Goal: Task Accomplishment & Management: Manage account settings

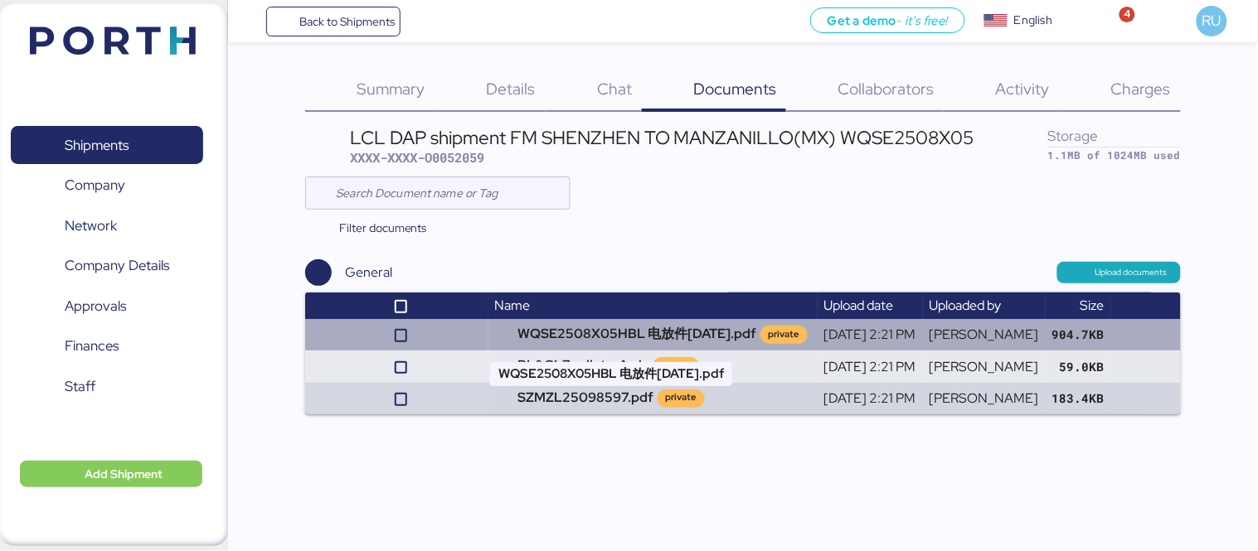
click at [556, 332] on td "WQSE2508X05HBL 电放件[DATE].pdf private" at bounding box center [652, 335] width 329 height 32
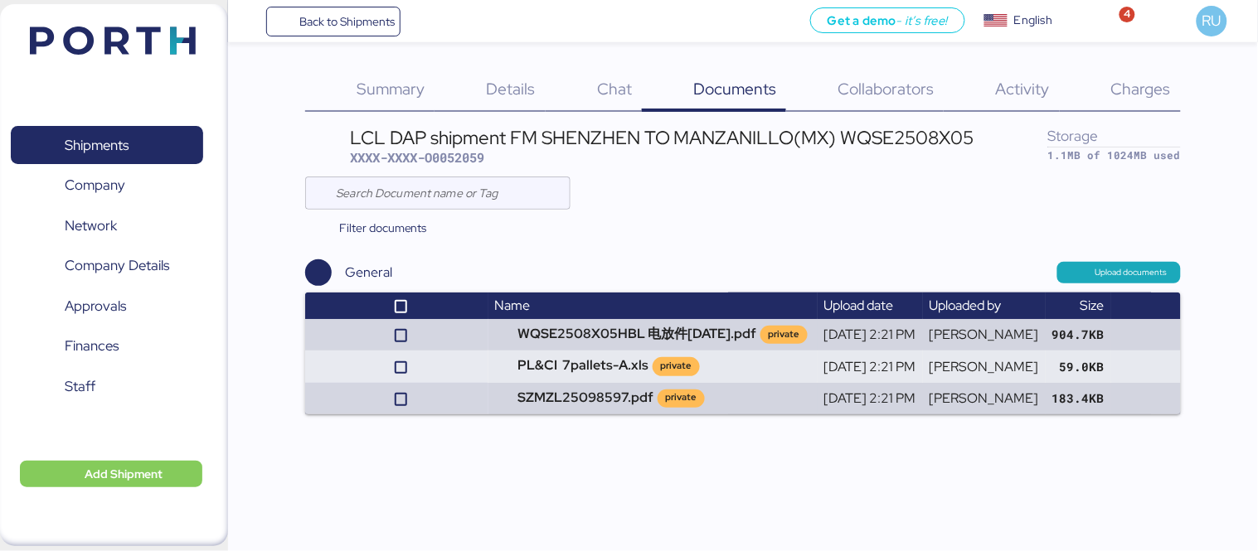
click at [172, 35] on img at bounding box center [113, 41] width 166 height 28
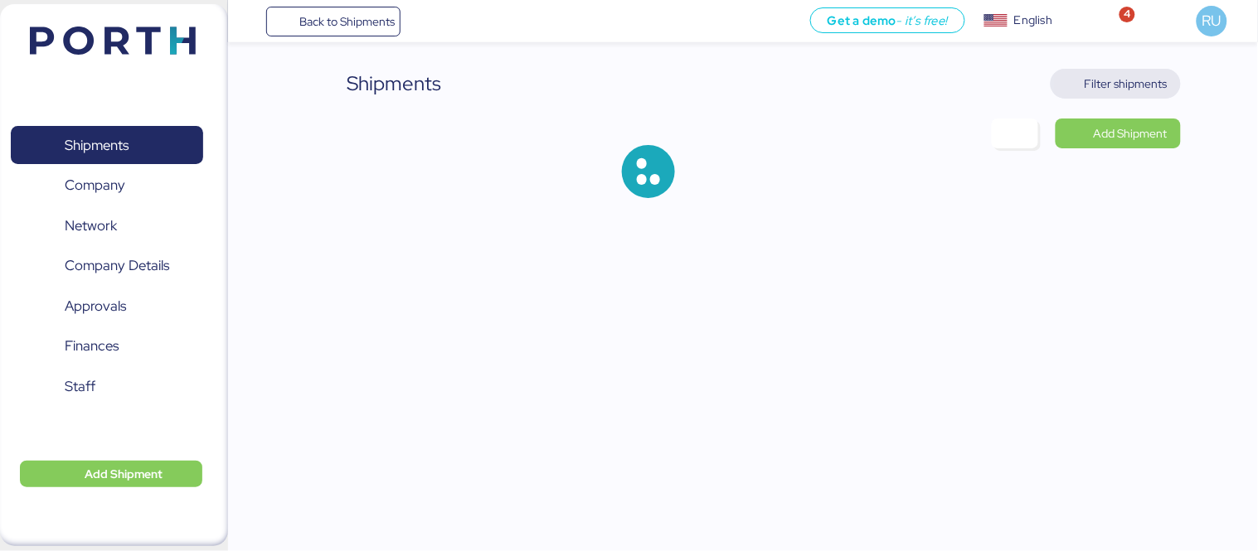
click at [1157, 78] on span "Filter shipments" at bounding box center [1126, 84] width 83 height 20
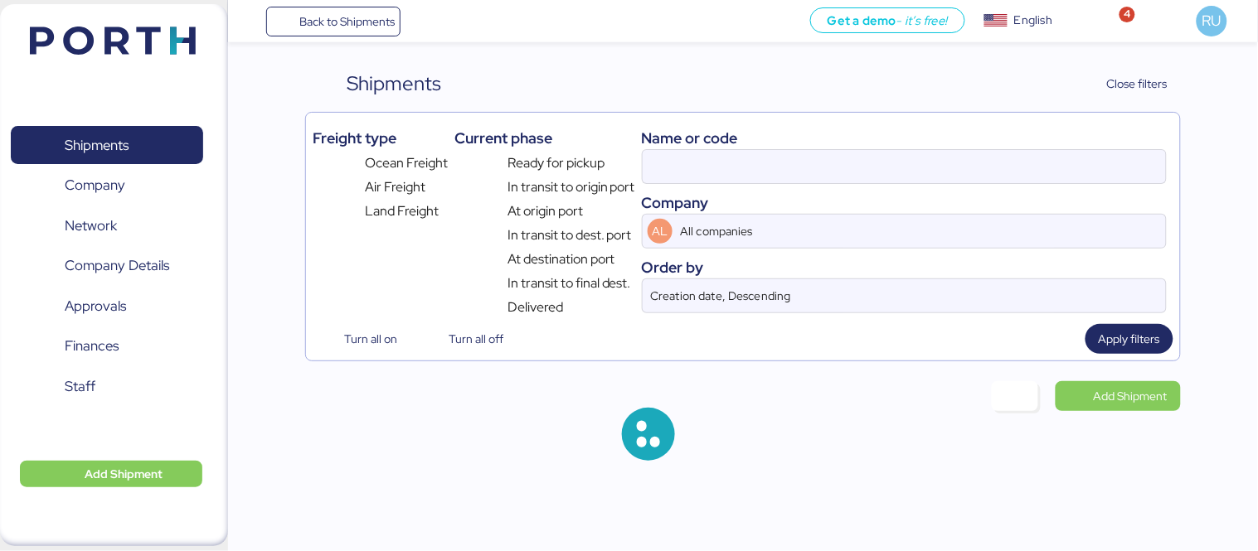
click at [900, 187] on div "Name or code Company AL All companies Order by Creation date, Descending" at bounding box center [904, 218] width 525 height 198
click at [883, 159] on input at bounding box center [904, 166] width 523 height 33
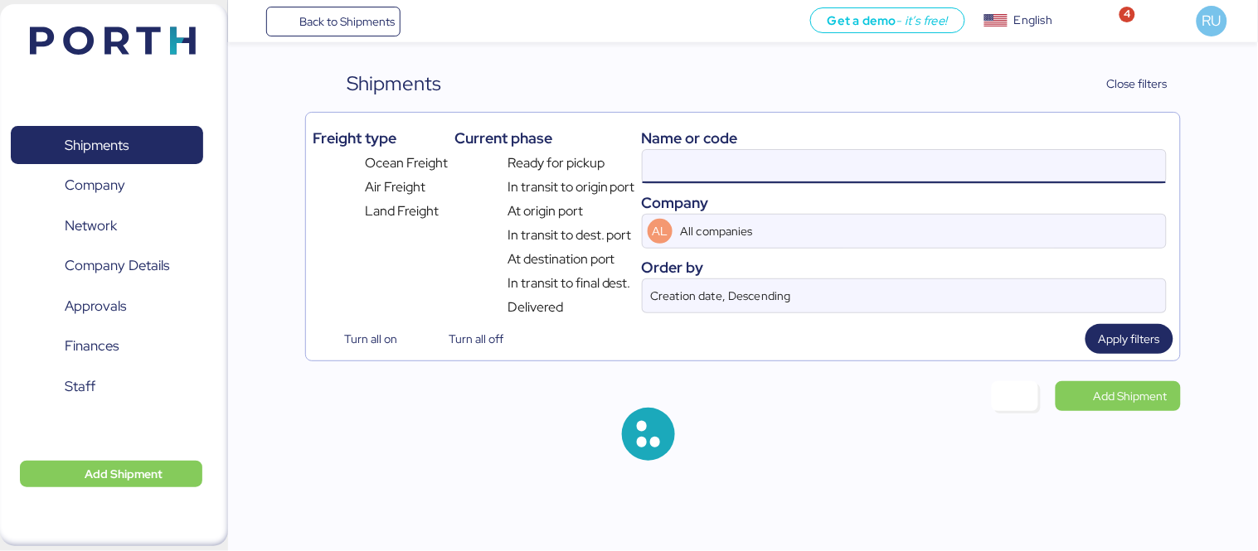
paste input "O0052067"
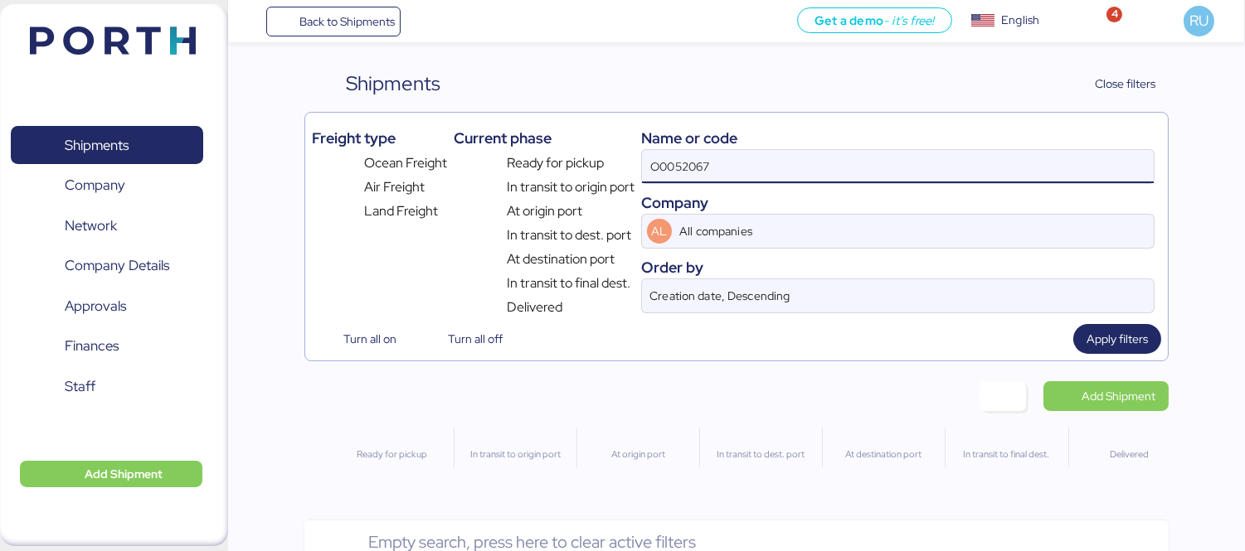
type input "O0052067"
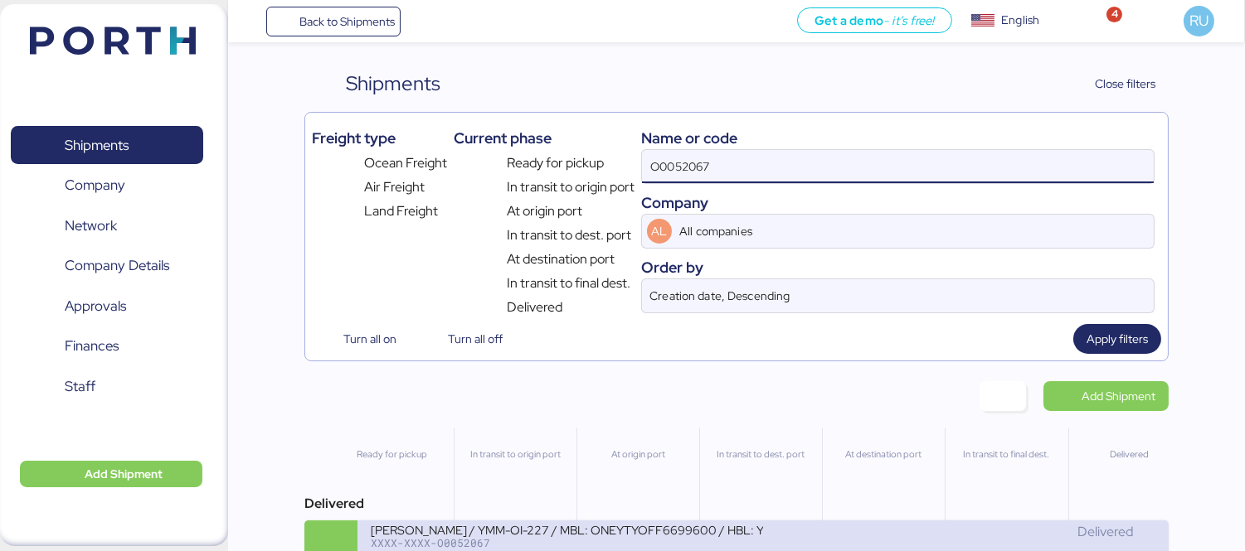
click at [983, 532] on div "Delivered" at bounding box center [959, 532] width 392 height 20
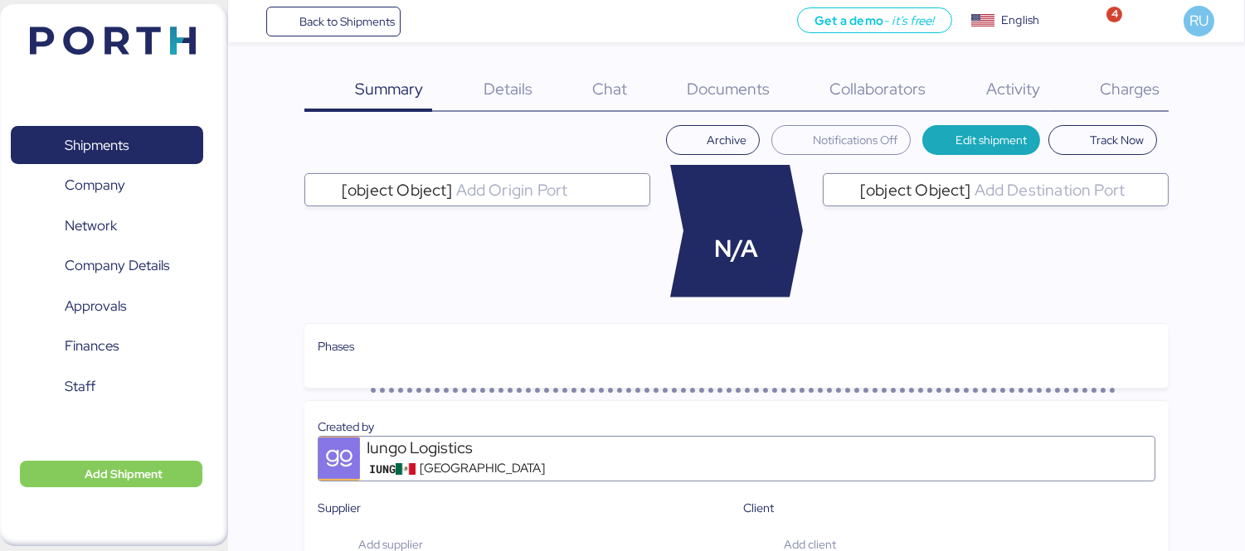
click at [1138, 83] on span "Charges" at bounding box center [1129, 89] width 60 height 22
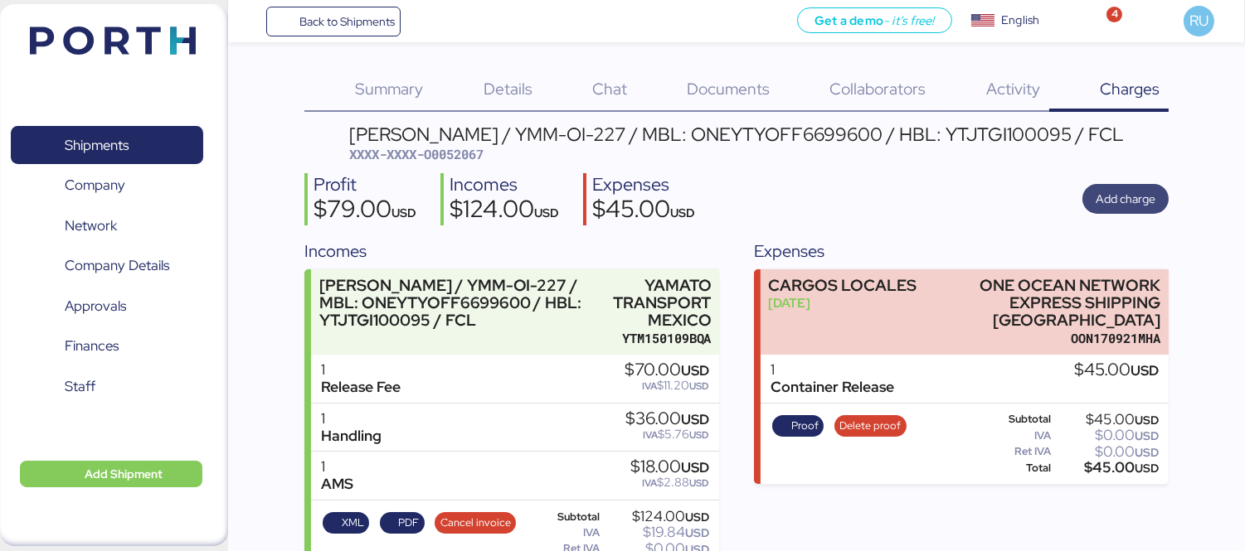
click at [1147, 206] on span "Add charge" at bounding box center [1125, 199] width 60 height 20
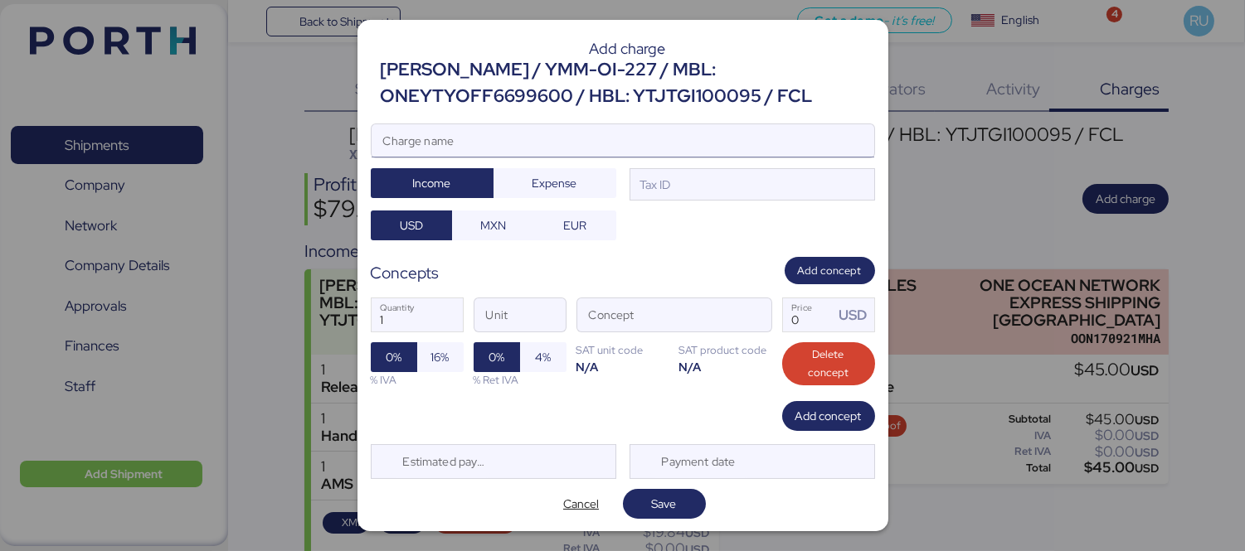
click at [706, 133] on input "Charge name" at bounding box center [622, 140] width 502 height 33
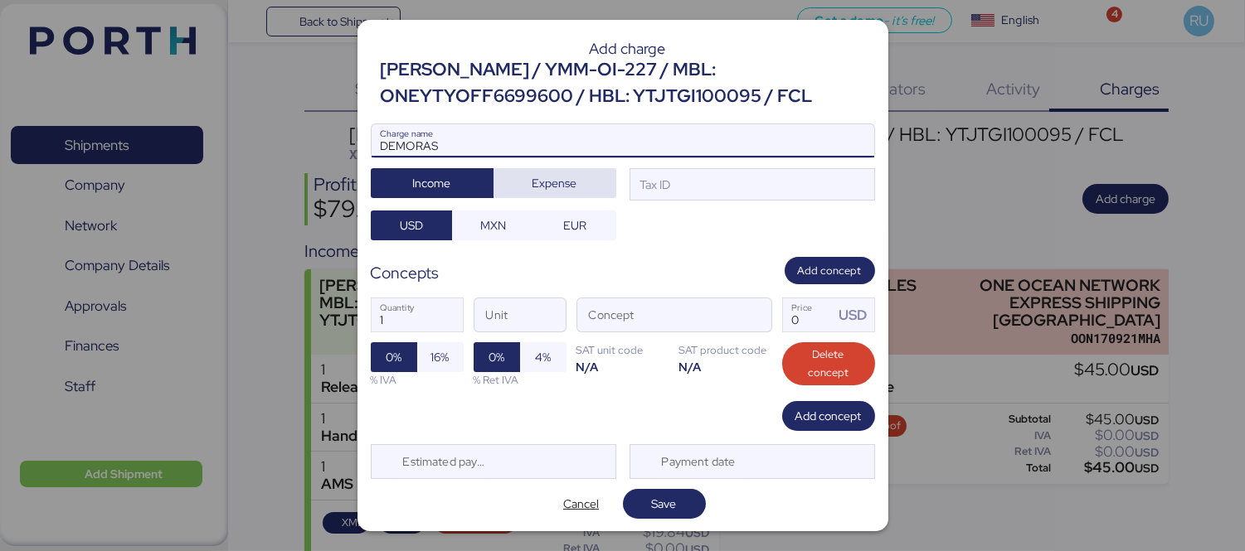
type input "DEMORAS"
click at [574, 172] on span "Expense" at bounding box center [555, 183] width 96 height 23
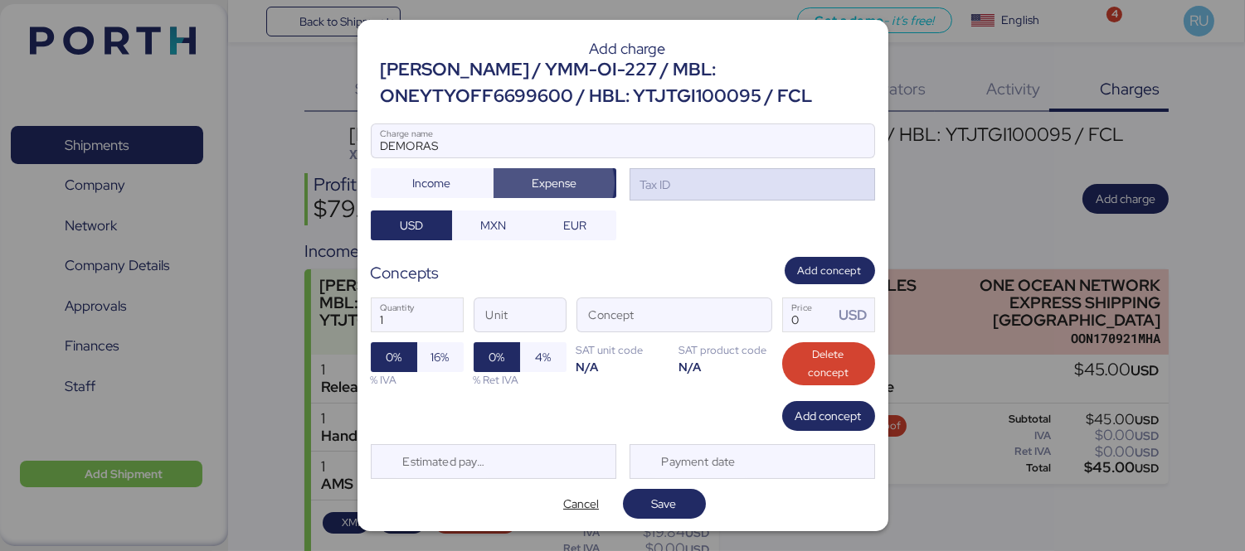
click at [668, 182] on div "Tax ID" at bounding box center [751, 184] width 245 height 33
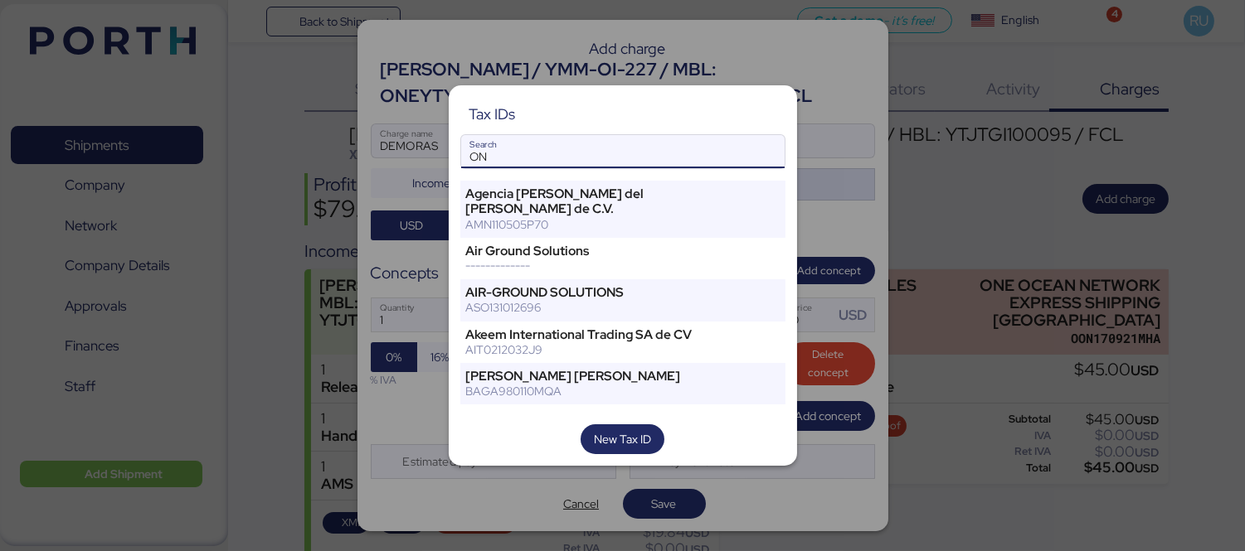
type input "O"
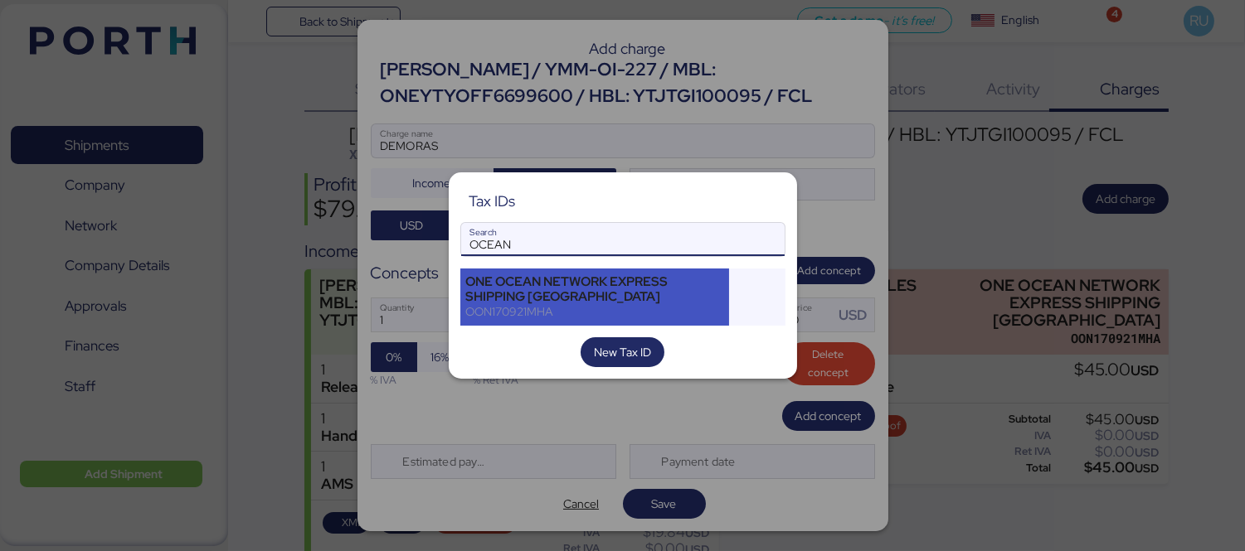
type input "OCEAN"
click at [687, 285] on div "ONE OCEAN NETWORK EXPRESS SHIPPING [GEOGRAPHIC_DATA]" at bounding box center [595, 289] width 258 height 30
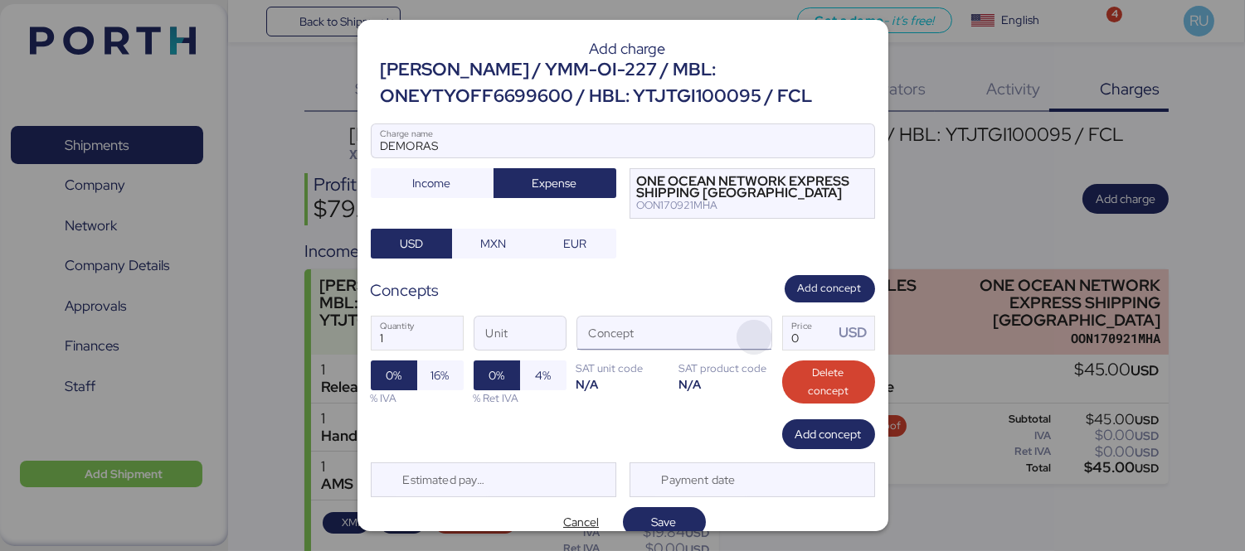
click at [736, 338] on span "button" at bounding box center [753, 337] width 35 height 35
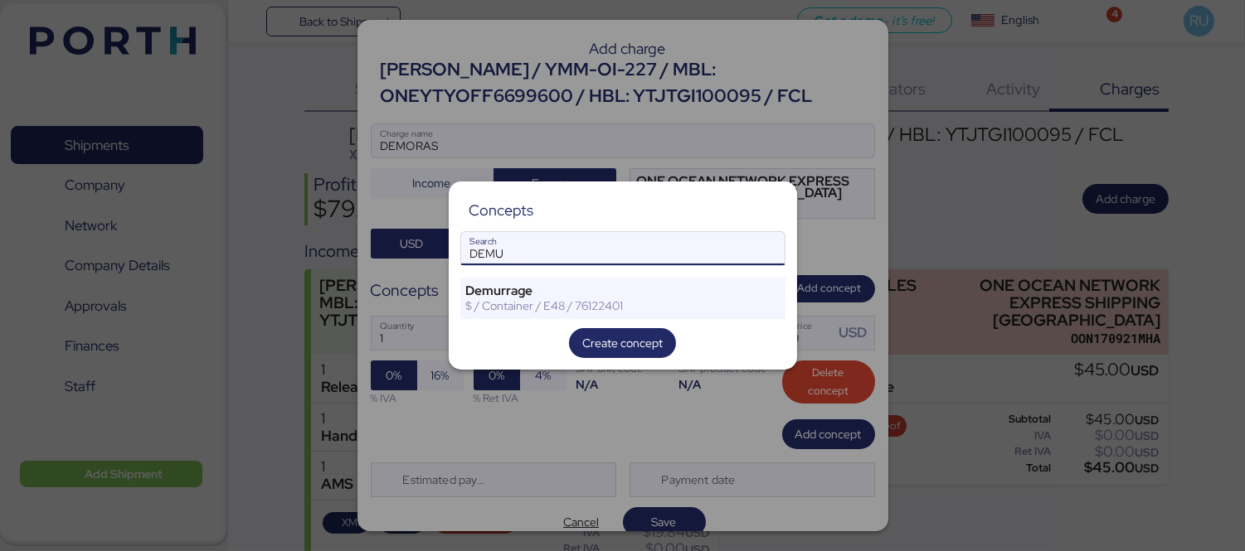
click at [602, 253] on input "DEMU" at bounding box center [622, 248] width 323 height 33
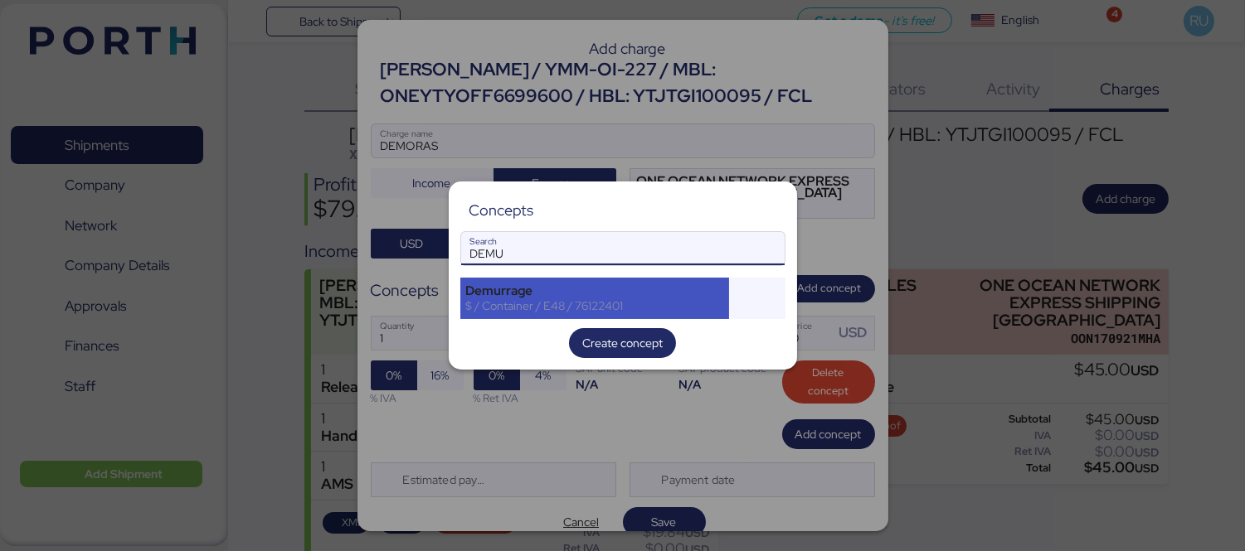
type input "DEMU"
click at [643, 295] on div "Demurrage" at bounding box center [595, 291] width 258 height 15
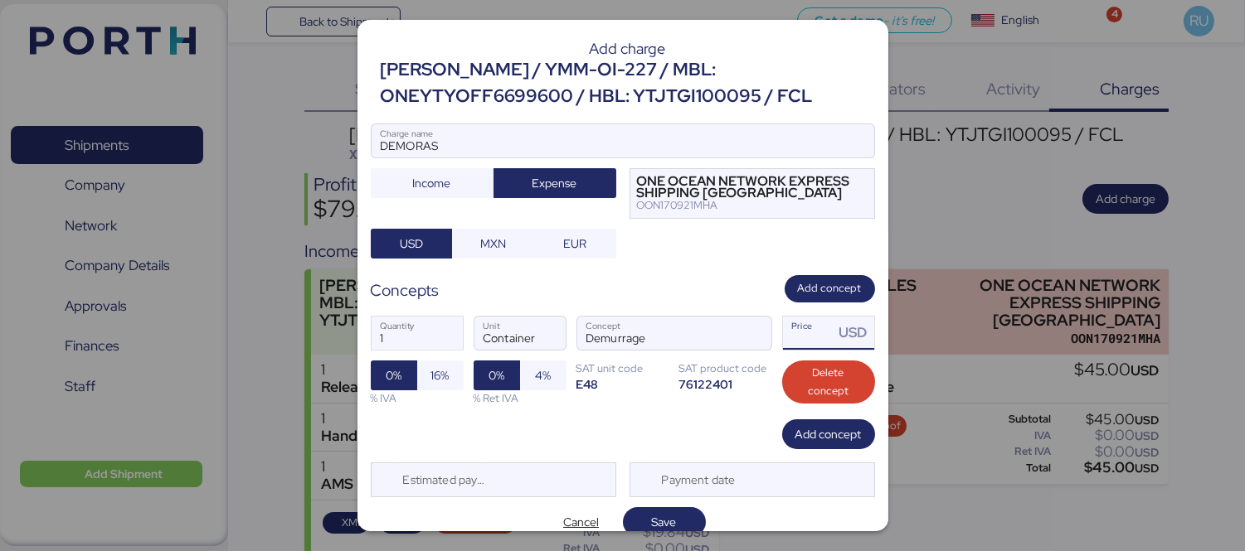
click at [813, 326] on input "Price USD" at bounding box center [808, 333] width 51 height 33
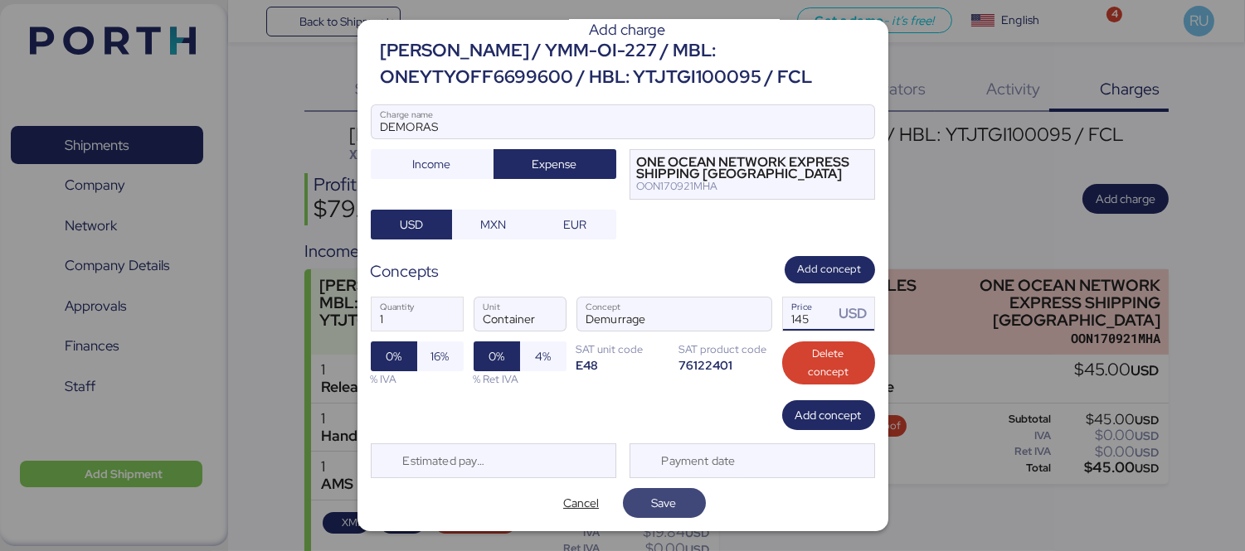
type input "145"
click at [670, 493] on span "Save" at bounding box center [664, 503] width 56 height 23
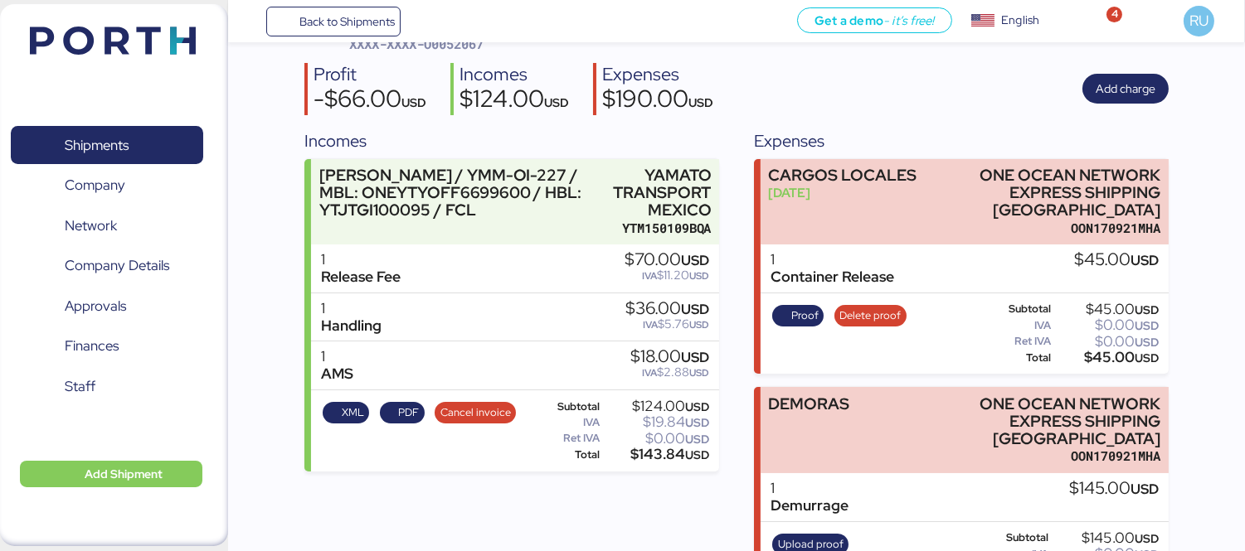
scroll to position [111, 0]
click at [817, 535] on span "Upload proof" at bounding box center [811, 544] width 66 height 18
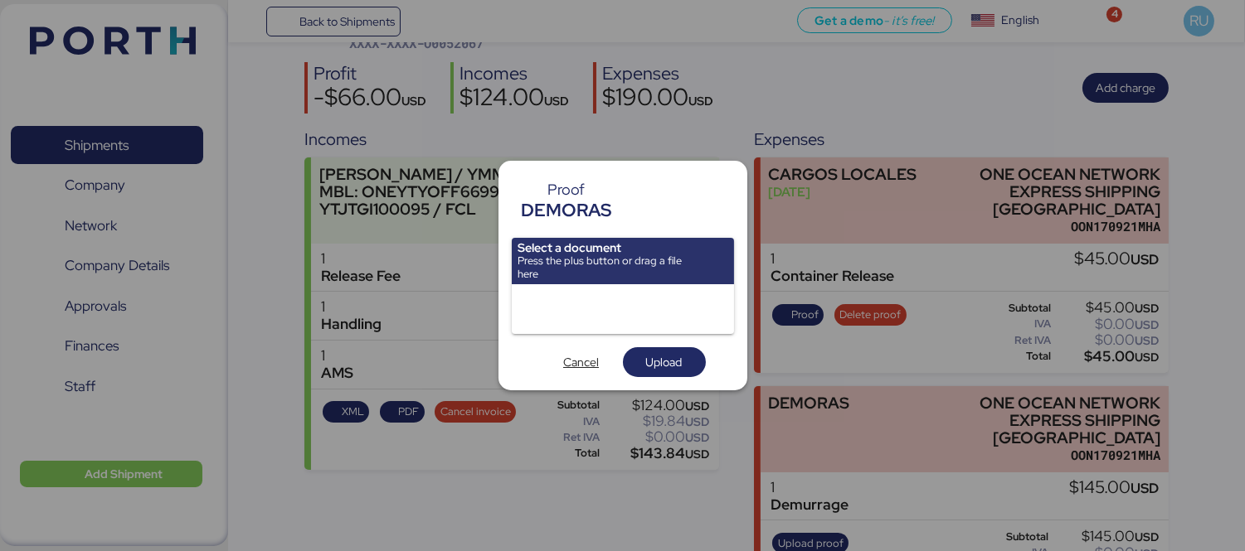
click at [711, 244] on input "file" at bounding box center [623, 261] width 222 height 46
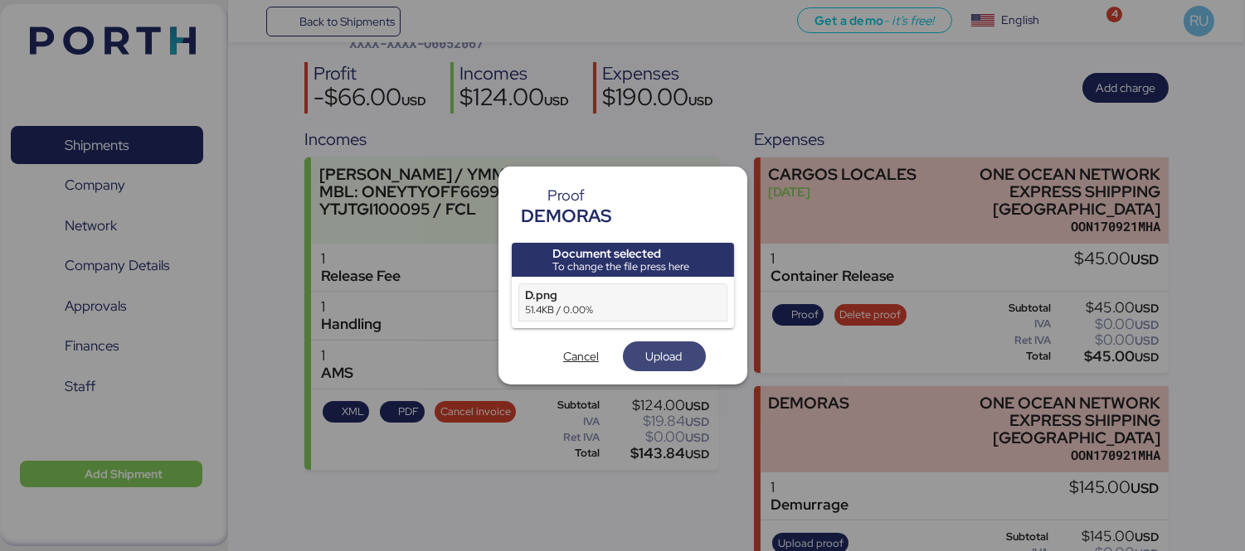
click at [665, 357] on span "Upload" at bounding box center [664, 357] width 36 height 20
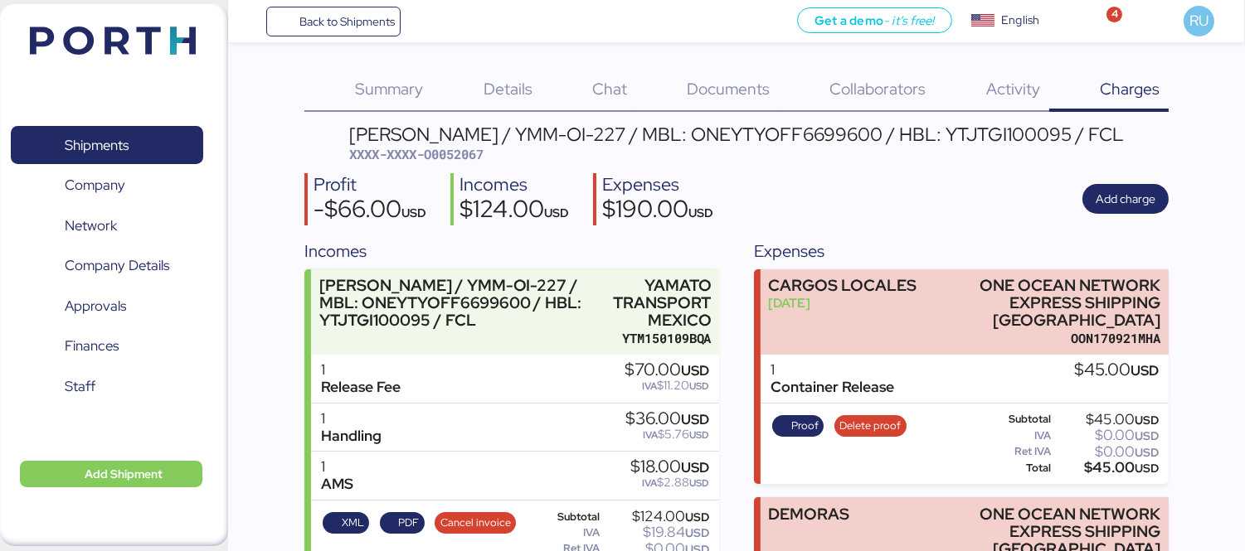
scroll to position [138, 0]
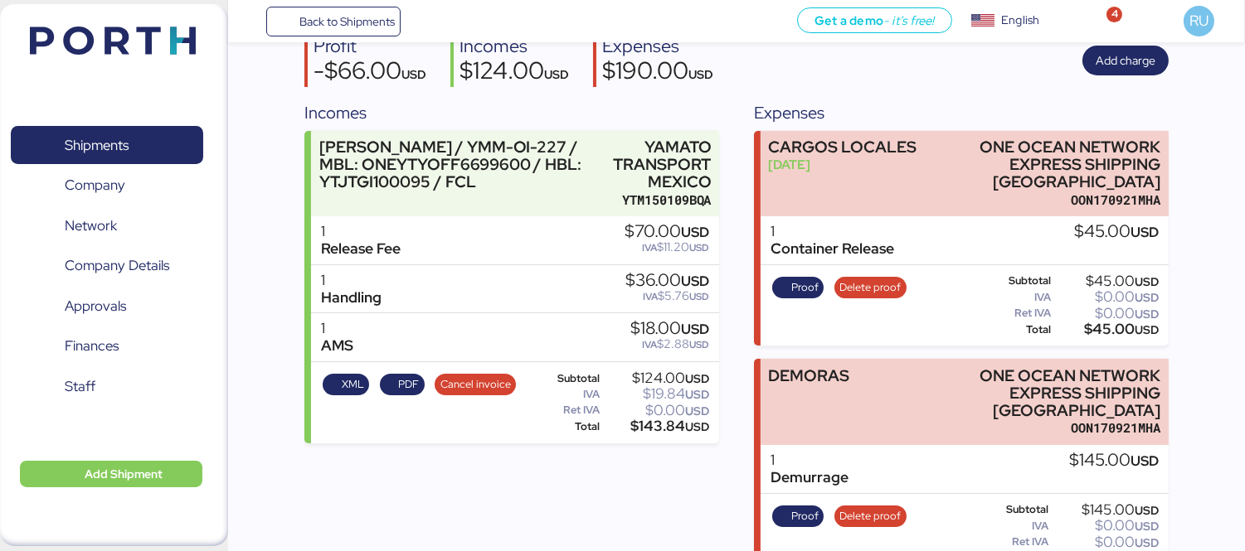
click at [90, 41] on img at bounding box center [113, 41] width 166 height 28
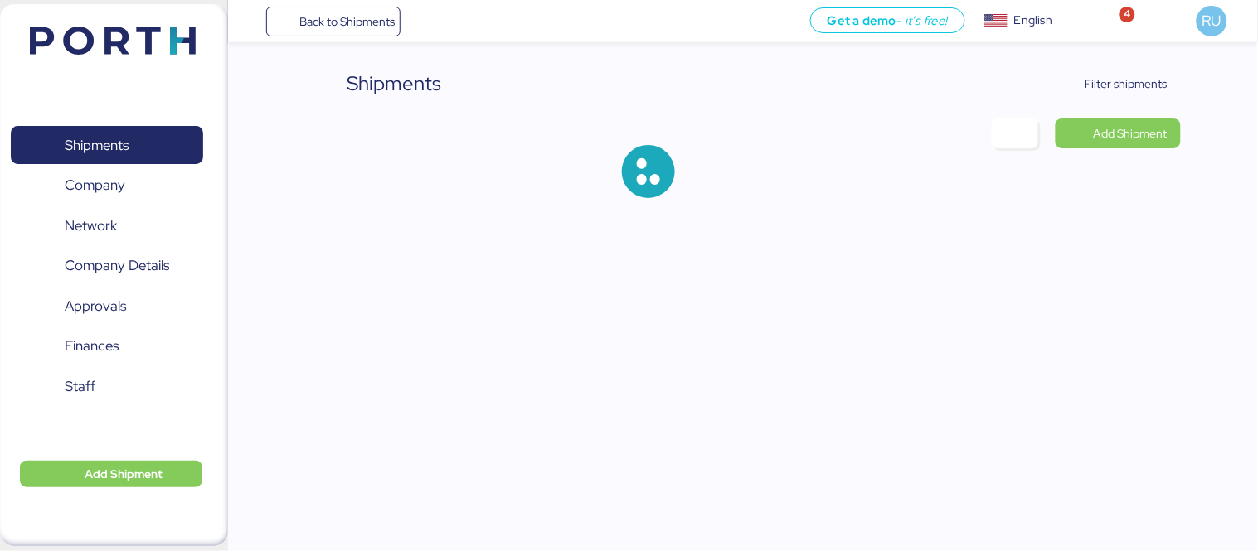
click at [1132, 62] on div "Shipments Filter shipments Add Shipment" at bounding box center [629, 112] width 1258 height 225
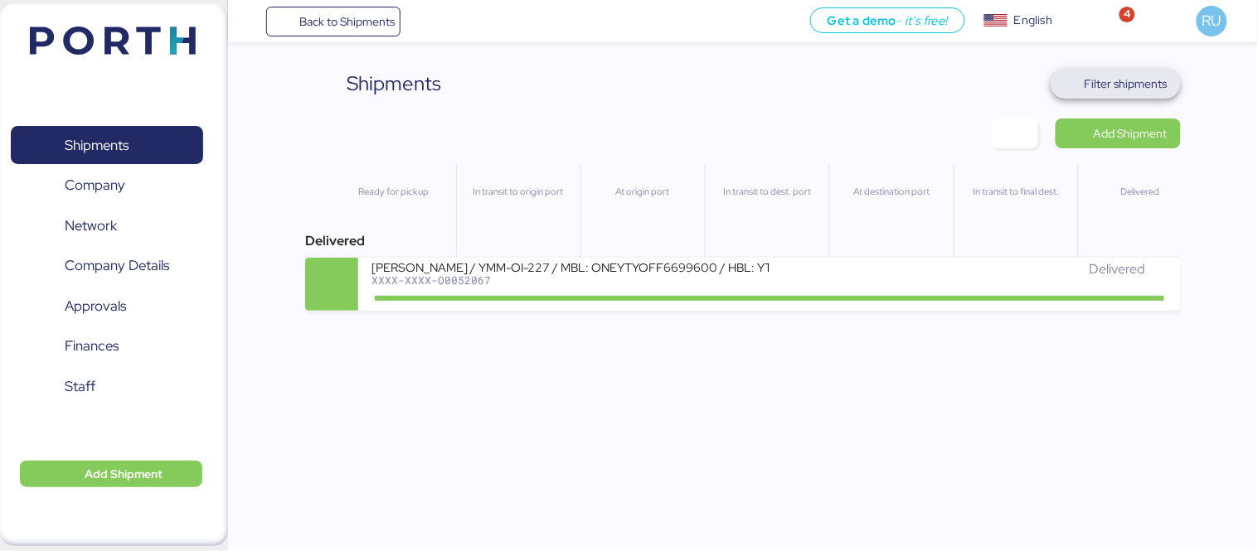
click at [1138, 81] on span "Filter shipments" at bounding box center [1126, 84] width 83 height 20
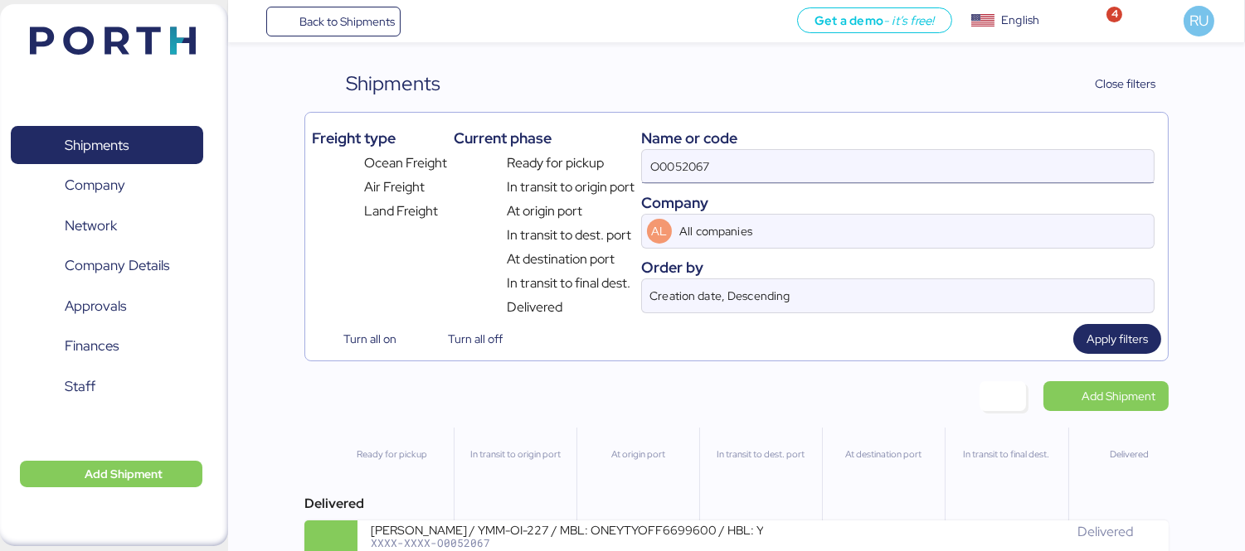
click at [899, 167] on input "O0052067" at bounding box center [898, 166] width 512 height 33
type input "O"
paste input "QLOG25070266"
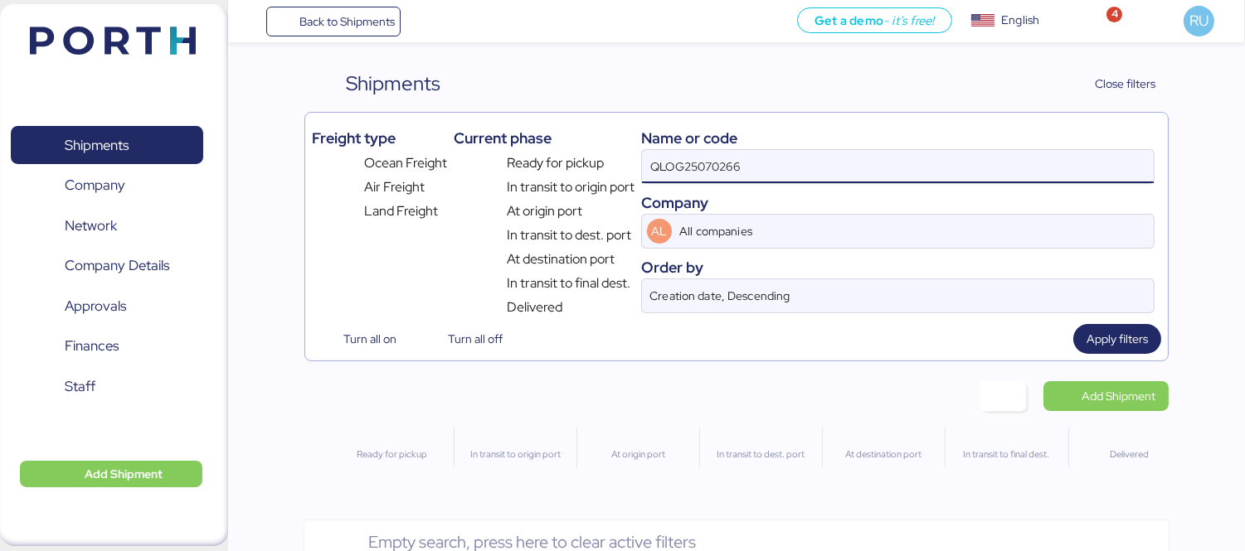
type input "QLOG25070266"
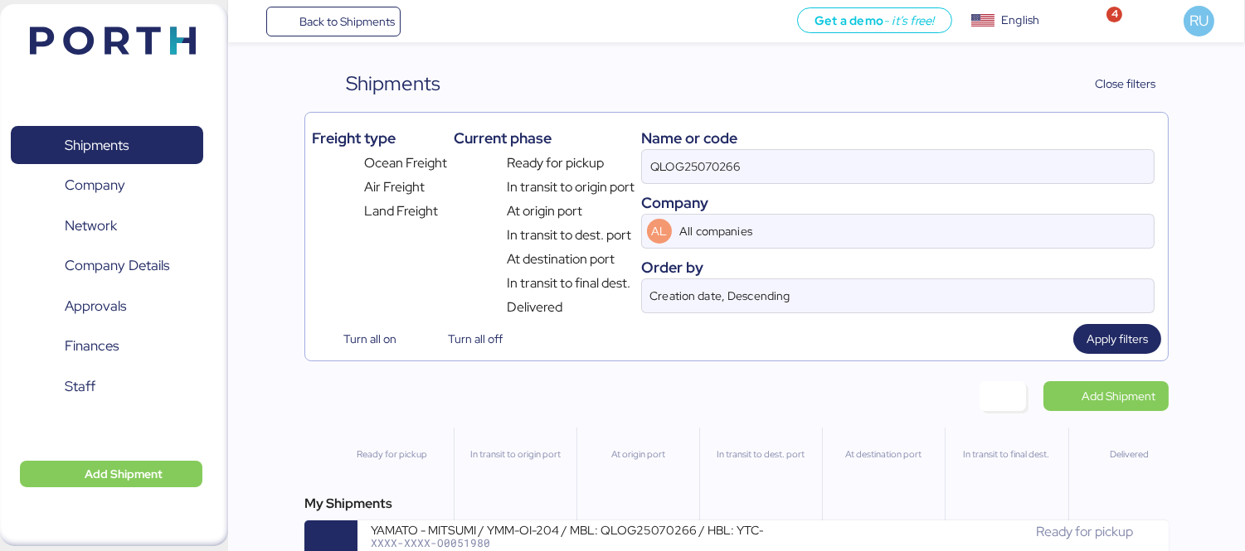
click at [834, 523] on div "My Shipments YAMATO - MITSUMI / YMM-OI-204 / MBL: QLOG25070266 / HBL: YTC-BKK24…" at bounding box center [736, 534] width 864 height 80
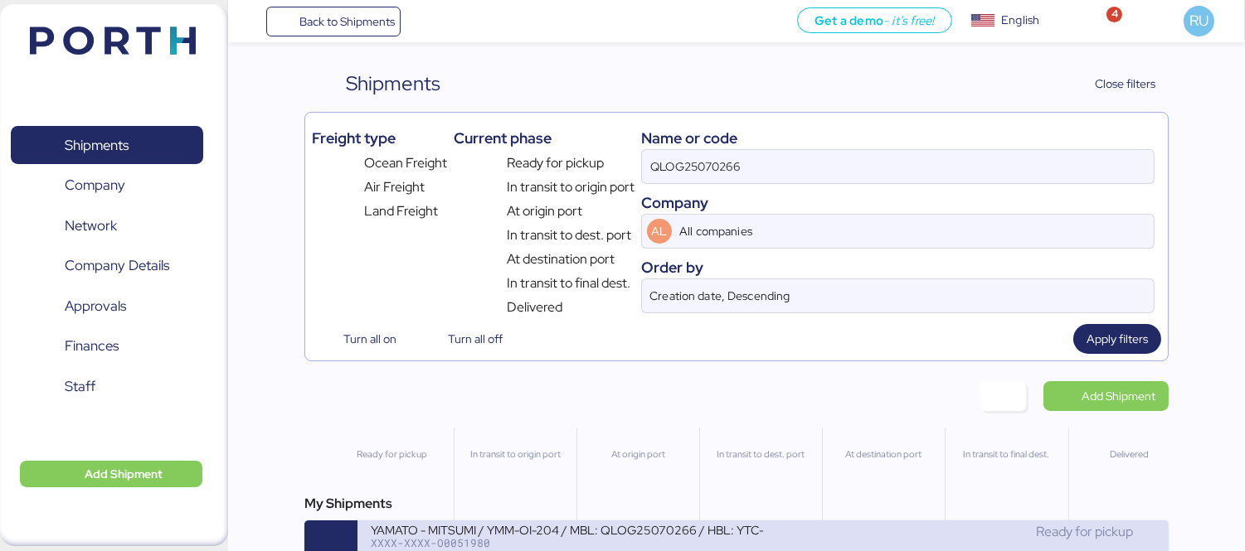
click at [842, 531] on div "Ready for pickup" at bounding box center [959, 532] width 392 height 20
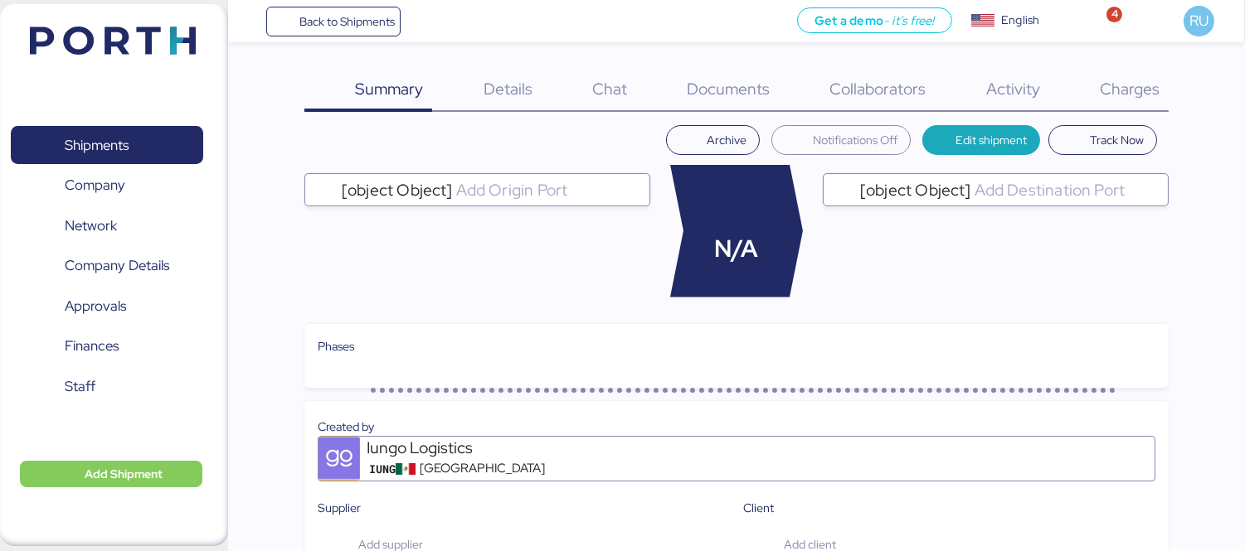
click at [1121, 98] on span "Charges" at bounding box center [1129, 89] width 60 height 22
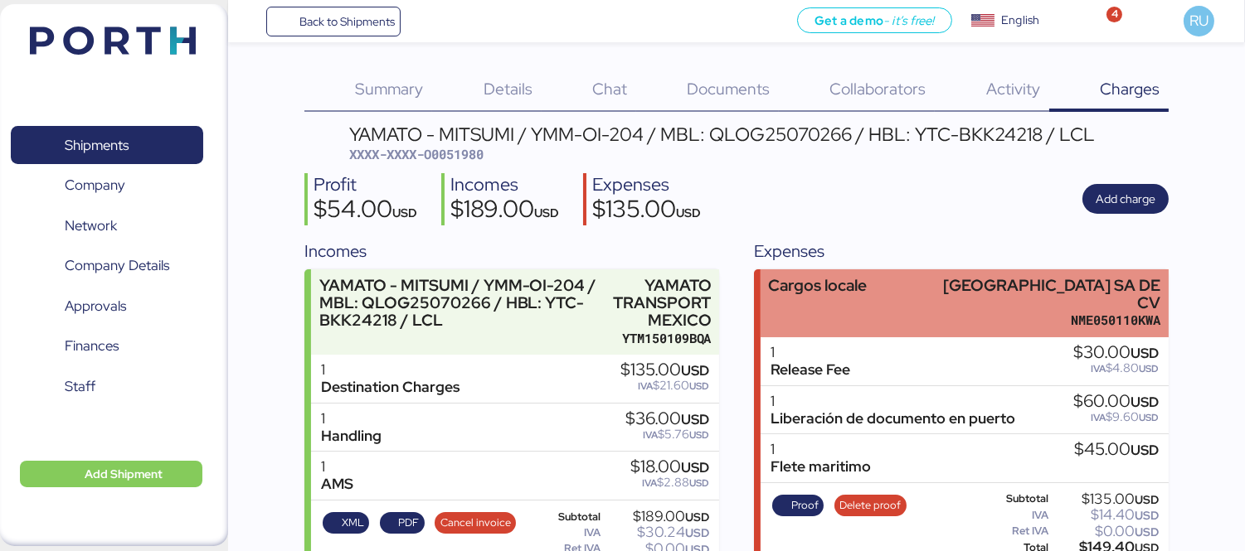
scroll to position [42, 0]
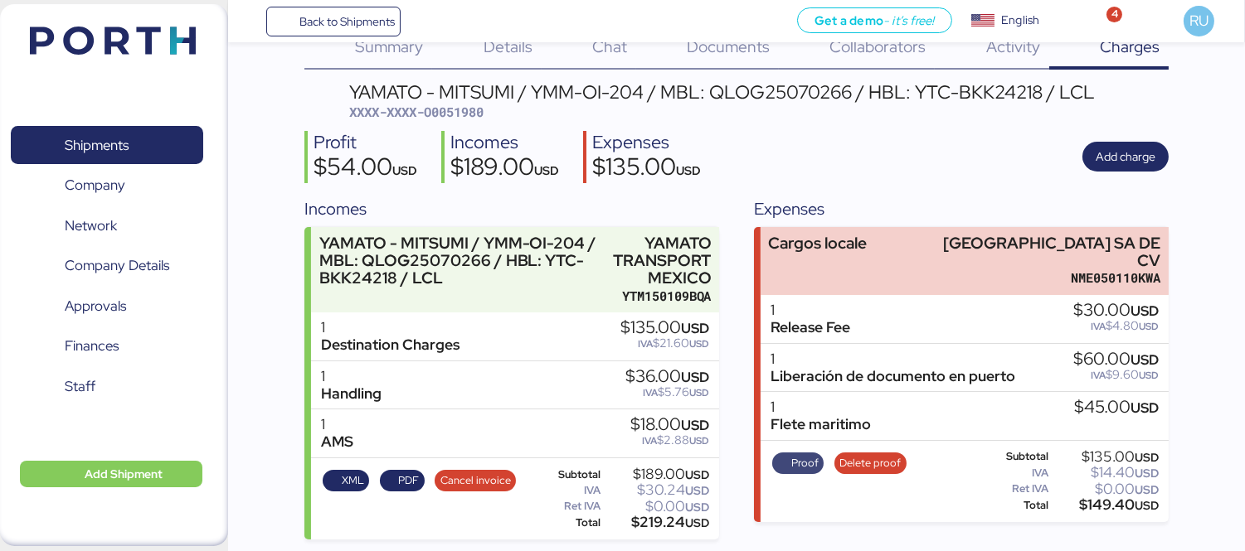
click at [806, 454] on span "Proof" at bounding box center [804, 463] width 27 height 18
click at [864, 454] on span "Delete proof" at bounding box center [869, 463] width 61 height 18
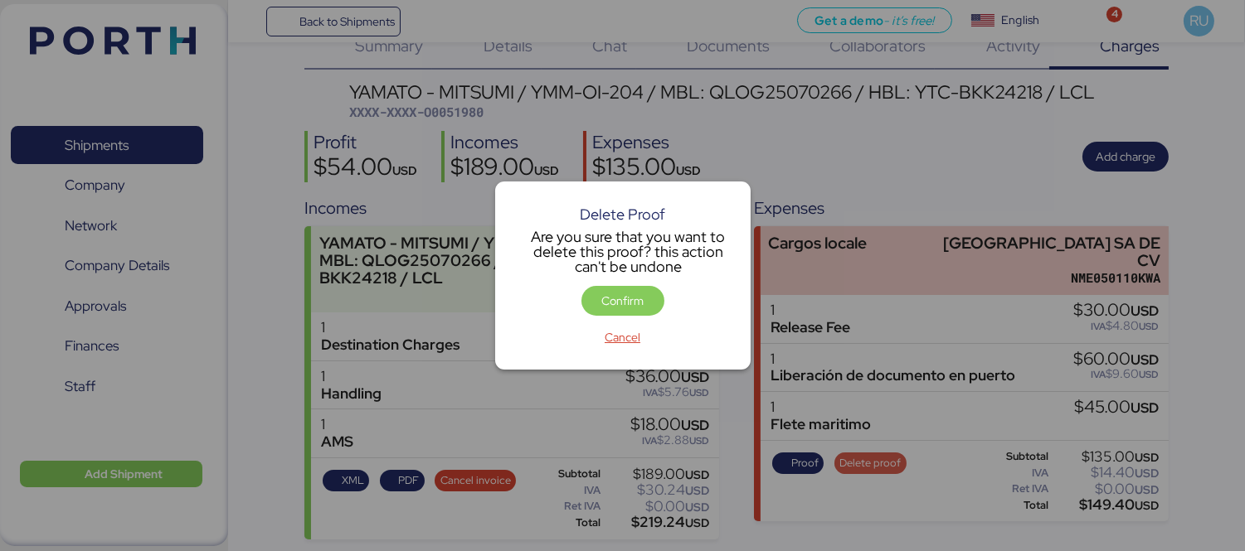
scroll to position [0, 0]
click at [636, 295] on span "Confirm" at bounding box center [622, 301] width 42 height 20
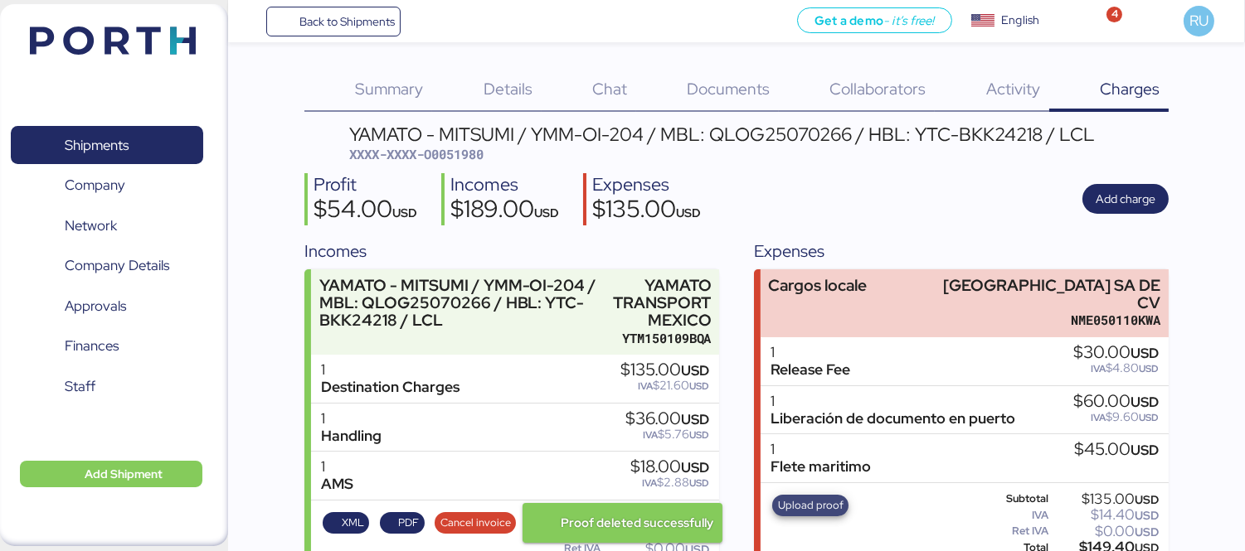
click at [798, 497] on span "Upload proof" at bounding box center [811, 506] width 66 height 18
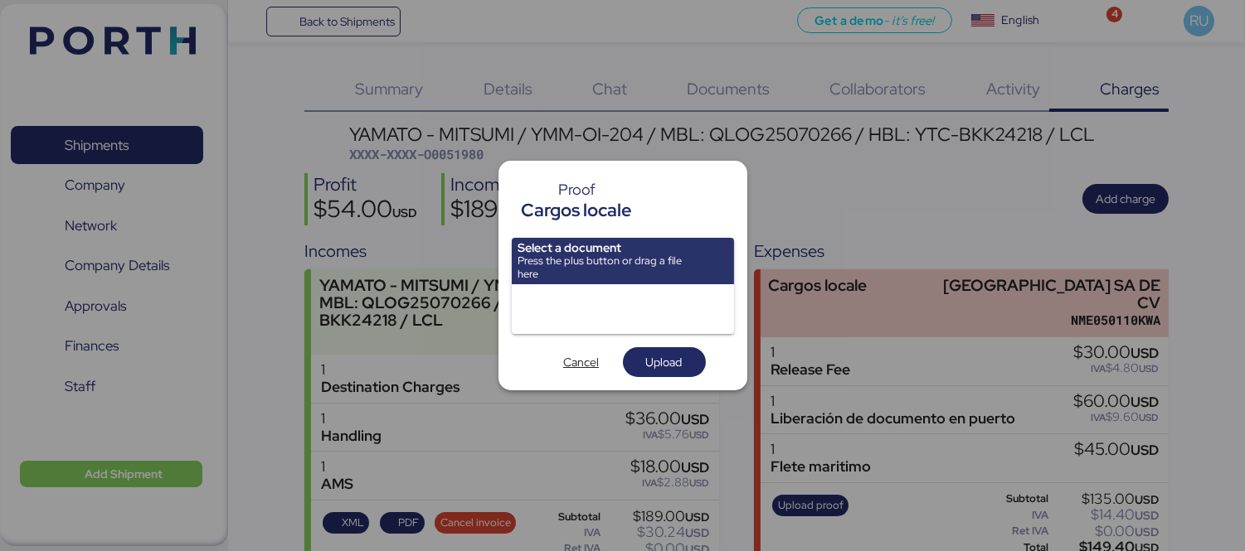
click at [730, 254] on input "file" at bounding box center [623, 261] width 222 height 46
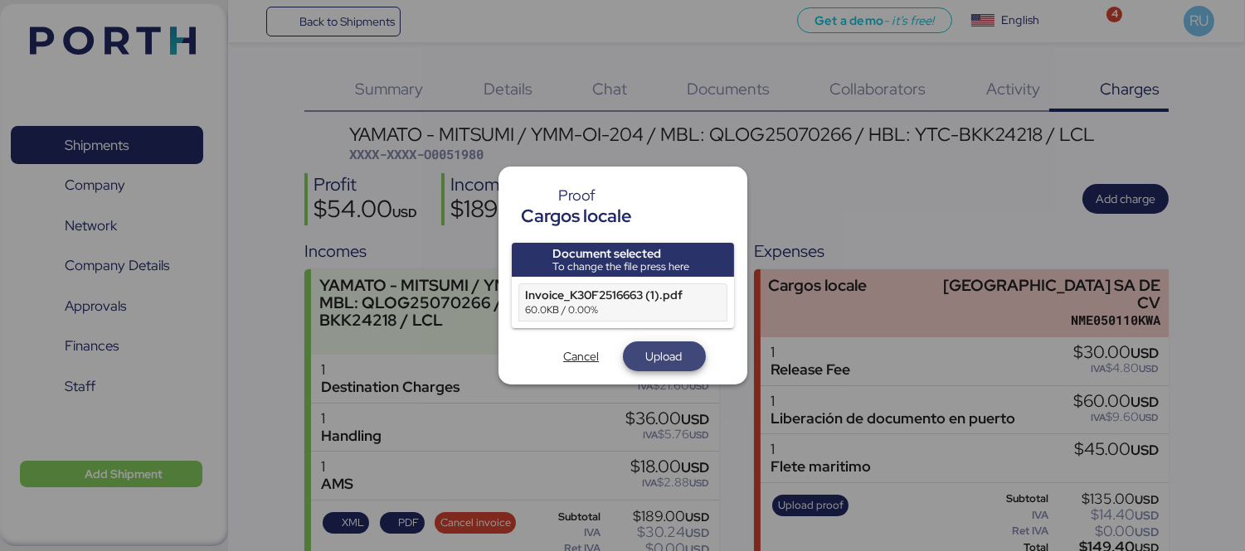
click at [658, 347] on span "Upload" at bounding box center [664, 357] width 36 height 20
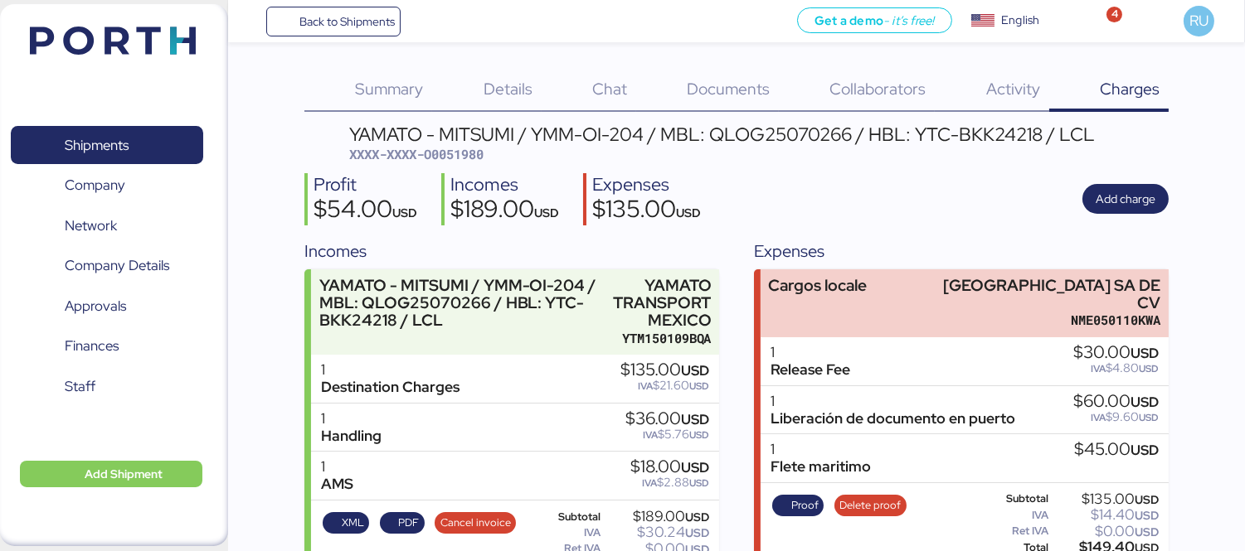
click at [193, 12] on div "Shipments 0 Company 0 Network 0 Company Details 0 Approvals 0 Finances 0 Staff …" at bounding box center [114, 275] width 228 height 542
click at [151, 28] on img at bounding box center [113, 41] width 166 height 28
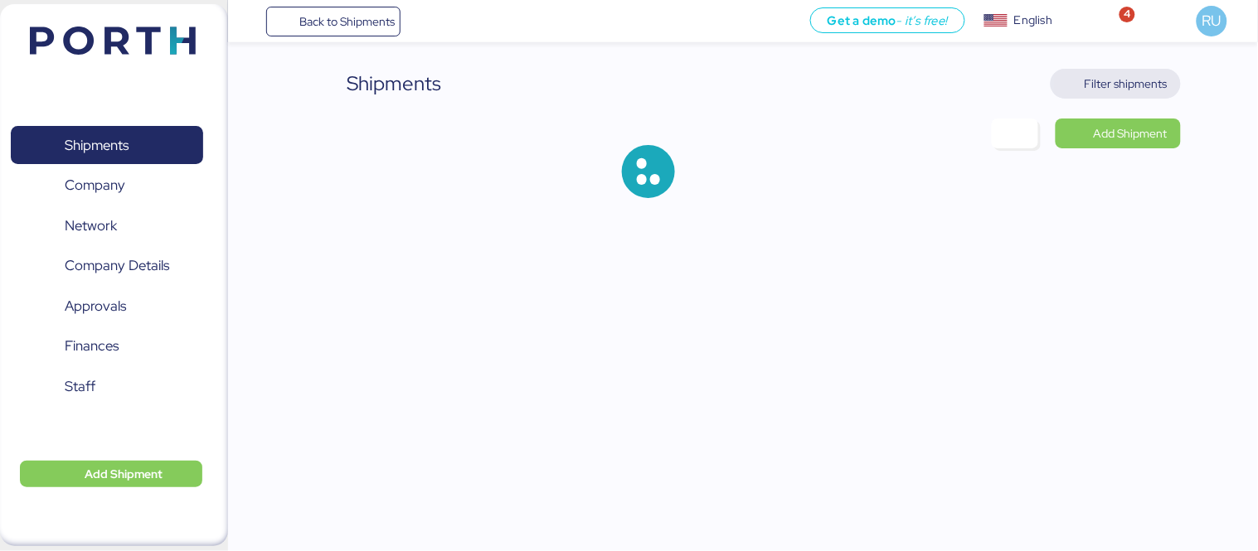
click at [1093, 94] on span "Filter shipments" at bounding box center [1116, 83] width 104 height 23
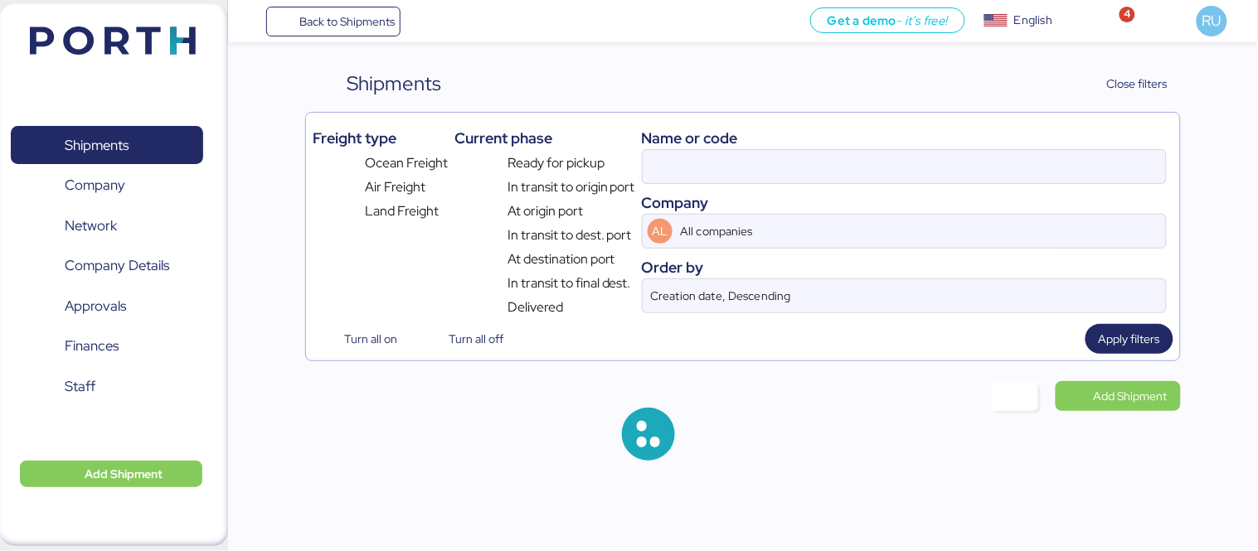
click at [866, 148] on div "Name or code" at bounding box center [904, 138] width 525 height 22
click at [881, 167] on input at bounding box center [904, 166] width 523 height 33
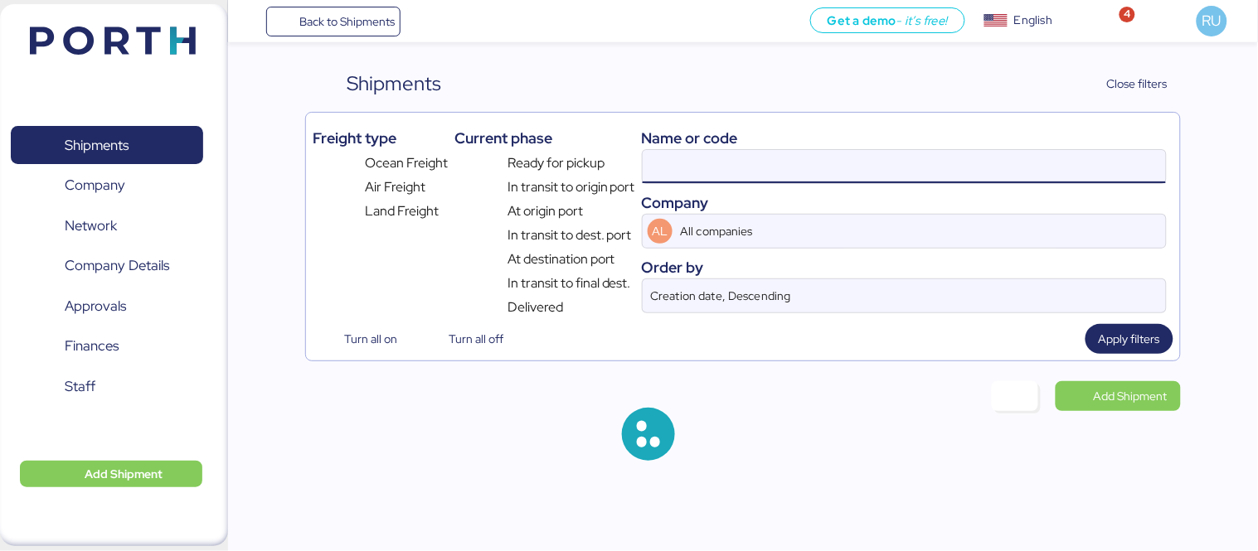
paste input "NGTL7480730"
type input "QLOG25070266"
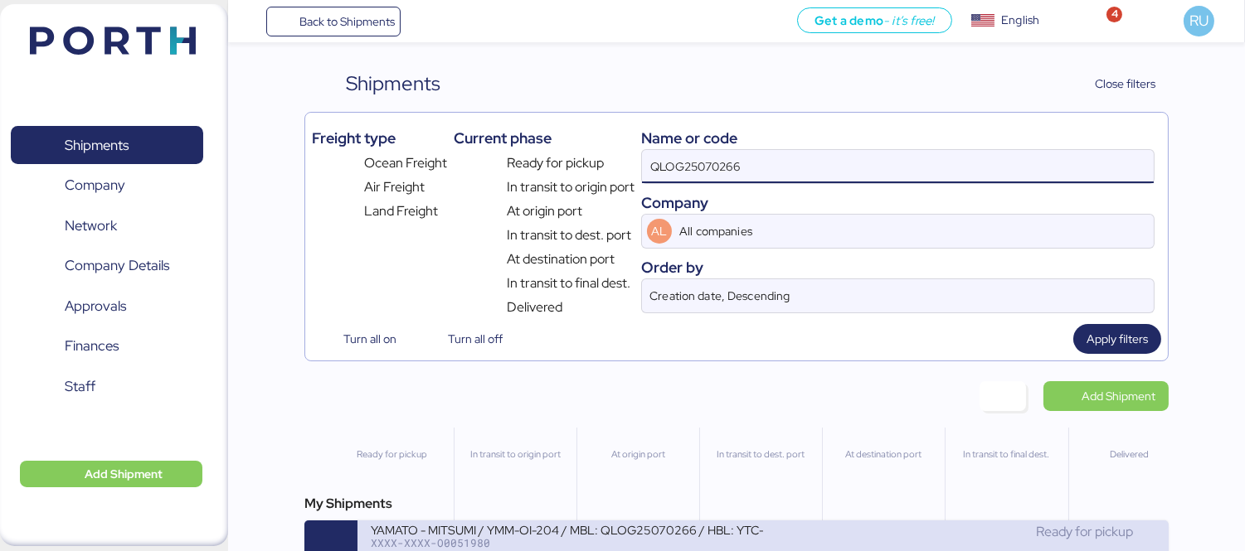
click at [766, 531] on div "Ready for pickup" at bounding box center [959, 532] width 392 height 20
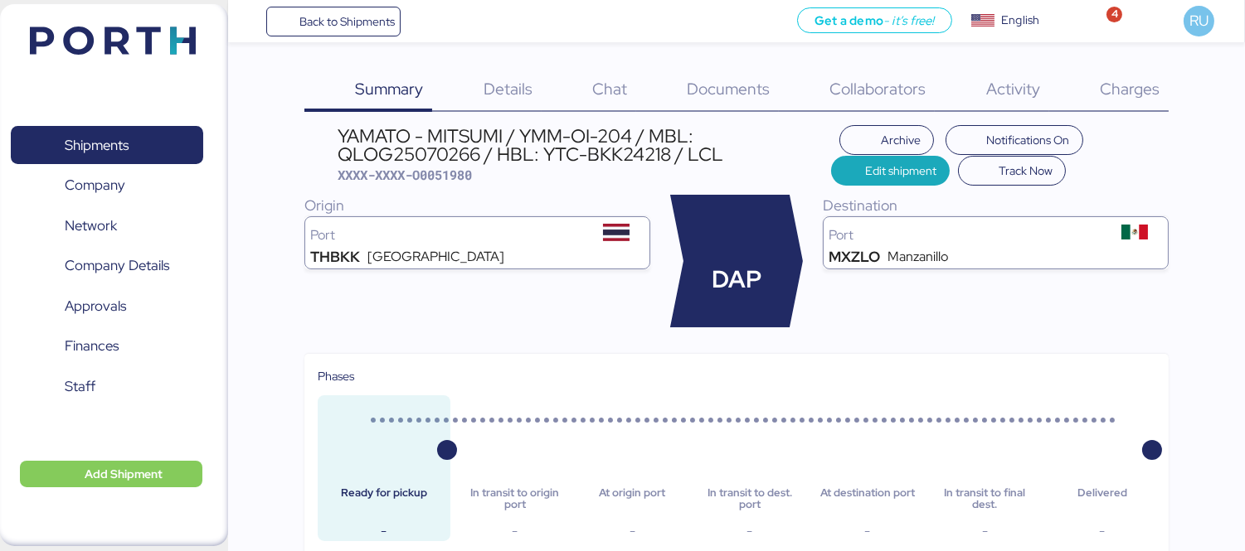
click at [516, 110] on div "Details 0" at bounding box center [486, 90] width 109 height 43
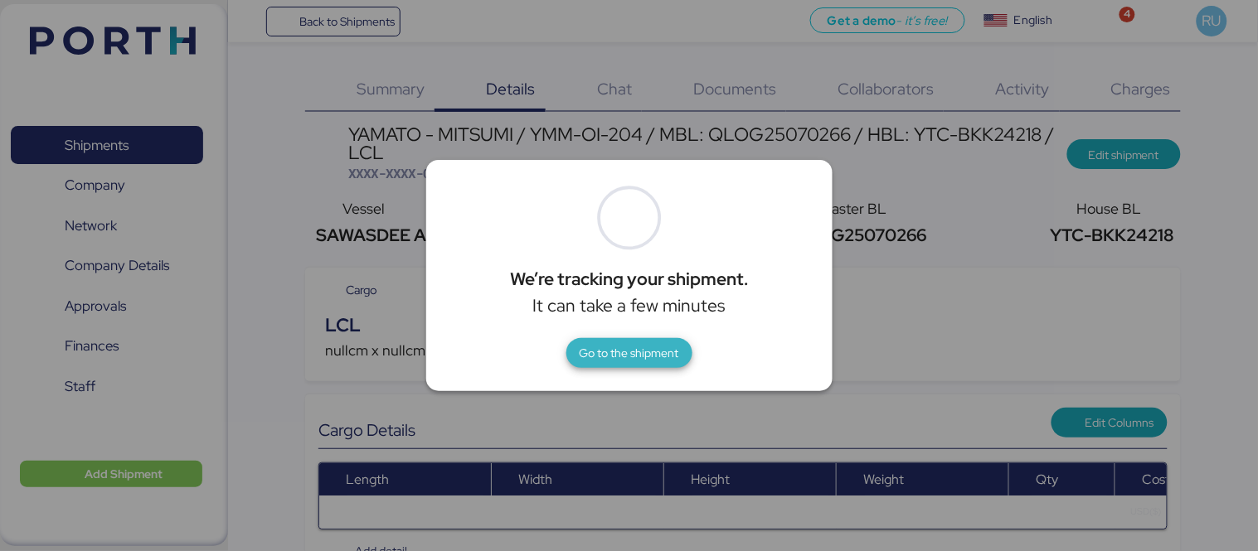
click at [637, 344] on span "Go to the shipment" at bounding box center [629, 353] width 99 height 20
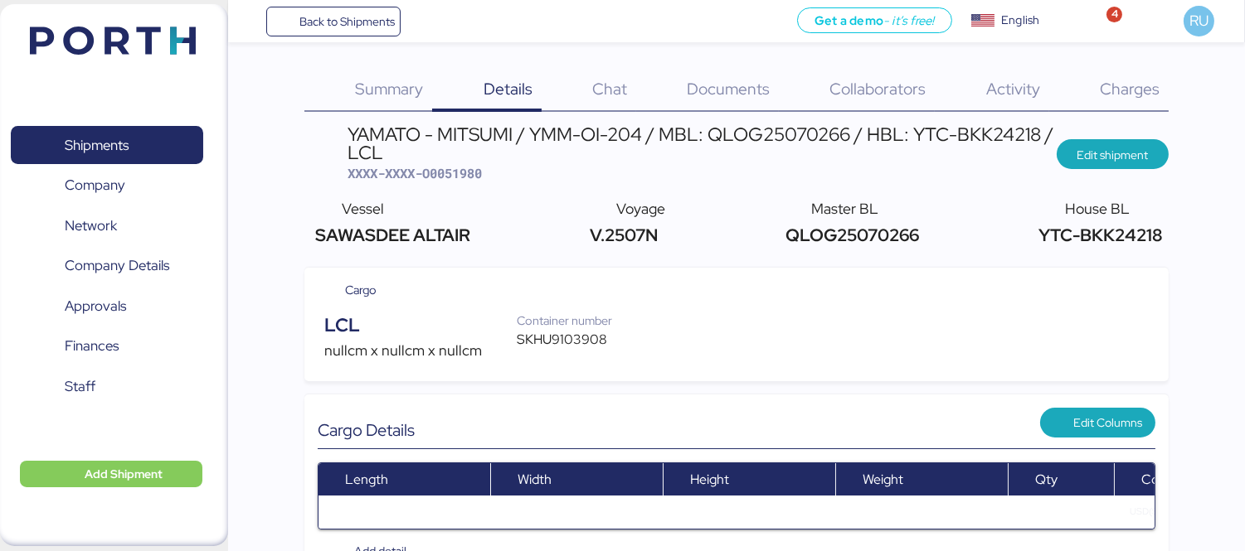
click at [1114, 97] on span "Charges" at bounding box center [1129, 89] width 60 height 22
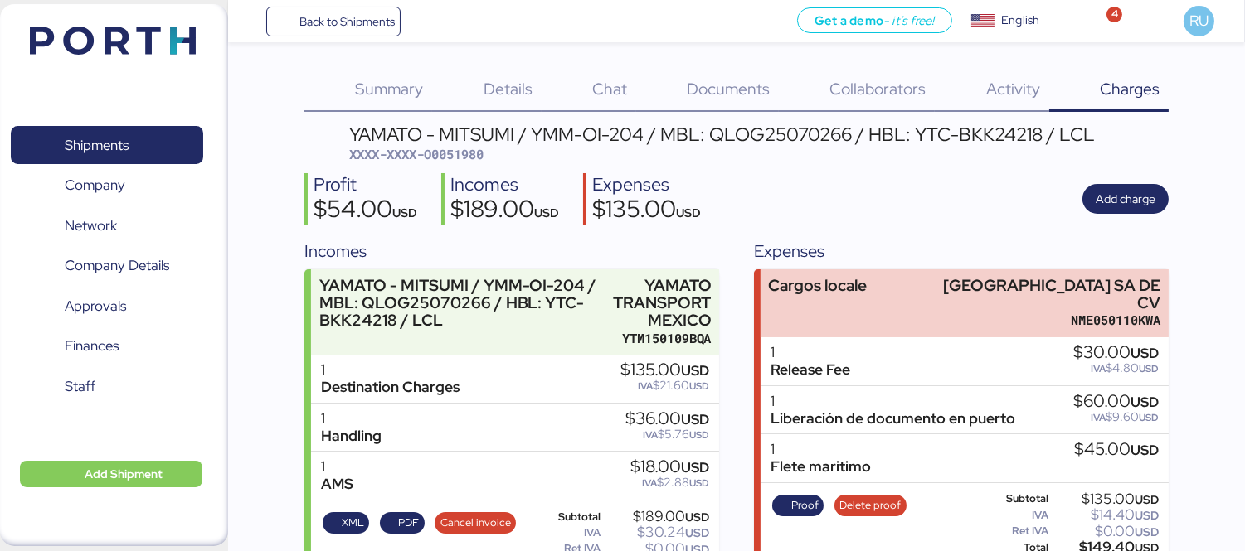
scroll to position [42, 0]
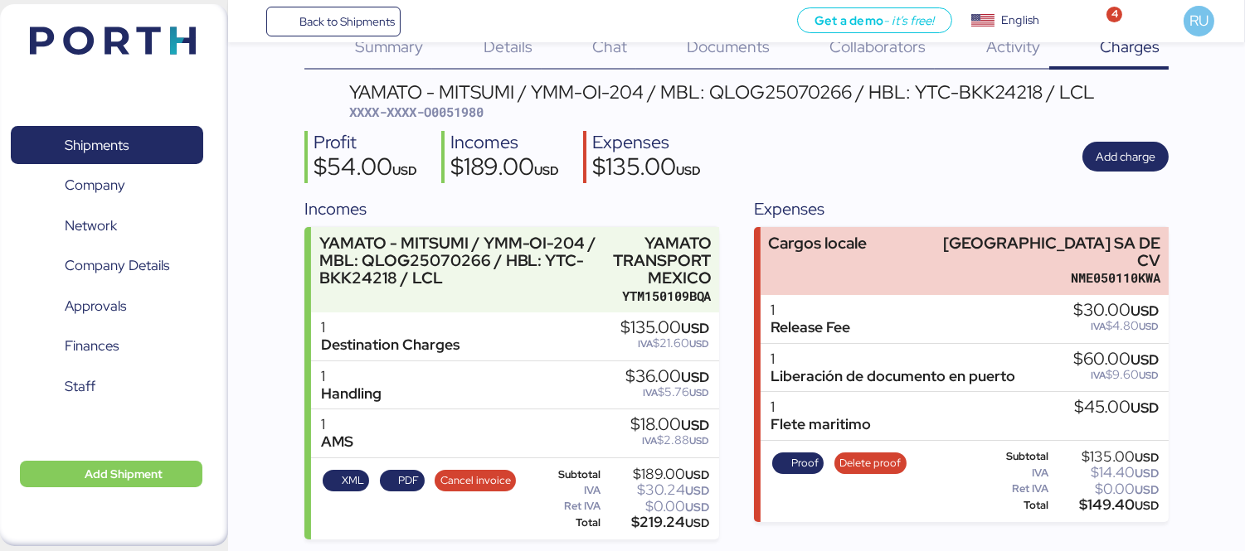
click at [73, 32] on img at bounding box center [113, 41] width 166 height 28
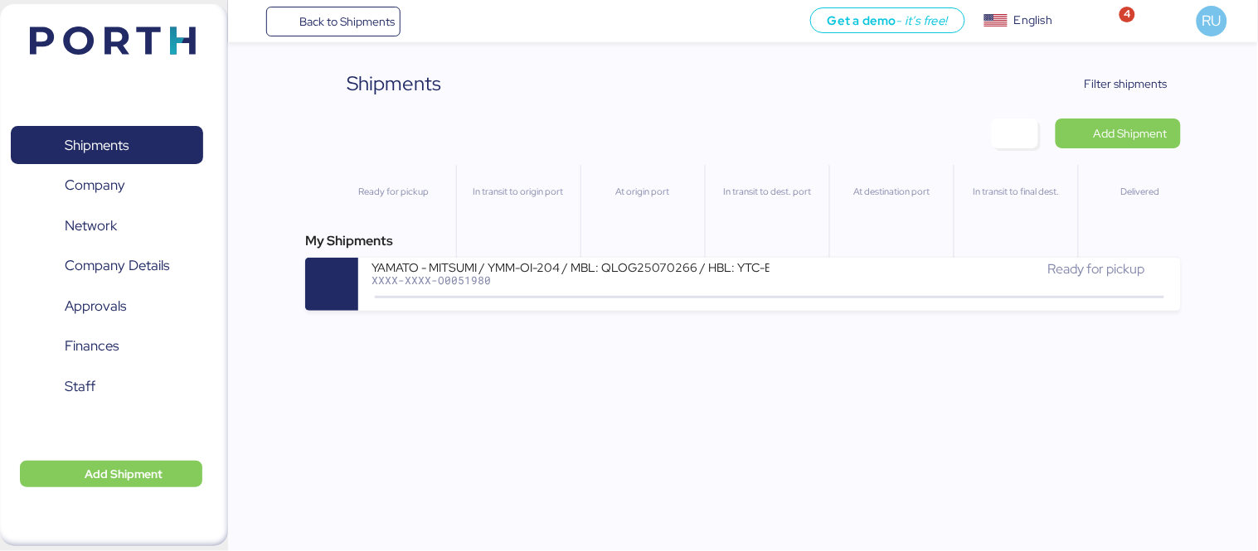
click at [1180, 50] on div "Shipments Clear Filters Filter shipments Add Shipment Ready for pickup In trans…" at bounding box center [629, 155] width 1258 height 311
click at [1114, 102] on div "Shipments Clear Filters Filter shipments Add Shipment Ready for pickup In trans…" at bounding box center [743, 190] width 876 height 242
click at [1125, 88] on span "Filter shipments" at bounding box center [1126, 84] width 83 height 20
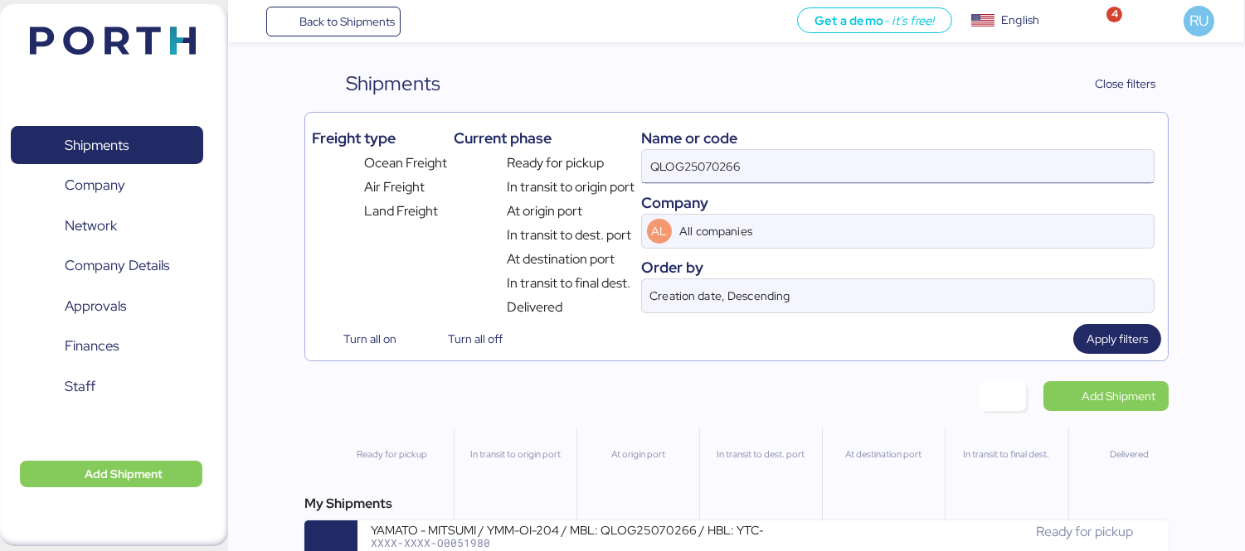
click at [744, 158] on input "QLOG25070266" at bounding box center [898, 166] width 512 height 33
paste input "NGTL7480730"
type input "NGTL7480730"
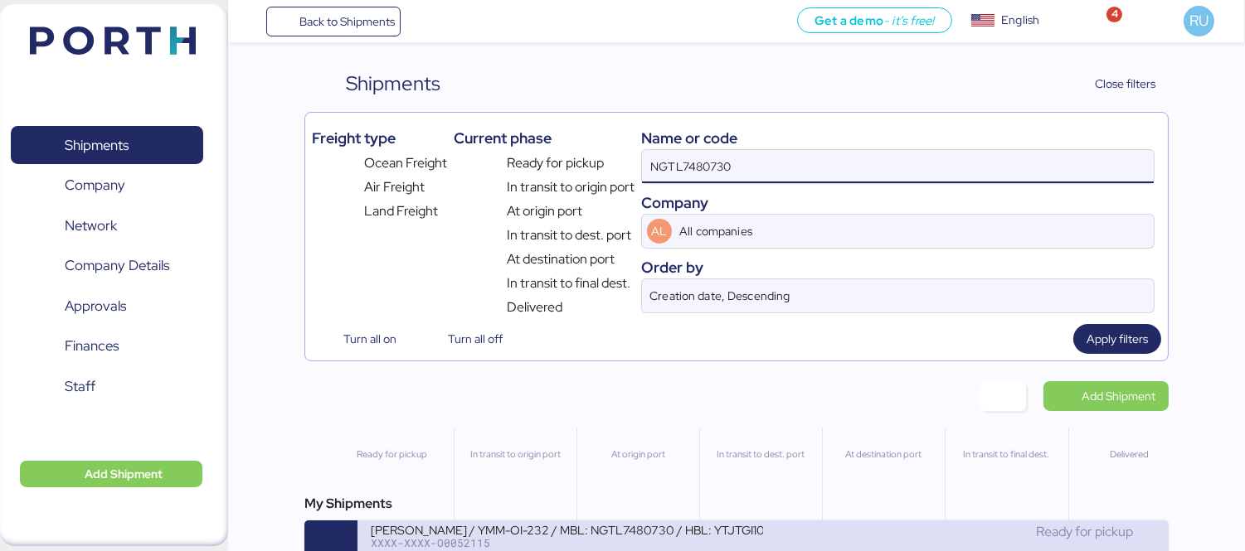
click at [702, 545] on div "XXXX-XXXX-O0052115" at bounding box center [567, 543] width 392 height 12
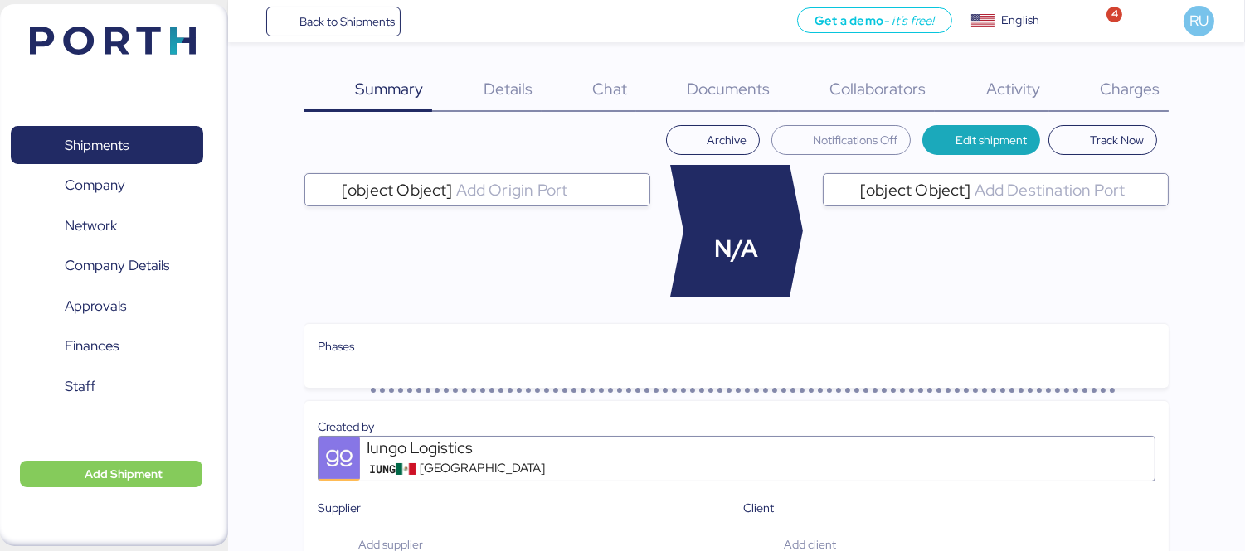
click at [1134, 92] on span "Charges" at bounding box center [1129, 89] width 60 height 22
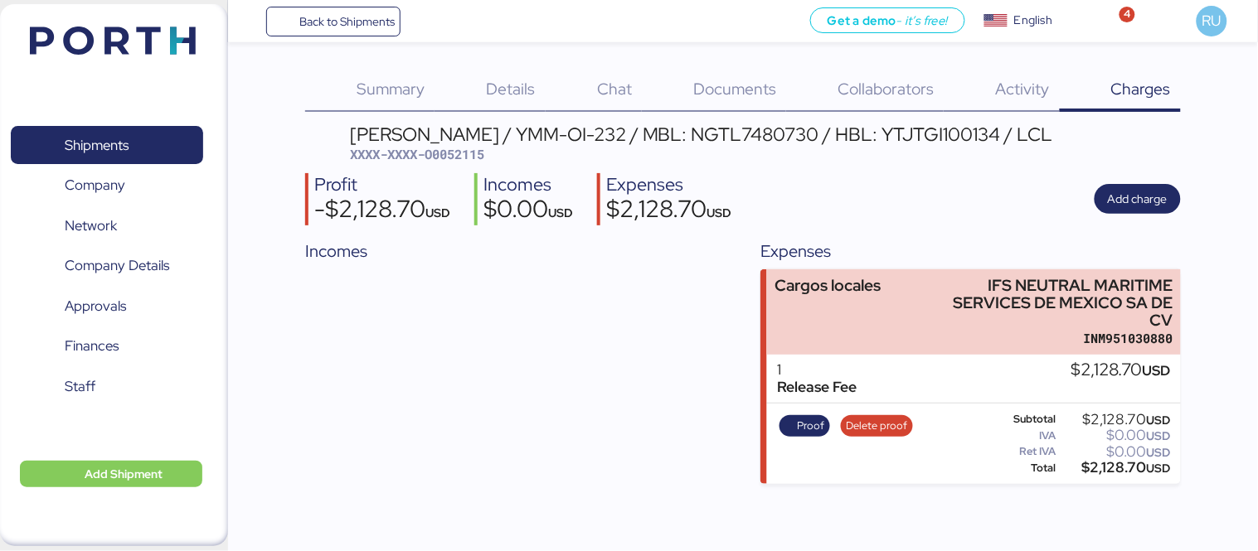
click at [718, 92] on span "Documents" at bounding box center [734, 89] width 83 height 22
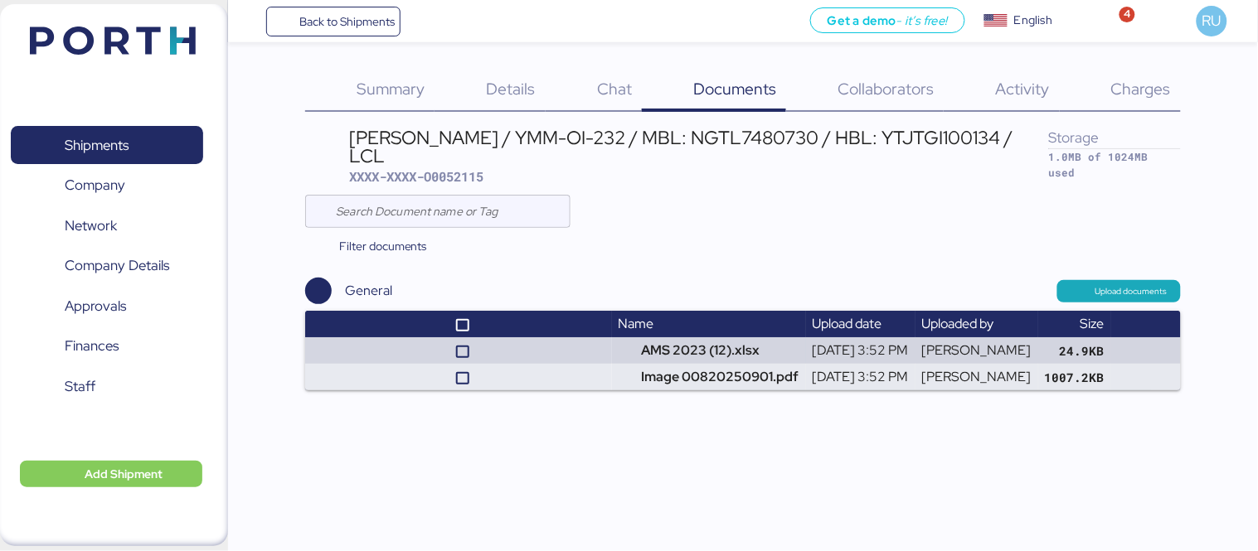
click at [403, 85] on span "Summary" at bounding box center [391, 89] width 68 height 22
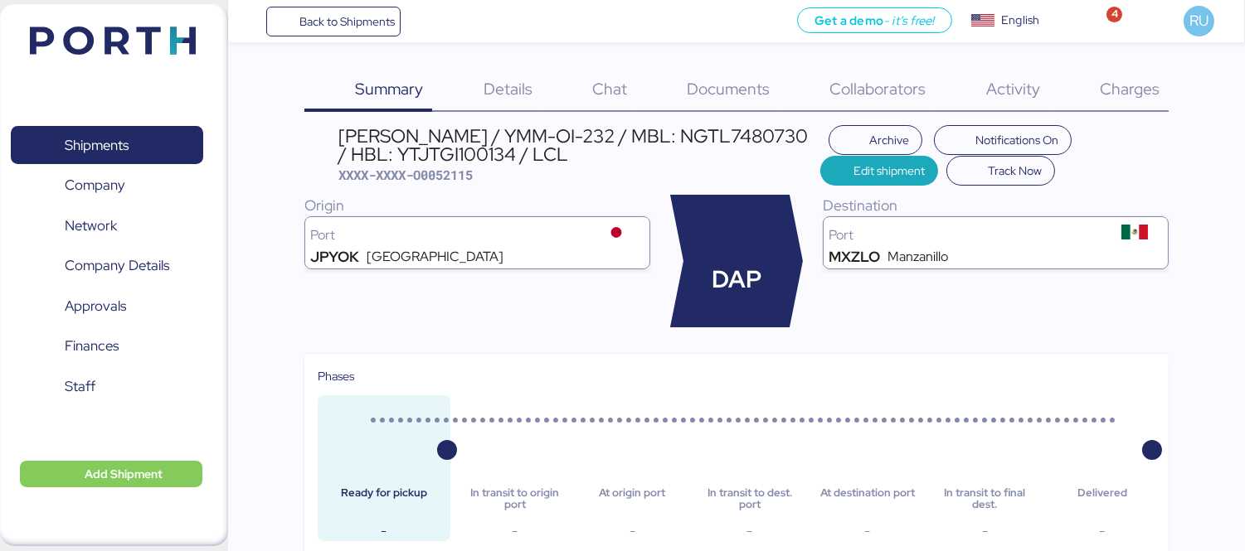
click at [528, 91] on span "Details" at bounding box center [507, 89] width 49 height 22
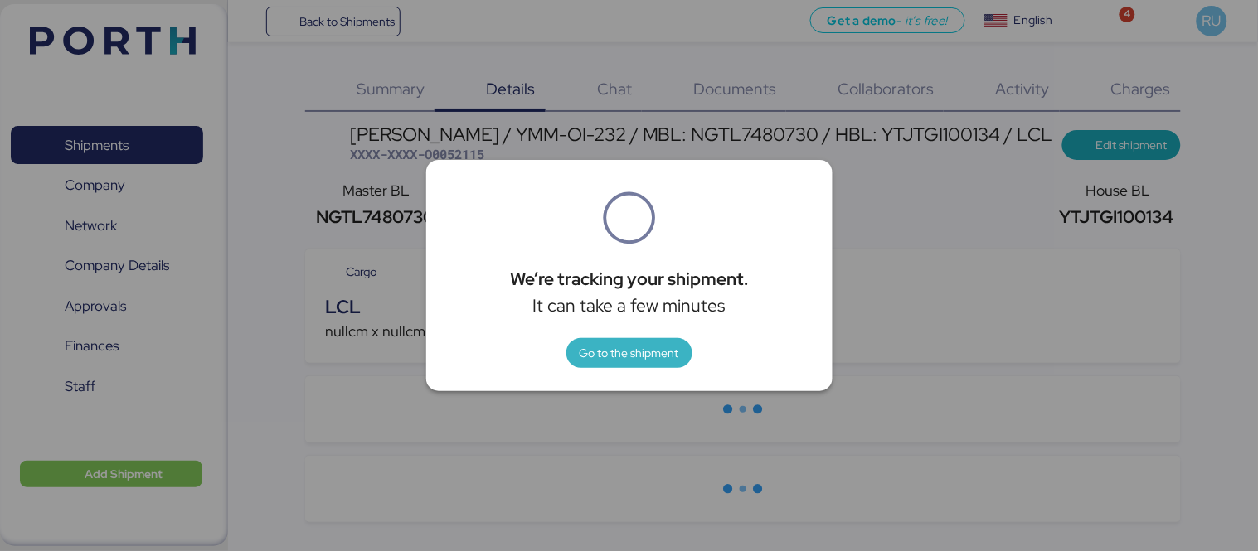
click at [651, 357] on span "Go to the shipment" at bounding box center [629, 353] width 99 height 20
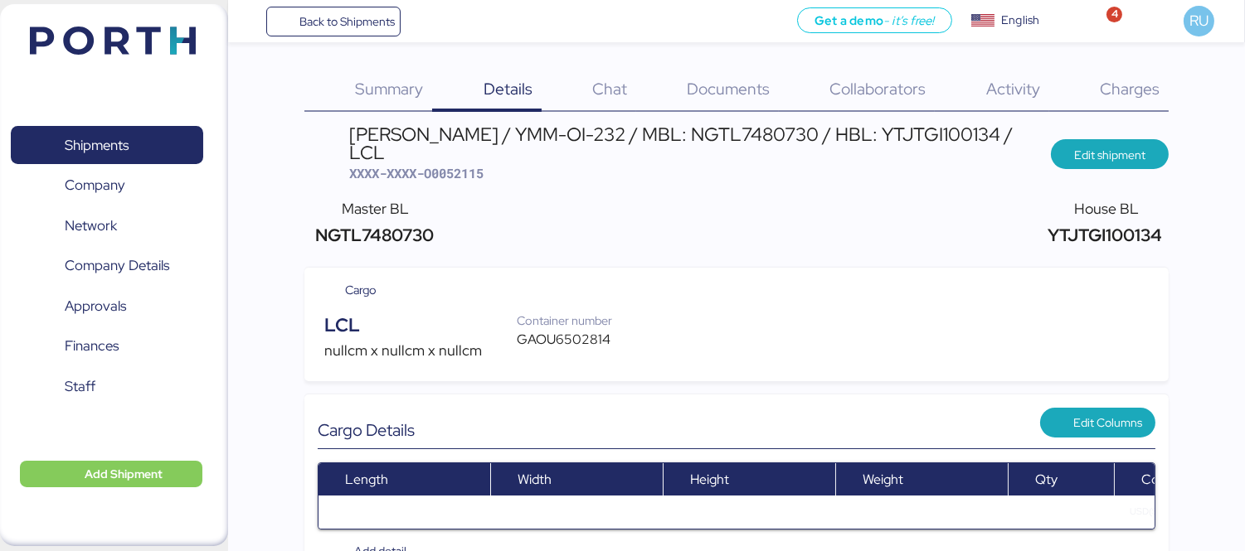
click at [1123, 95] on span "Charges" at bounding box center [1129, 89] width 60 height 22
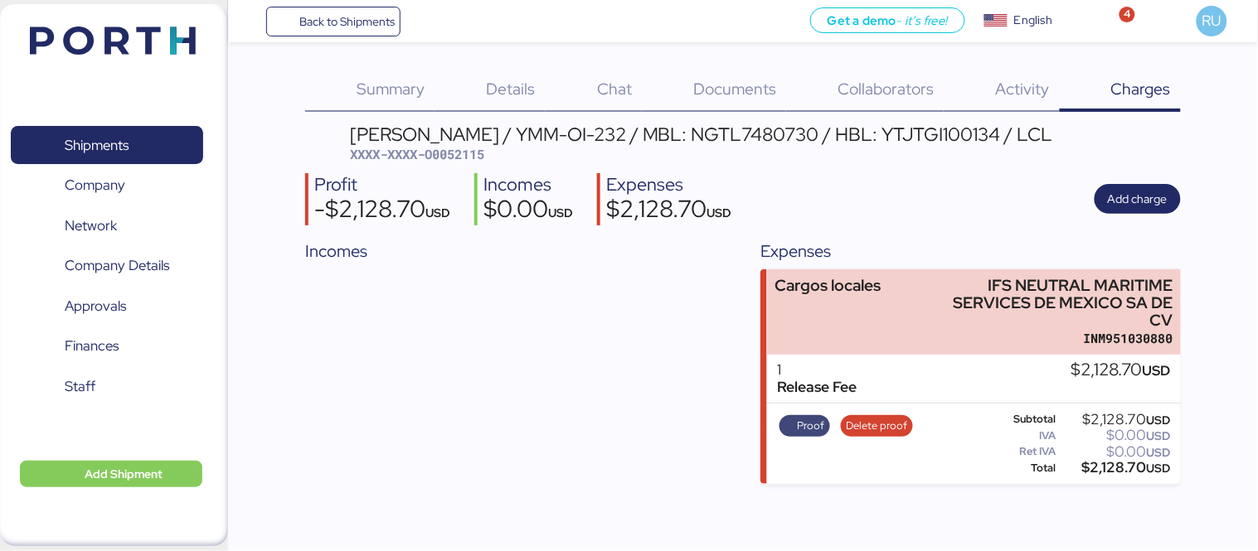
click at [791, 424] on span "Proof" at bounding box center [804, 426] width 41 height 18
click at [819, 434] on span "Proof" at bounding box center [811, 426] width 27 height 18
click at [693, 99] on div "Documents 0" at bounding box center [714, 90] width 144 height 43
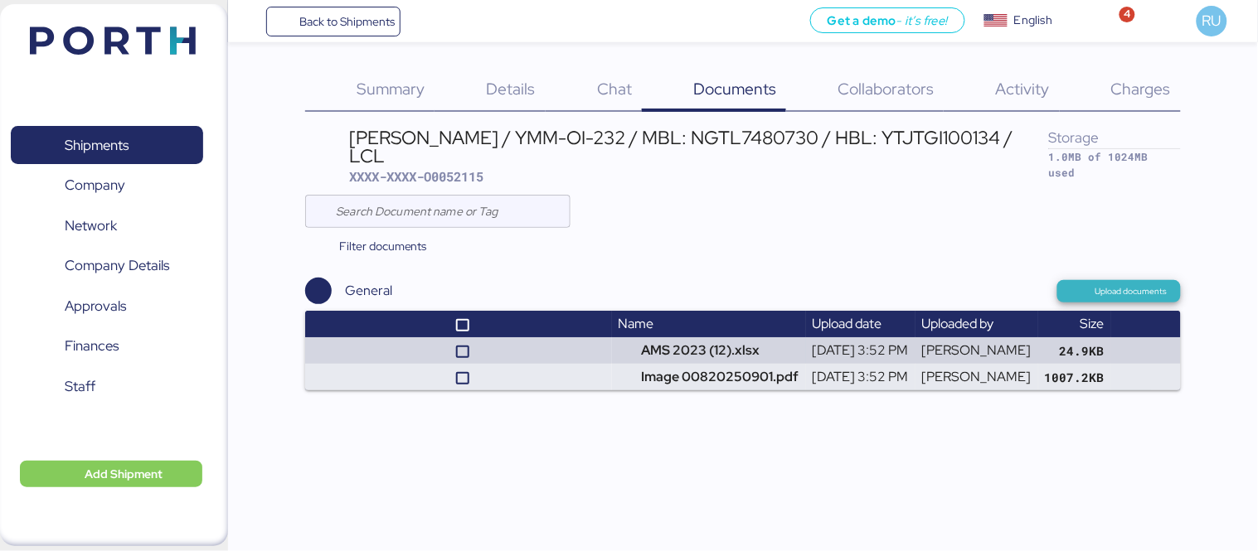
click at [1148, 286] on span "Upload documents" at bounding box center [1131, 291] width 72 height 15
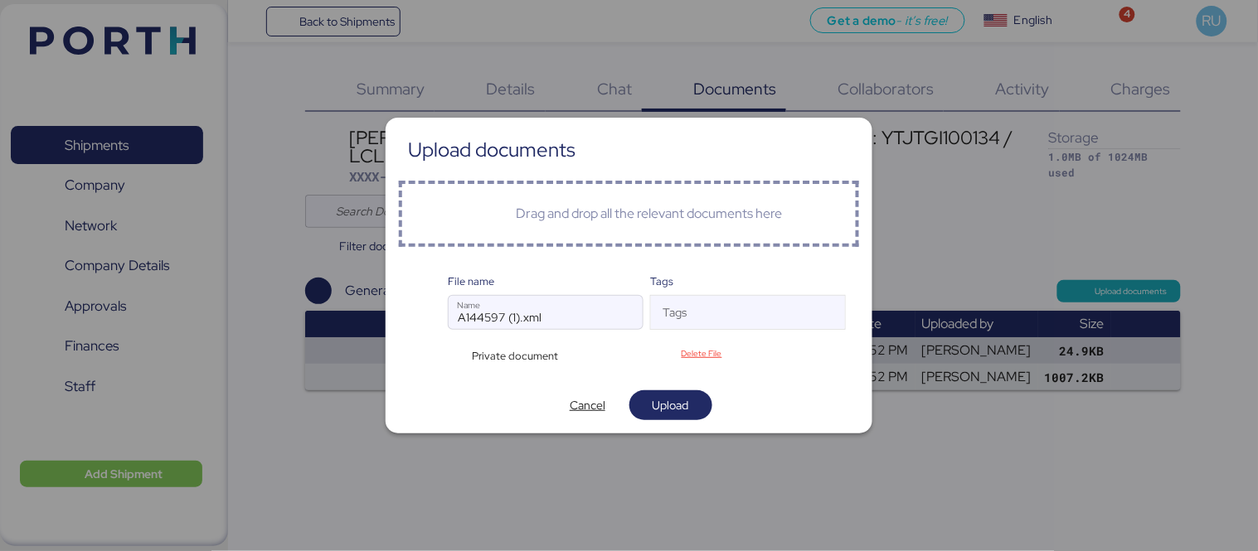
click at [467, 362] on div "Private document" at bounding box center [512, 356] width 128 height 16
click at [453, 352] on div "Private document" at bounding box center [512, 356] width 128 height 16
click at [667, 415] on span "Upload" at bounding box center [671, 406] width 36 height 20
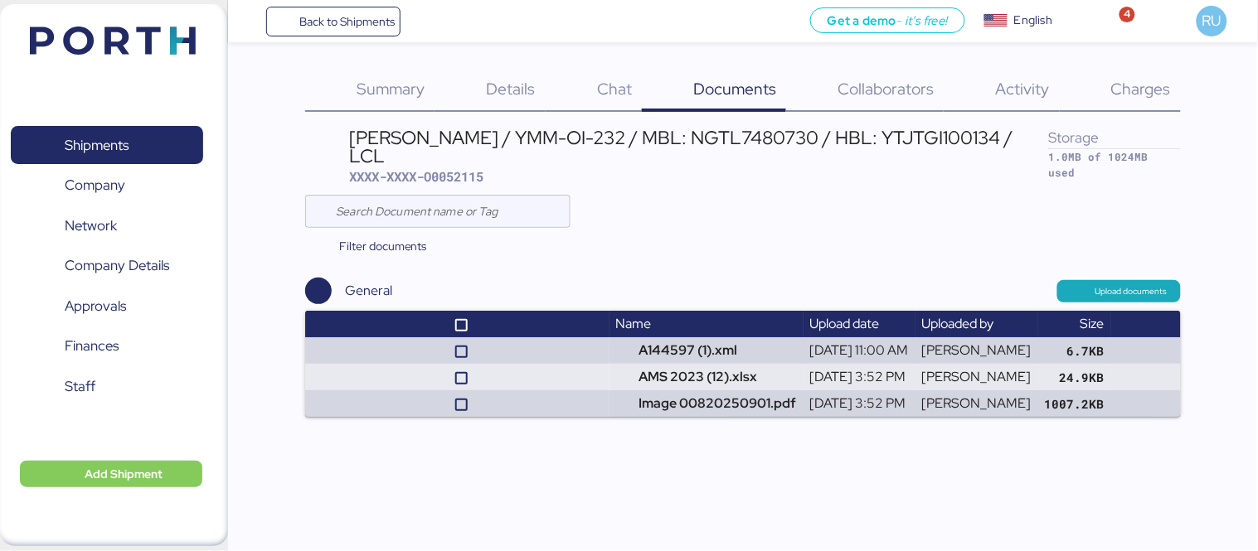
click at [122, 39] on img at bounding box center [113, 41] width 166 height 28
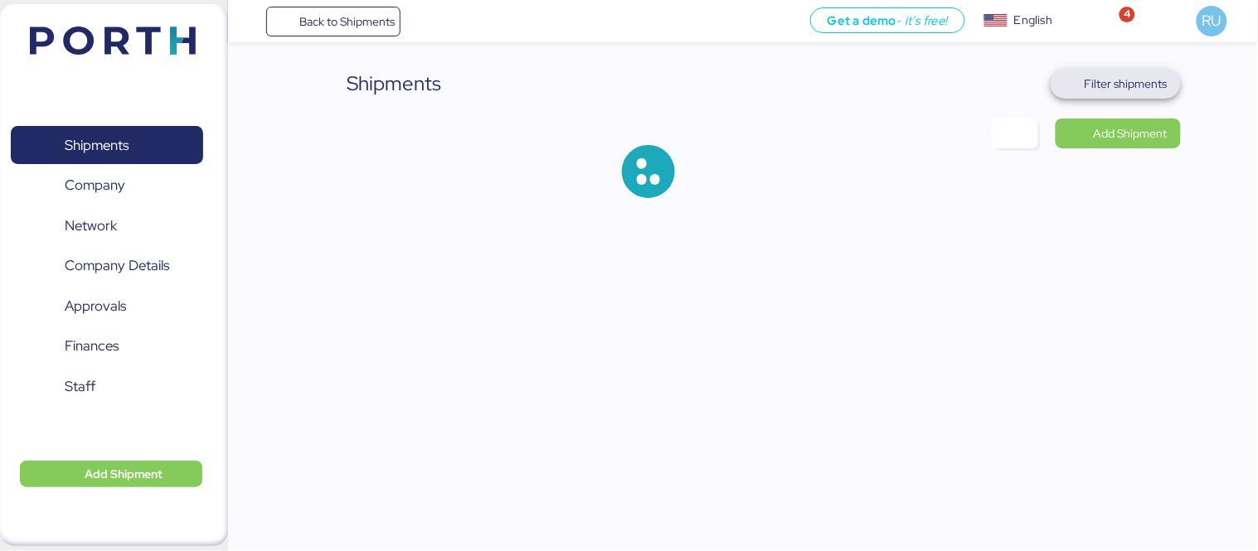
click at [1118, 87] on span "Filter shipments" at bounding box center [1126, 84] width 83 height 20
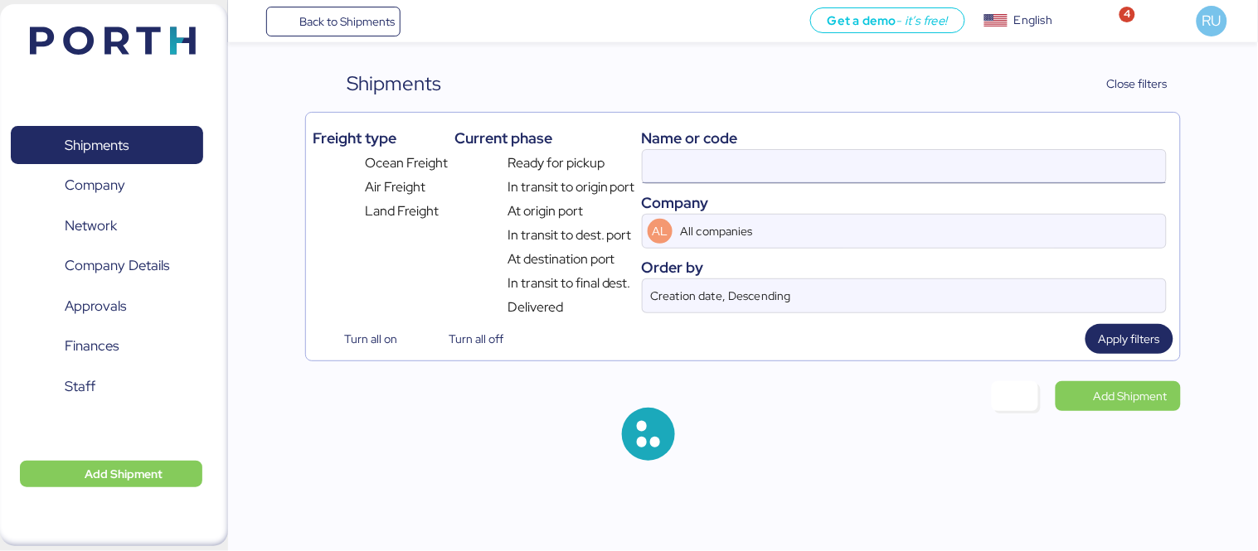
click at [944, 163] on input at bounding box center [904, 166] width 523 height 33
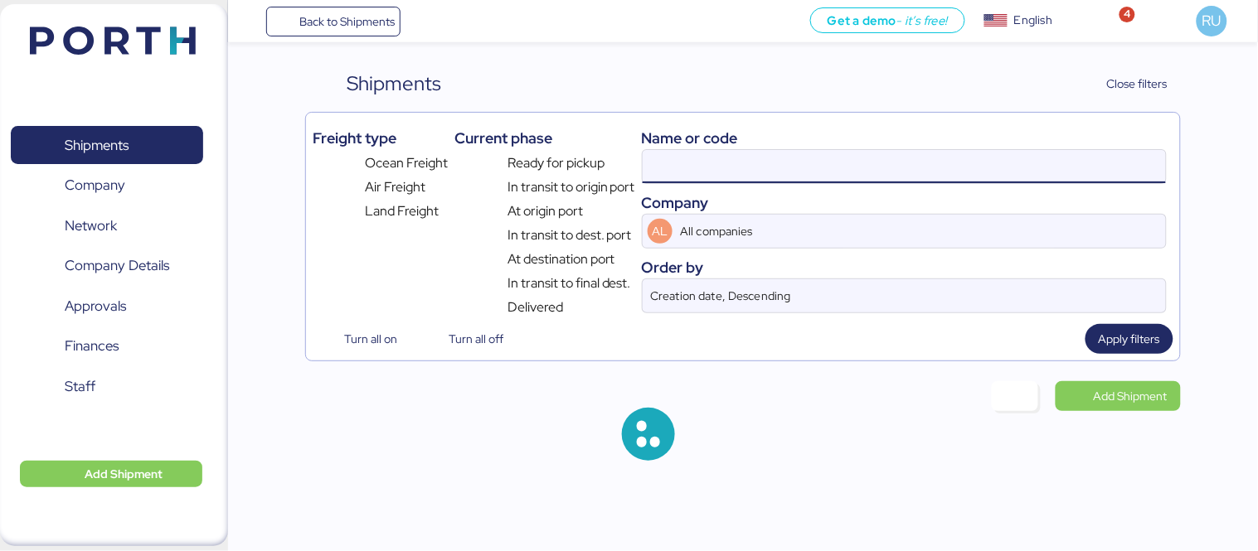
paste input "O0051931"
type input "O0051931"
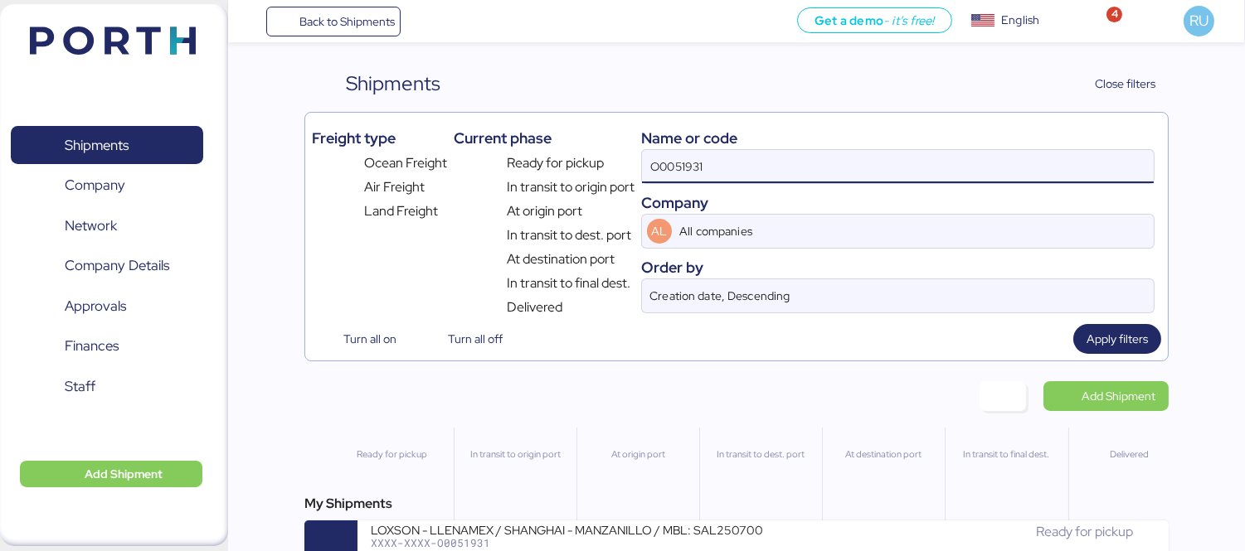
scroll to position [39, 0]
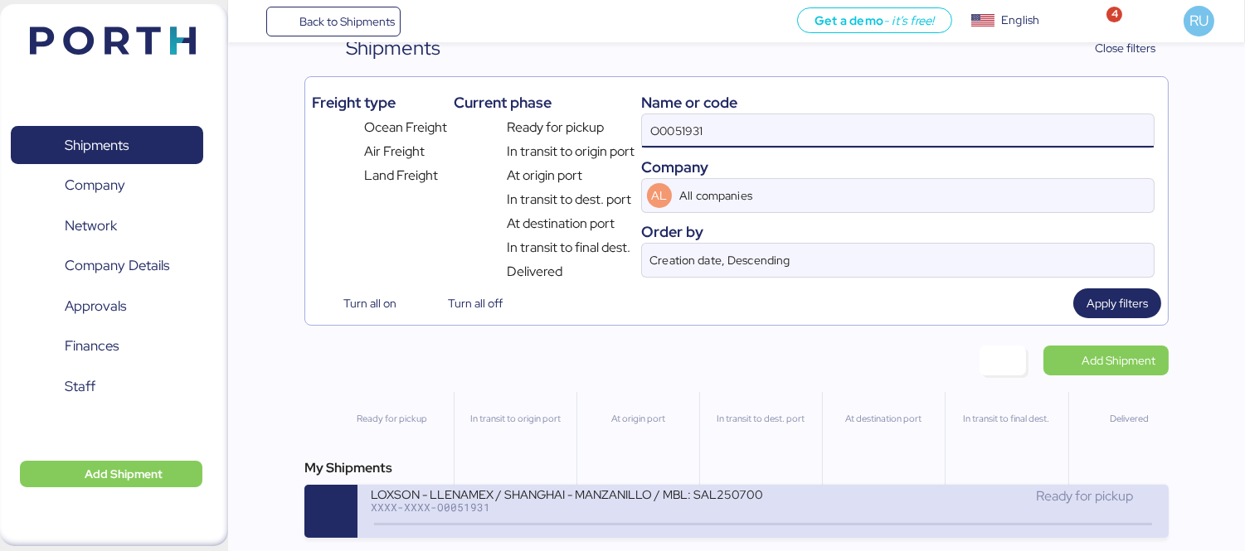
click at [769, 493] on div "Ready for pickup" at bounding box center [959, 497] width 392 height 20
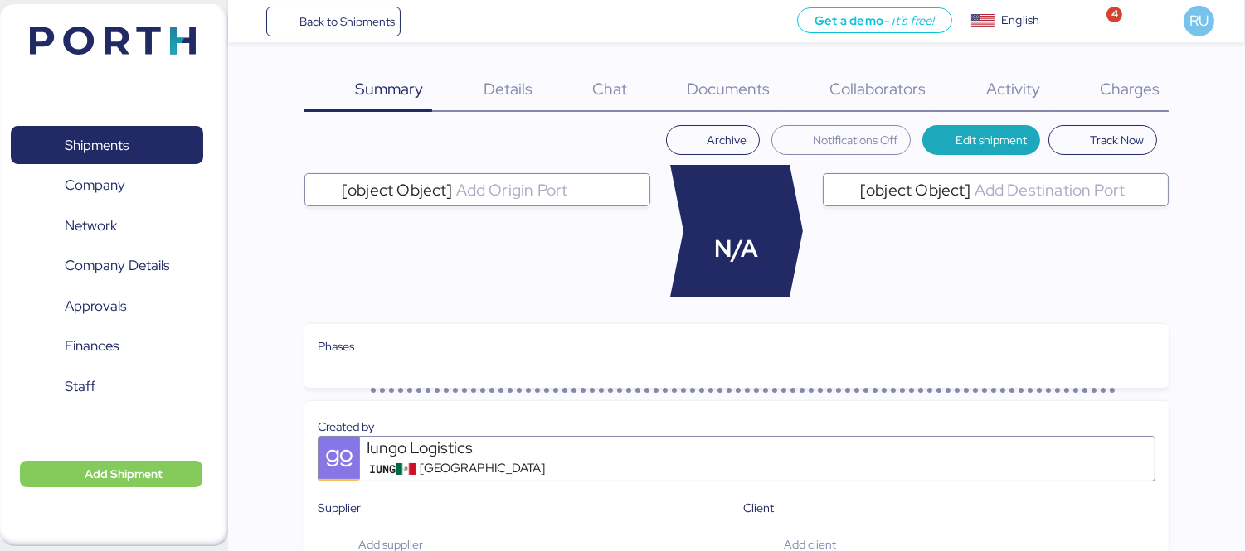
click at [1133, 91] on span "Charges" at bounding box center [1129, 89] width 60 height 22
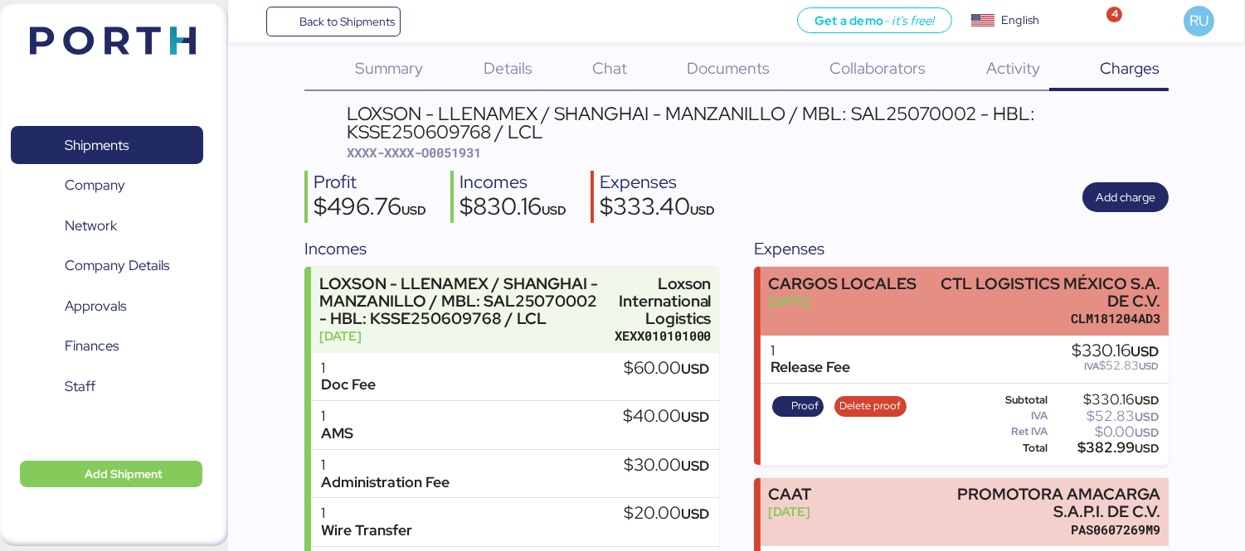
scroll to position [17, 0]
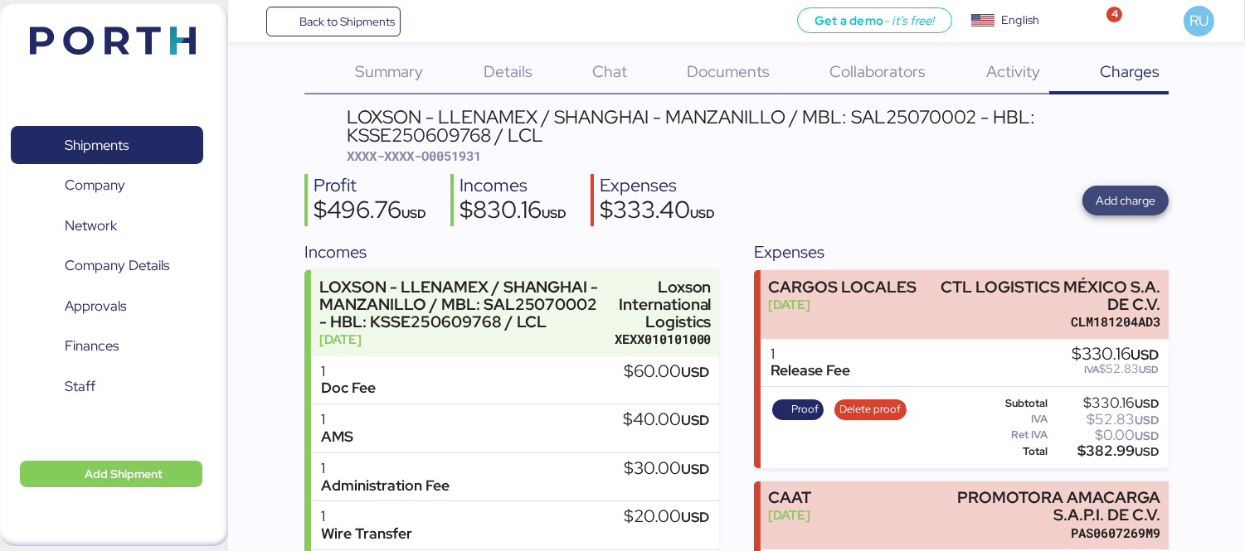
click at [1091, 187] on span "Add charge" at bounding box center [1125, 201] width 86 height 30
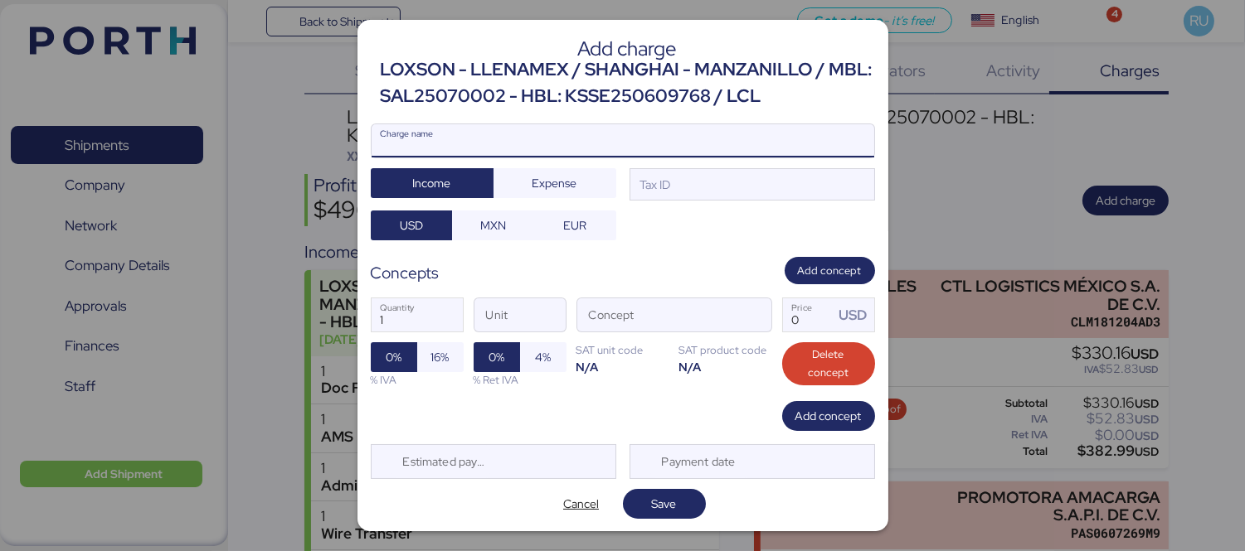
click at [605, 131] on input "Charge name" at bounding box center [622, 140] width 502 height 33
type input "[PERSON_NAME] terrestre"
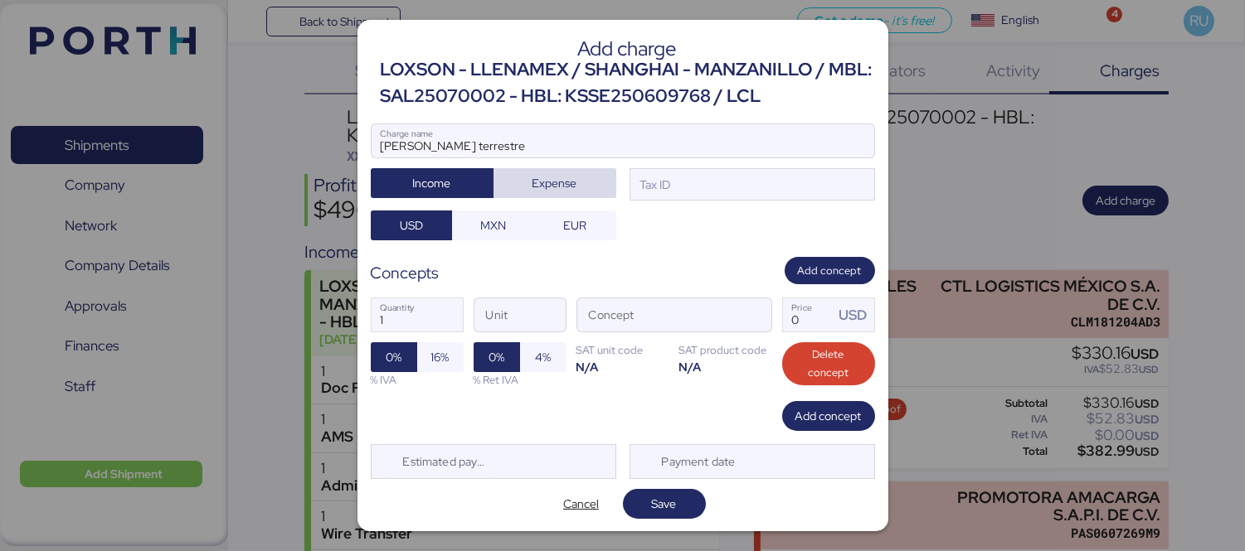
click at [561, 181] on span "Expense" at bounding box center [554, 183] width 45 height 20
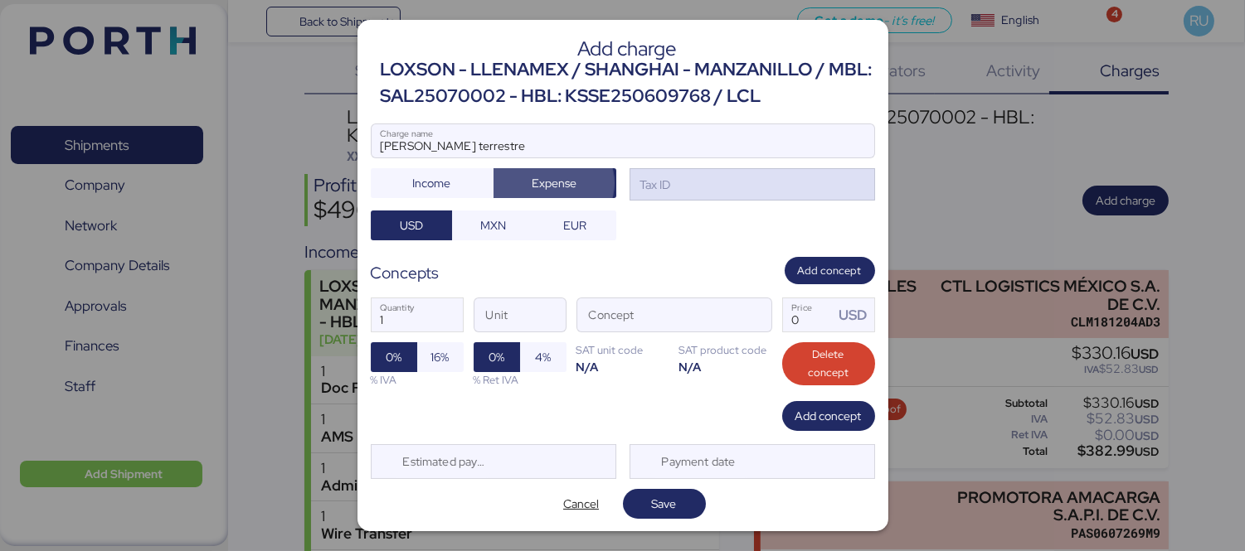
click at [726, 181] on div "Tax ID" at bounding box center [751, 184] width 245 height 33
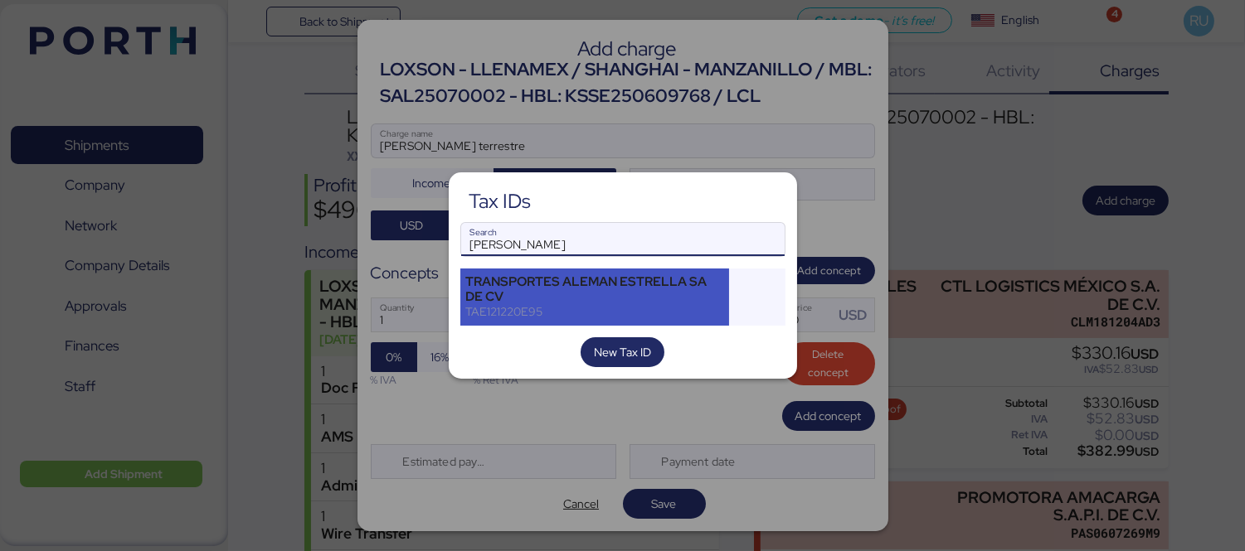
type input "[PERSON_NAME]"
click at [637, 298] on div "TRANSPORTES ALEMAN ESTRELLA SA DE CV" at bounding box center [595, 289] width 258 height 30
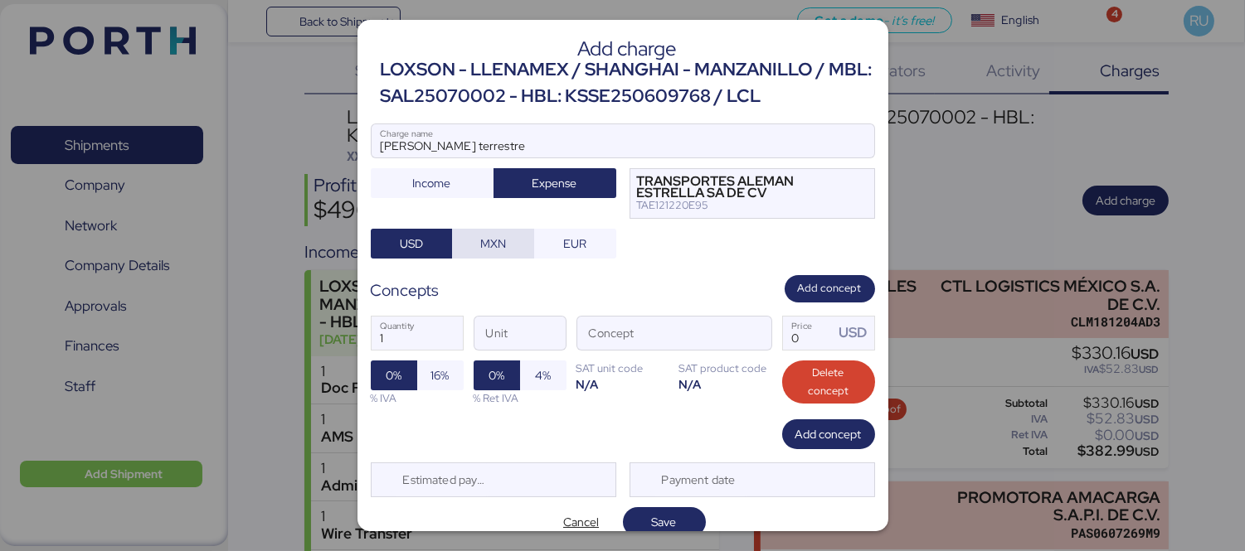
click at [493, 239] on span "MXN" at bounding box center [493, 244] width 26 height 20
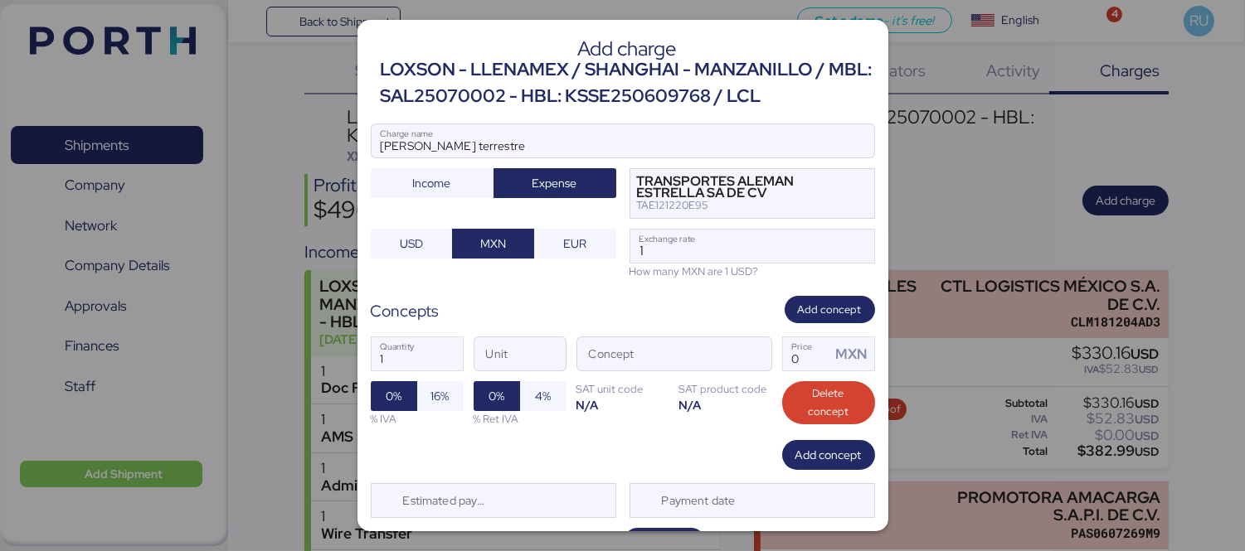
click at [736, 268] on div "How many MXN are 1 USD?" at bounding box center [751, 272] width 245 height 16
click at [734, 255] on input "1" at bounding box center [752, 246] width 244 height 33
click at [734, 255] on input "18" at bounding box center [752, 246] width 244 height 33
type input "18"
click at [652, 241] on input "18" at bounding box center [752, 246] width 244 height 33
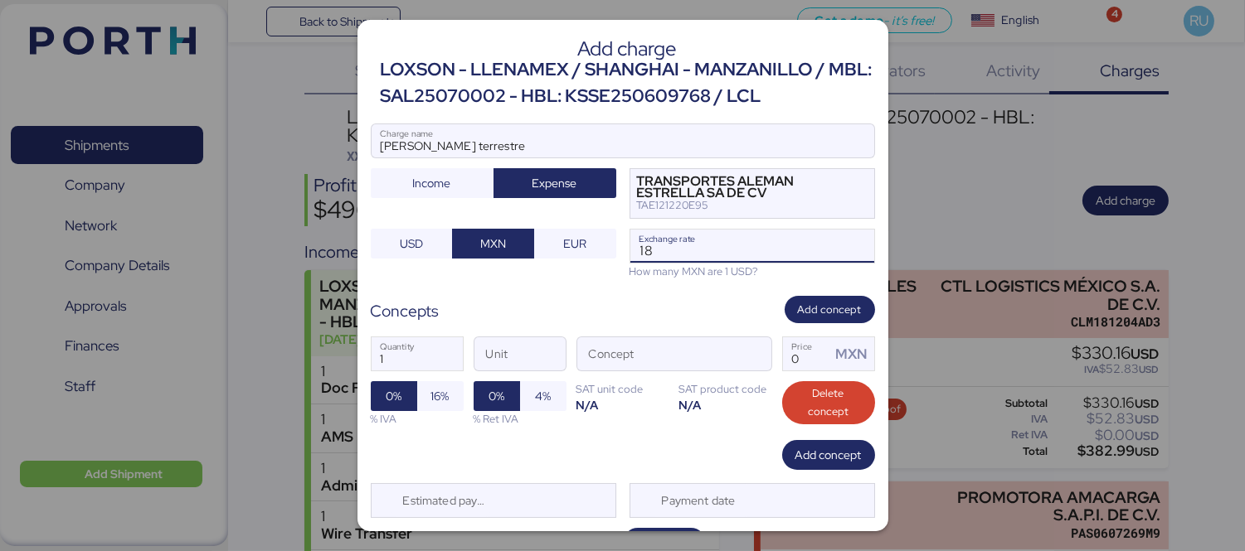
click at [652, 241] on input "18" at bounding box center [752, 246] width 244 height 33
click at [636, 249] on input "18" at bounding box center [752, 246] width 244 height 33
paste input "18.3878"
type input "18.3878"
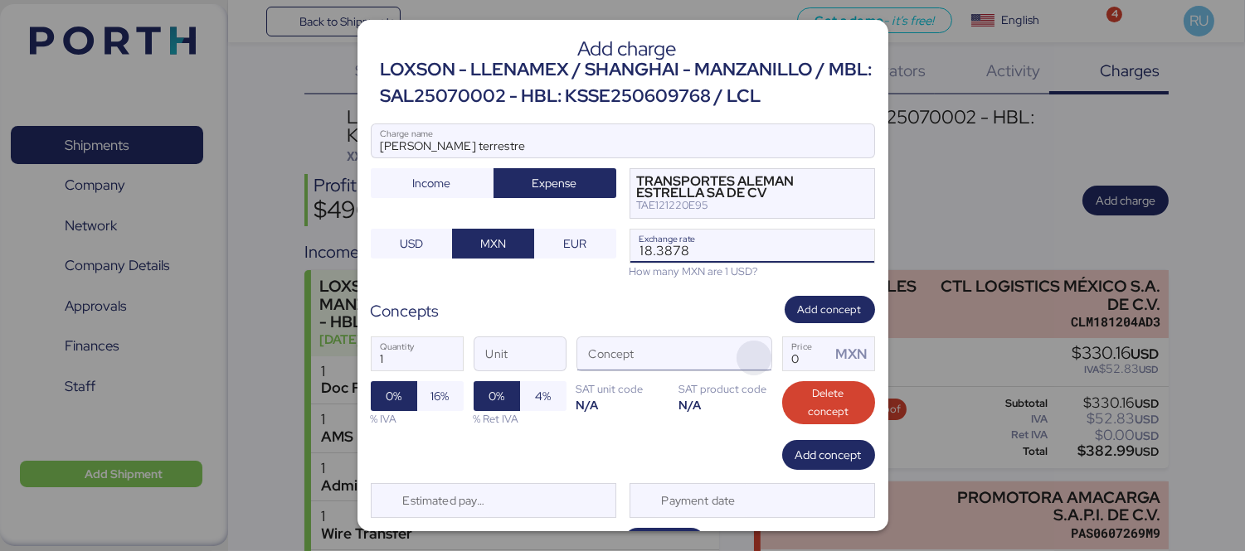
click at [739, 345] on span "button" at bounding box center [753, 358] width 35 height 35
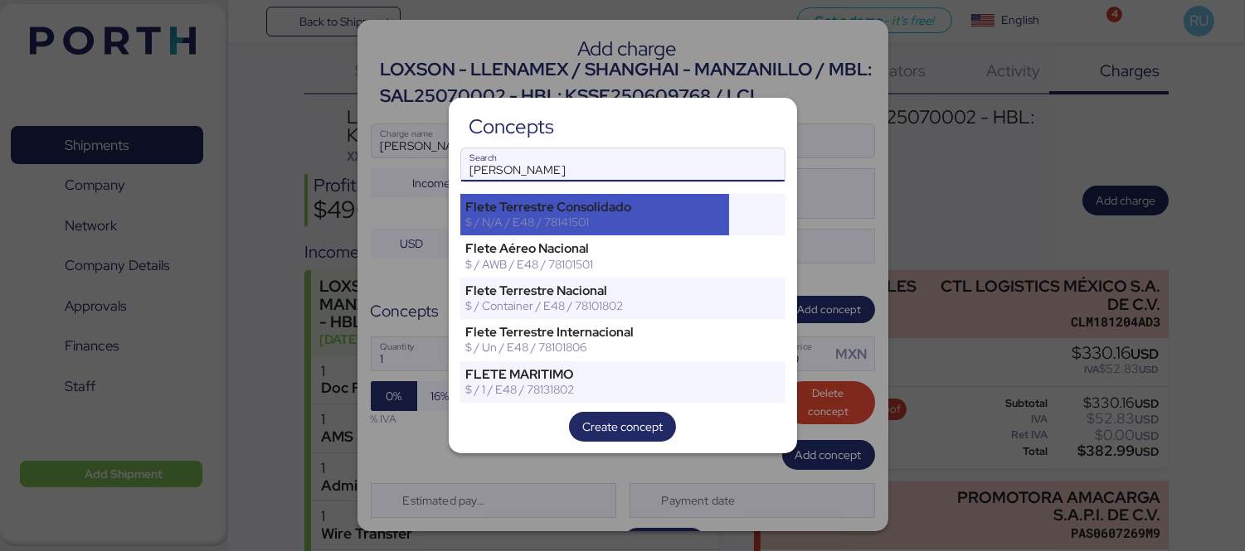
type input "[PERSON_NAME]"
click at [681, 229] on div "$ / N/A / E48 / 78141501" at bounding box center [595, 222] width 258 height 15
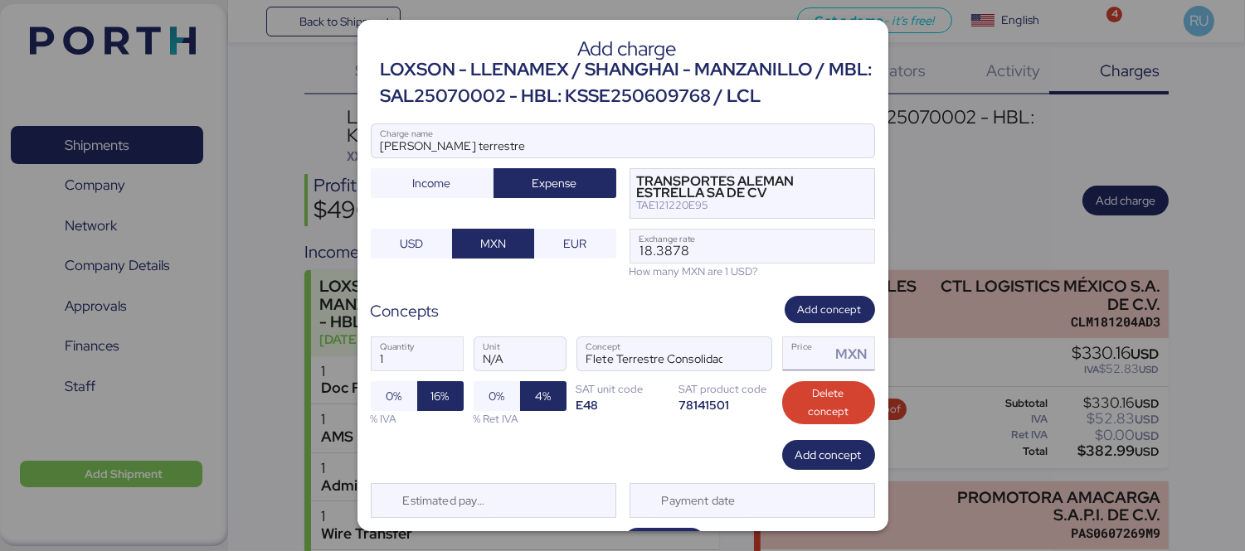
click at [830, 352] on div "MXN" at bounding box center [851, 353] width 43 height 33
click at [791, 353] on input "Price MXN" at bounding box center [807, 353] width 48 height 33
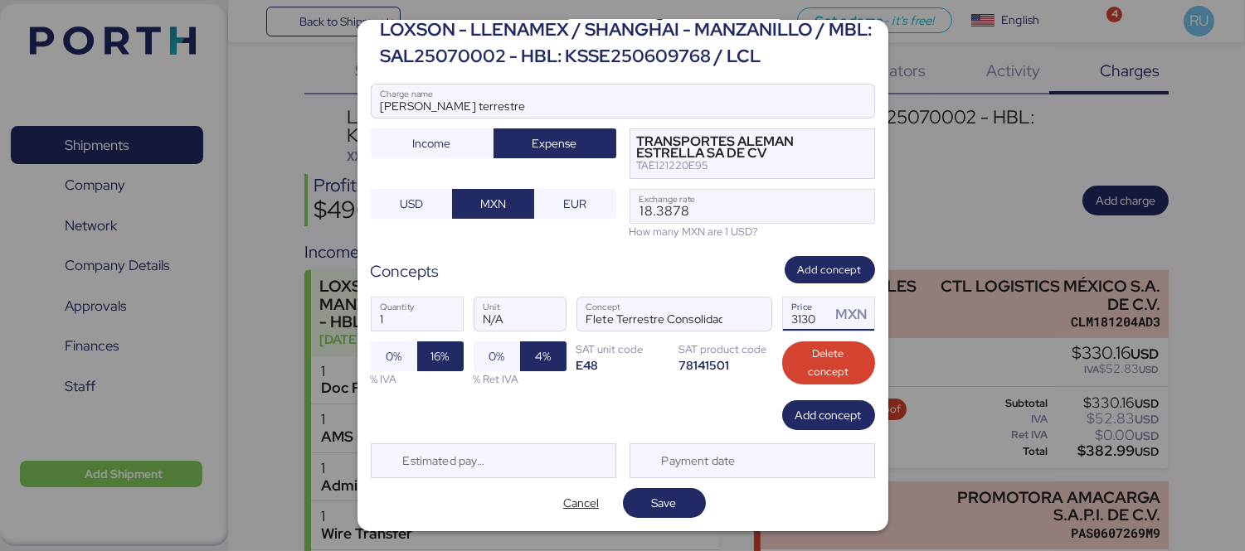
type input "3130"
click at [667, 504] on span "Save" at bounding box center [664, 503] width 25 height 20
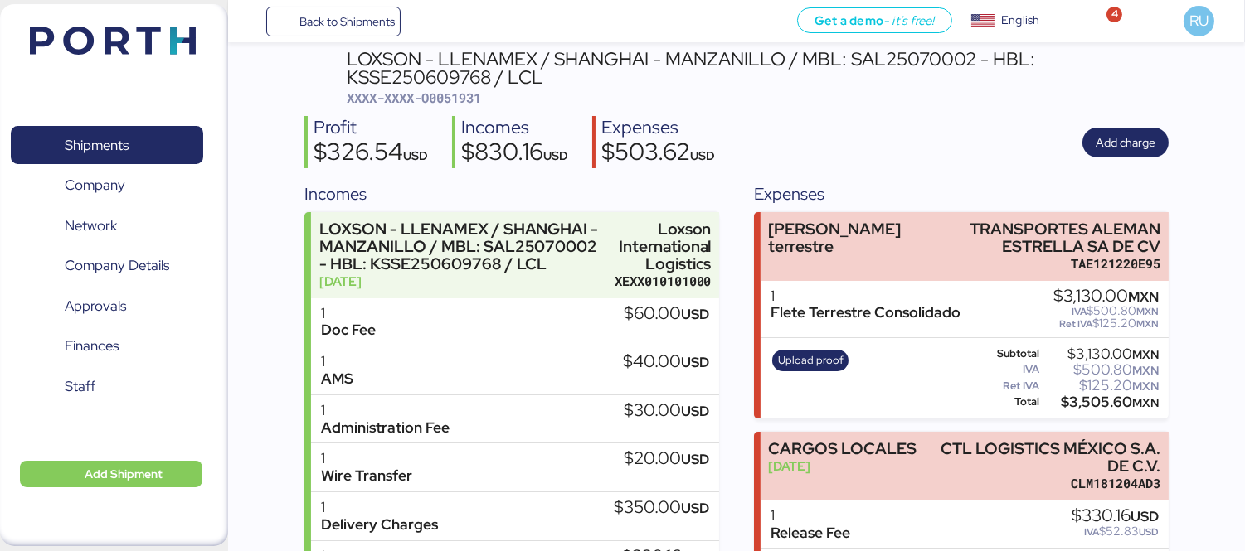
scroll to position [76, 0]
click at [796, 353] on span "Upload proof" at bounding box center [811, 360] width 66 height 18
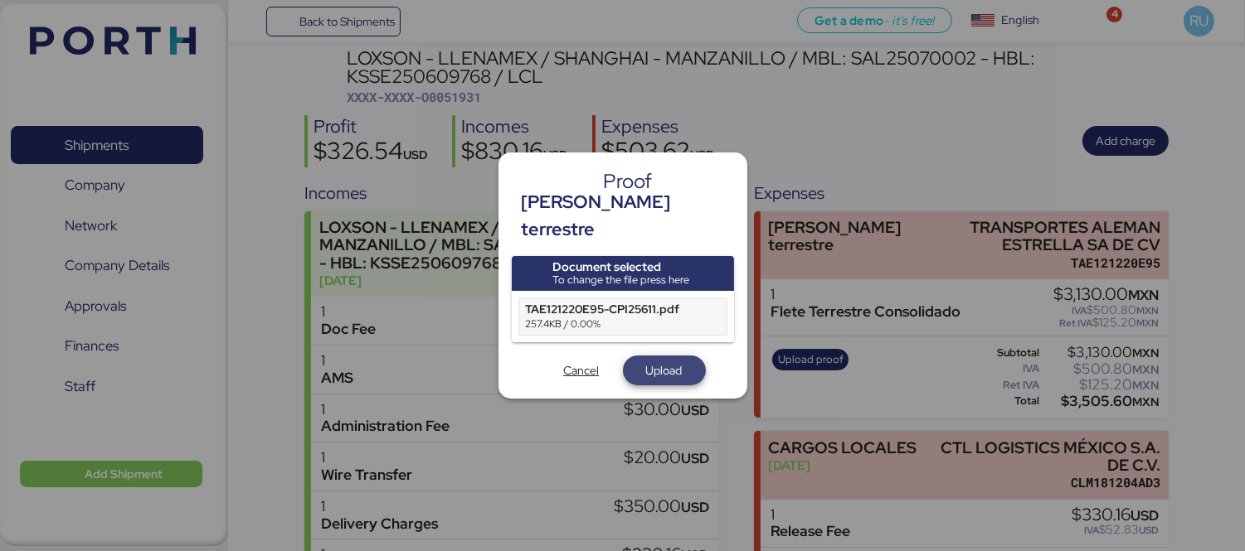
click at [638, 359] on span "Upload" at bounding box center [664, 370] width 56 height 23
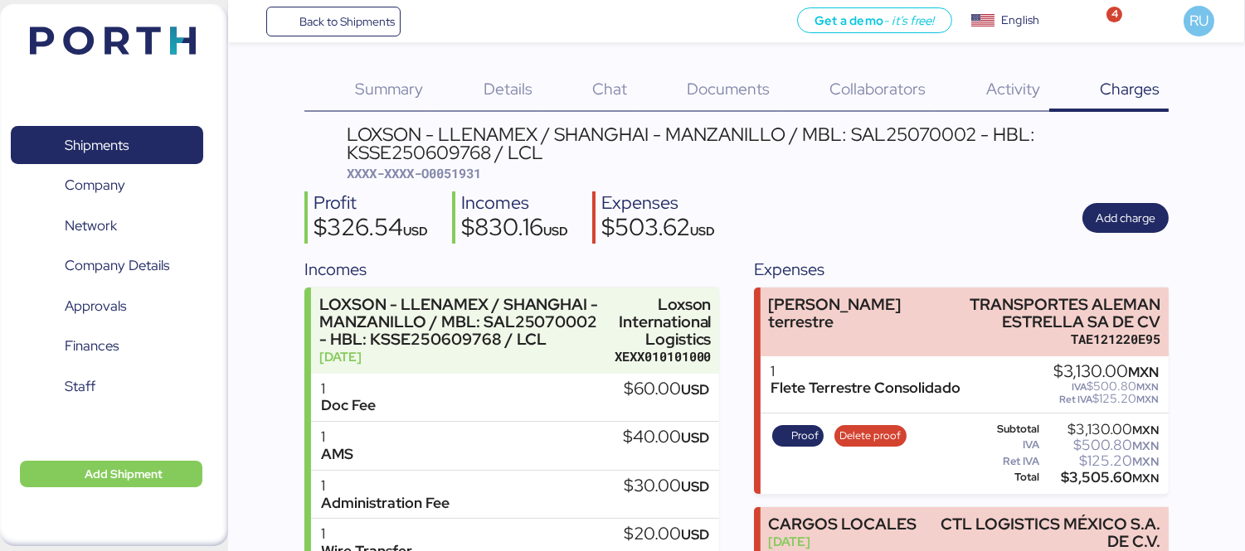
click at [138, 38] on img at bounding box center [113, 41] width 166 height 28
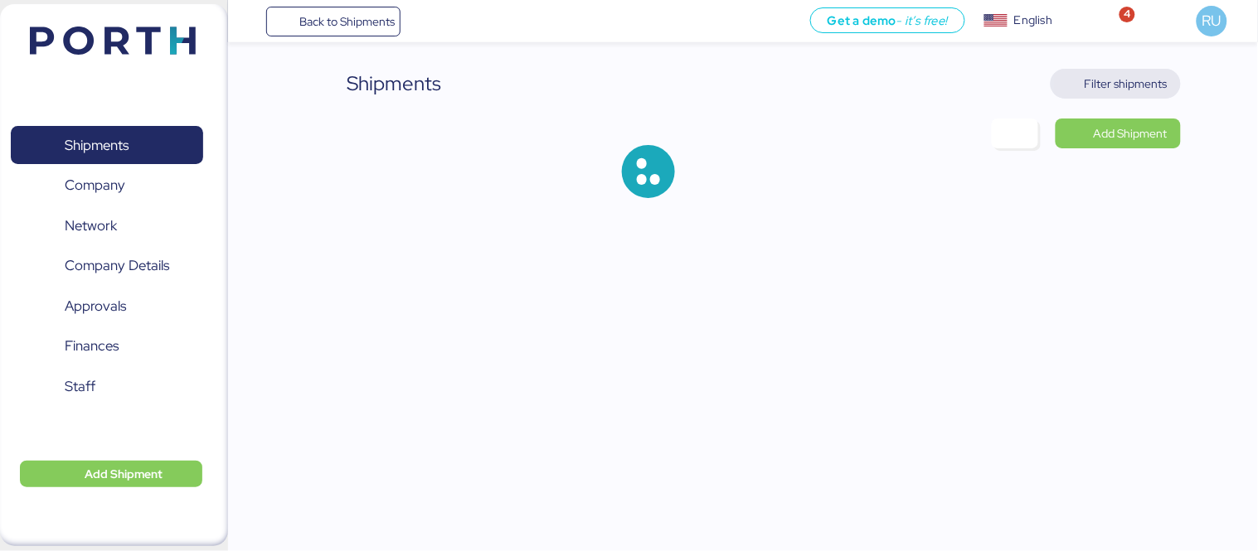
click at [1108, 76] on span "Filter shipments" at bounding box center [1126, 84] width 83 height 20
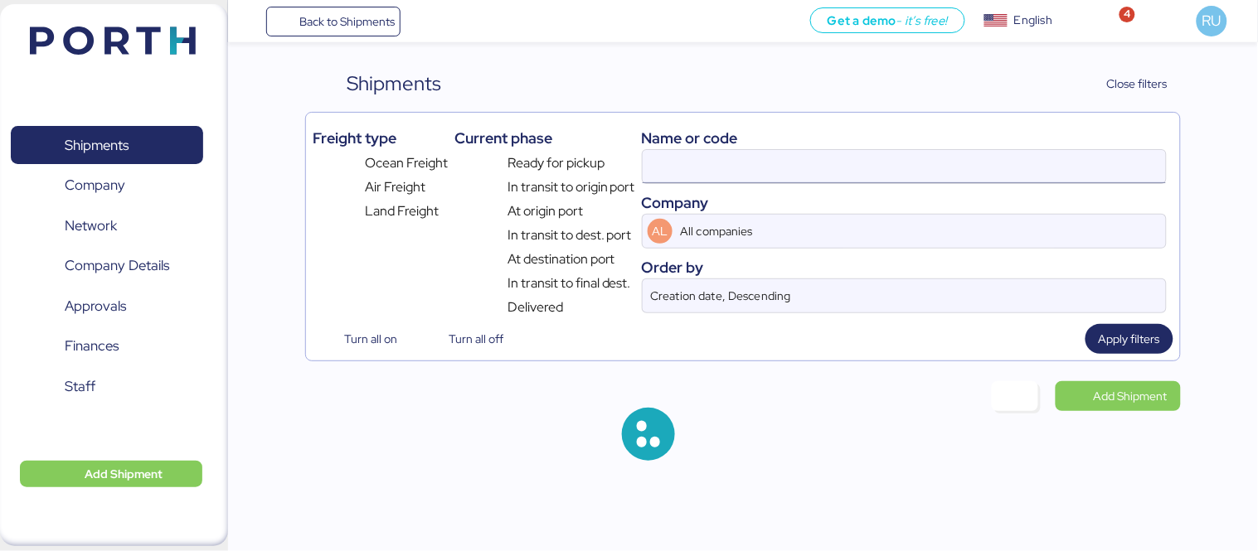
click at [877, 162] on input at bounding box center [904, 166] width 523 height 33
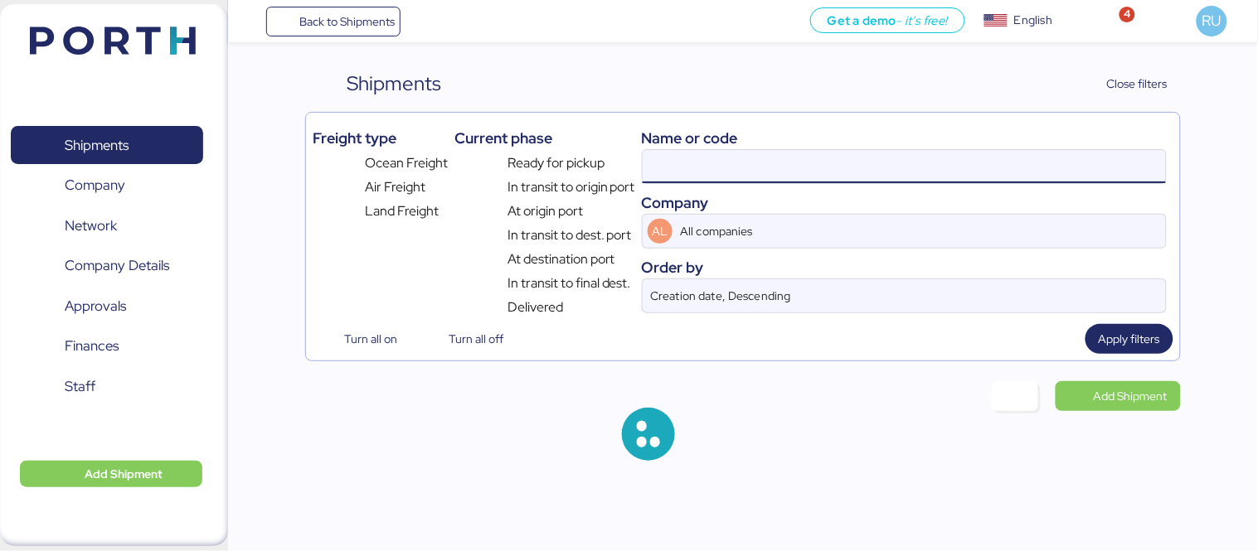
paste input "O0052022"
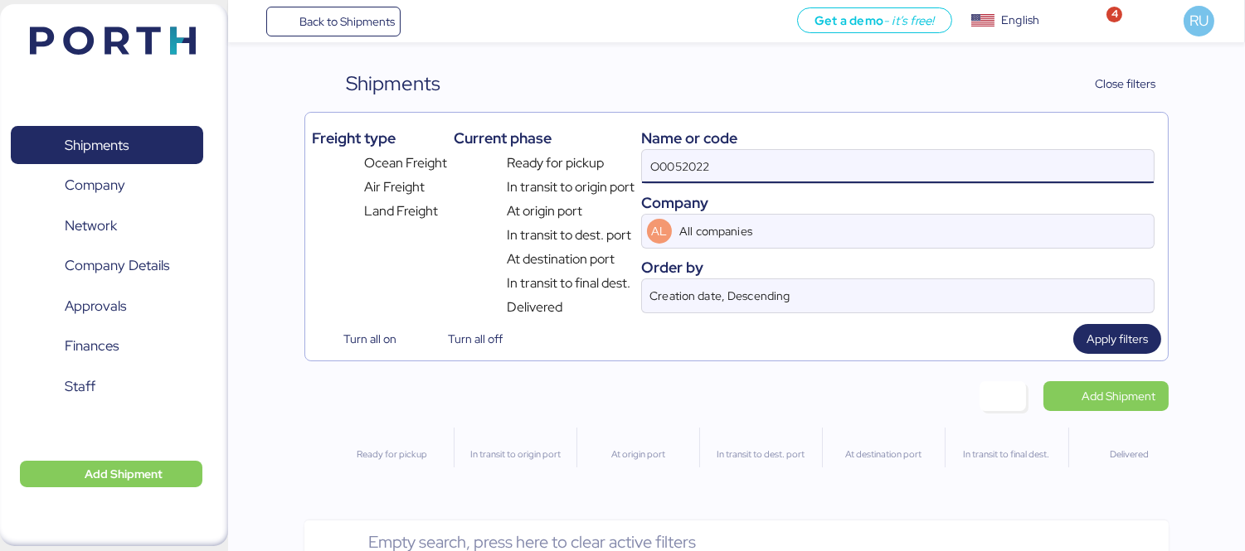
type input "O0052022"
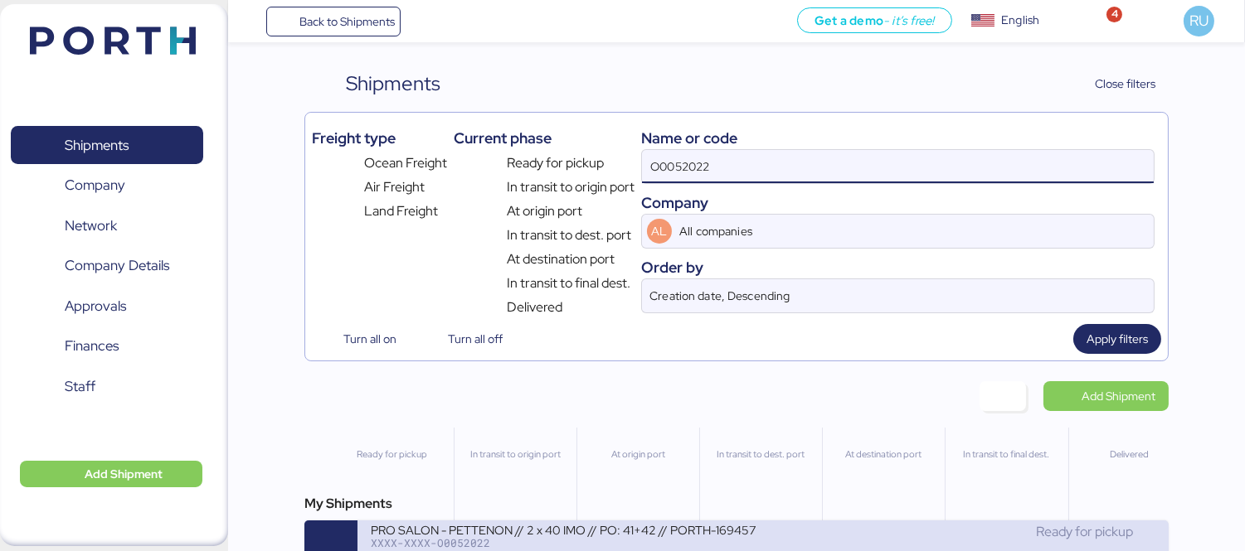
click at [711, 544] on div "XXXX-XXXX-O0052022" at bounding box center [567, 543] width 392 height 12
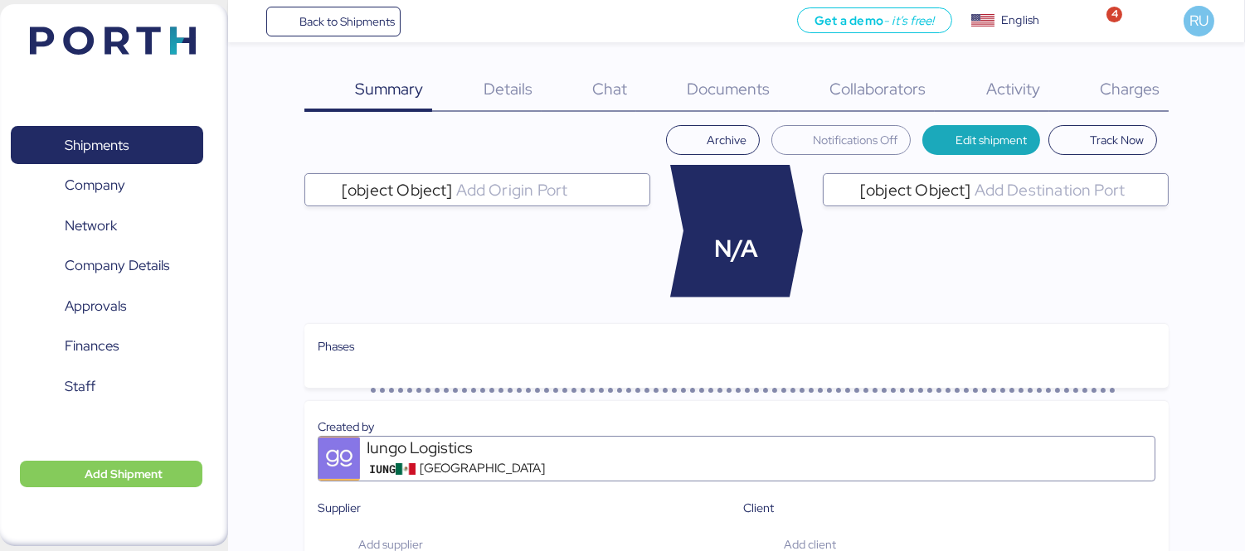
click at [1125, 97] on span "Charges" at bounding box center [1129, 89] width 60 height 22
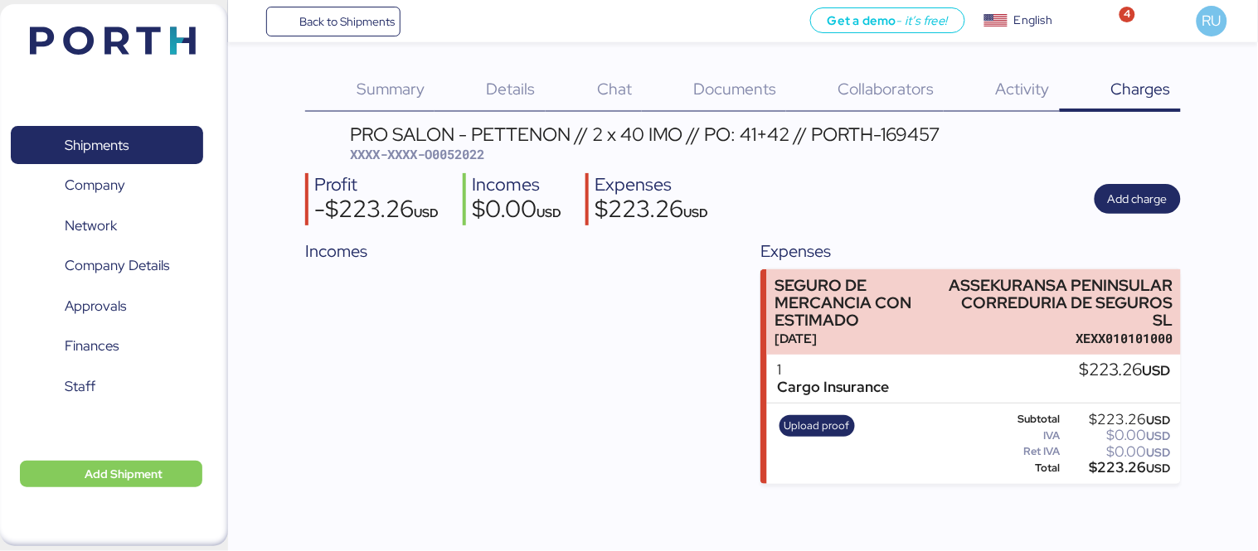
click at [155, 44] on img at bounding box center [113, 41] width 166 height 28
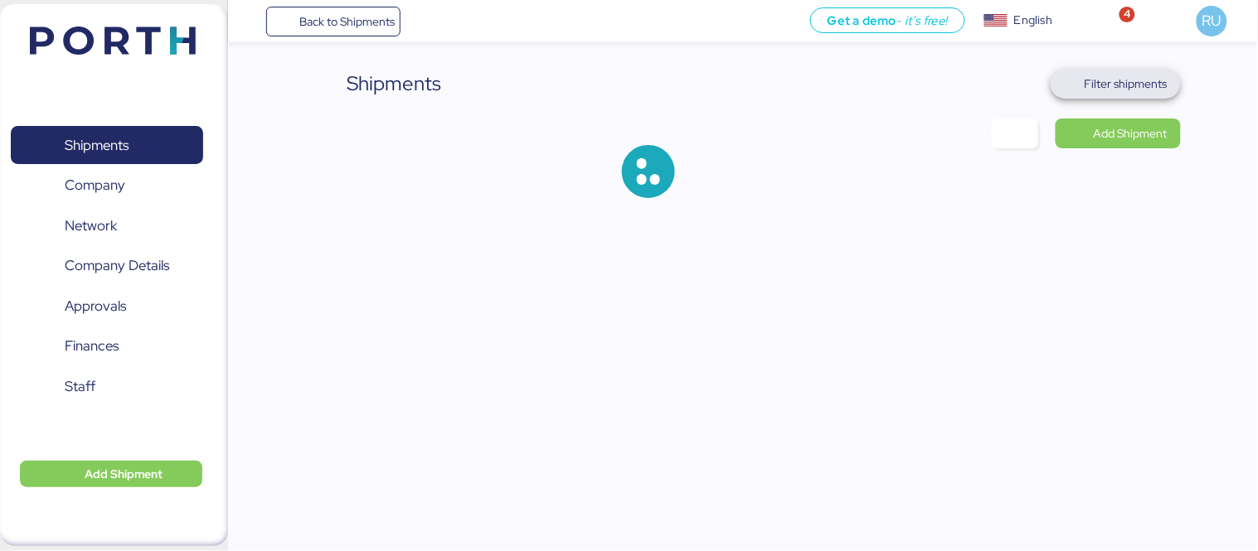
click at [1116, 90] on span "Filter shipments" at bounding box center [1126, 84] width 83 height 20
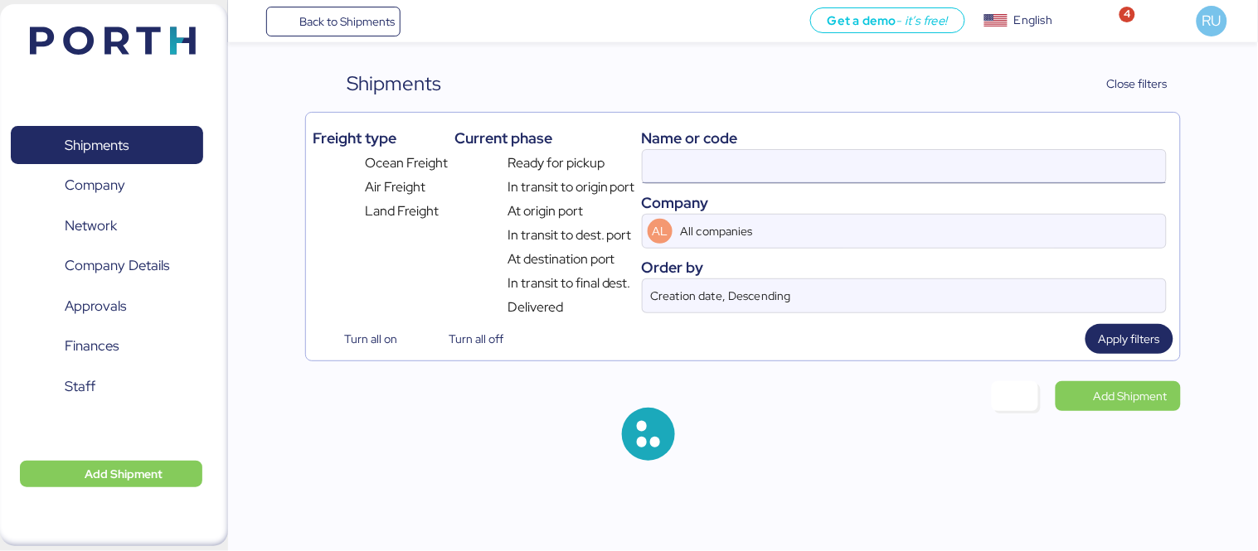
click at [778, 167] on input at bounding box center [904, 166] width 523 height 33
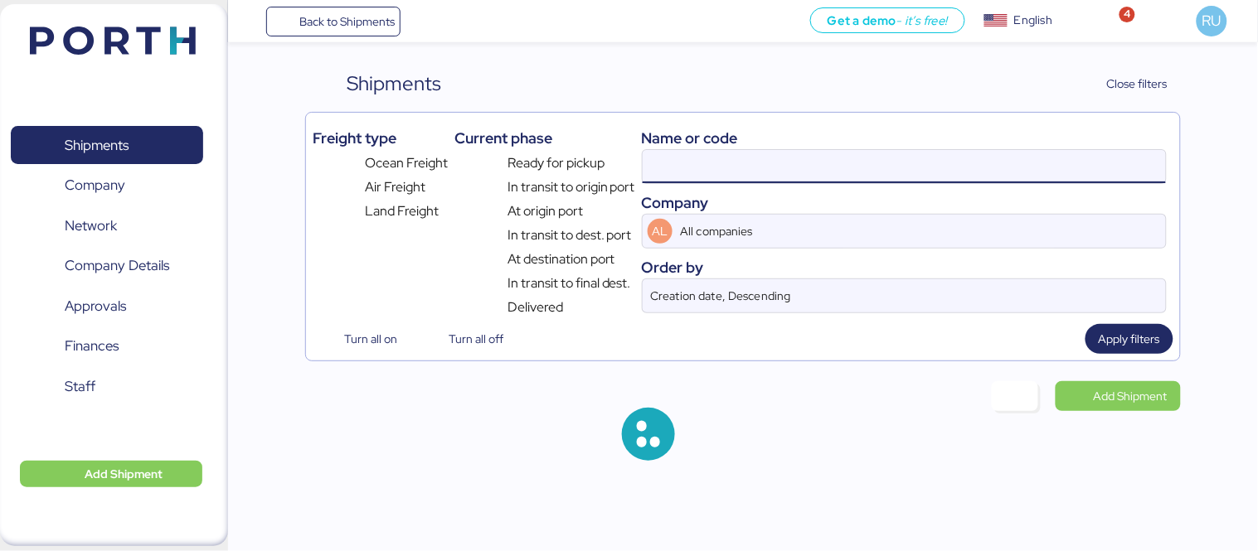
paste input "O0052049"
type input "O0052049"
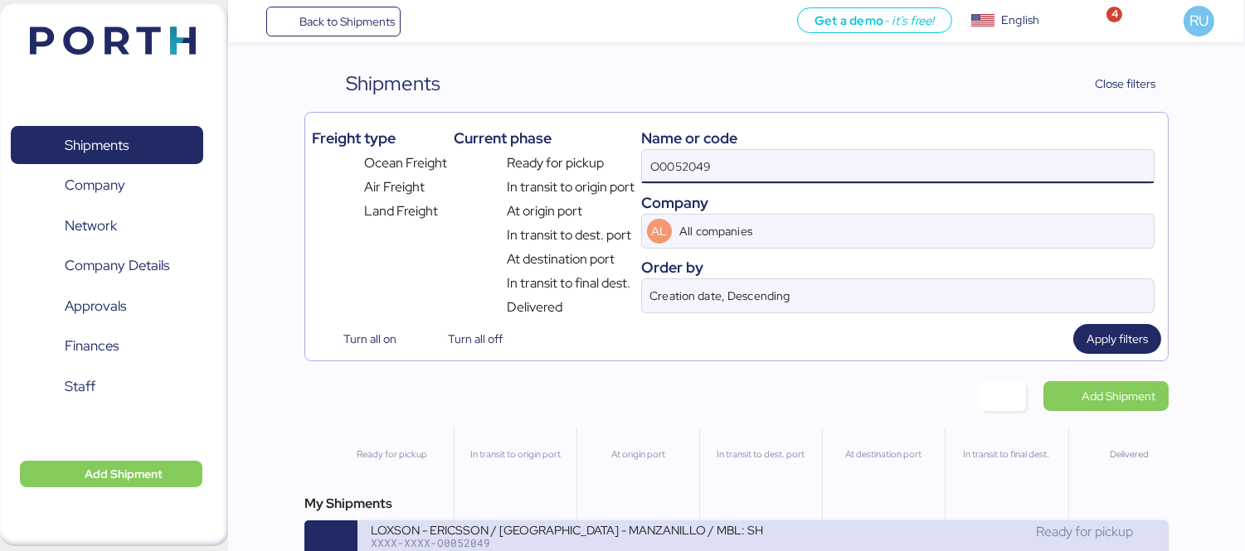
click at [735, 536] on div "LOXSON - ERICSSON / [GEOGRAPHIC_DATA] - MANZANILLO / MBL: SHMZL25166987 - HBL: …" at bounding box center [567, 529] width 392 height 14
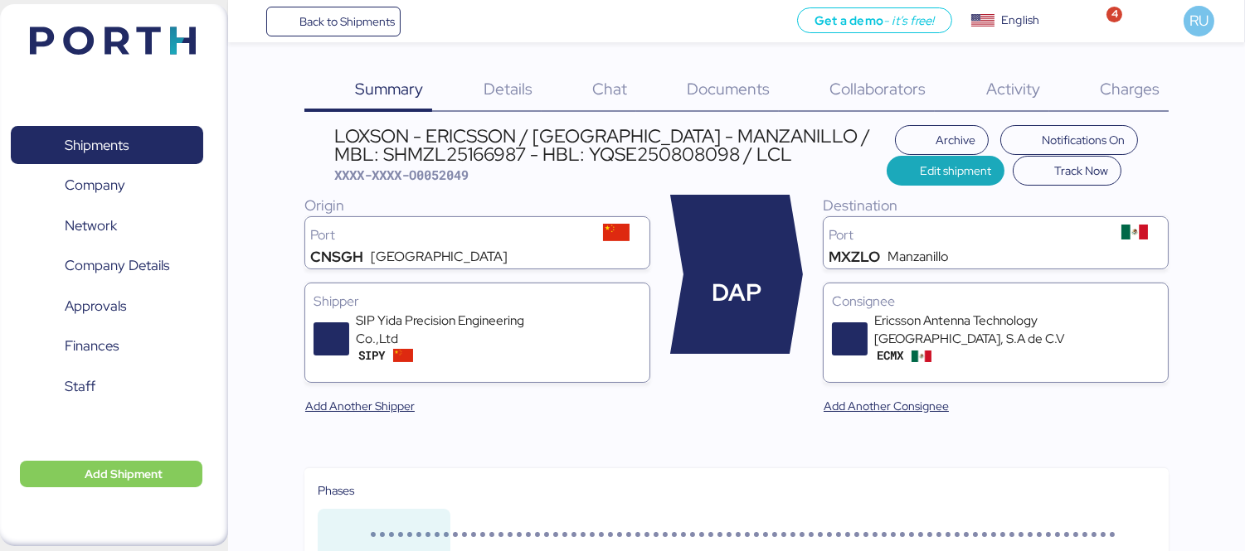
click at [1143, 83] on span "Charges" at bounding box center [1129, 89] width 60 height 22
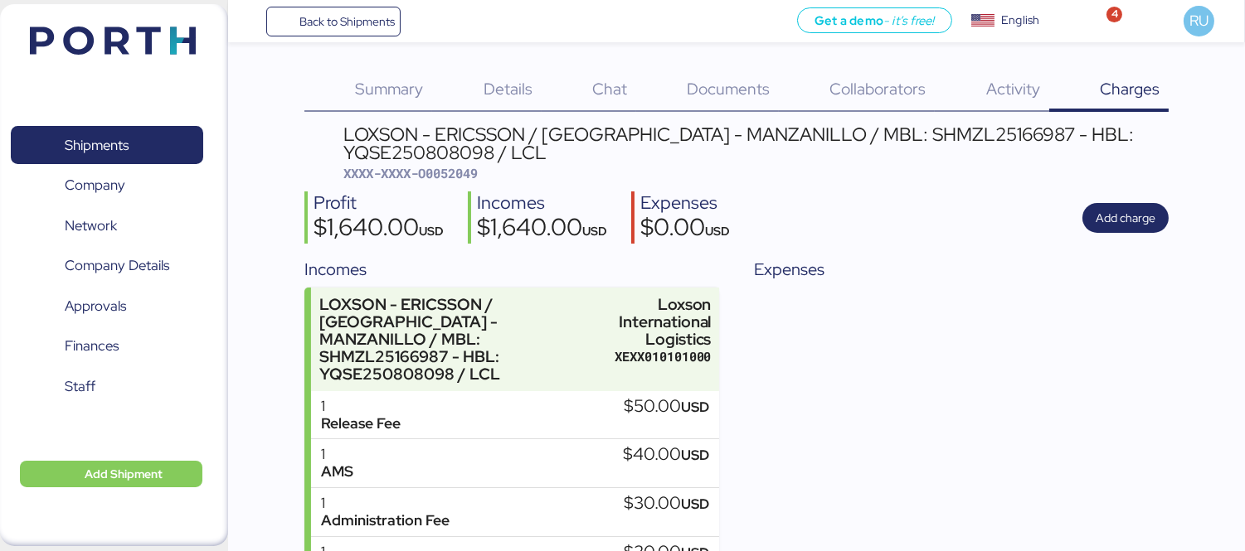
click at [672, 109] on div "Documents 0" at bounding box center [707, 90] width 143 height 43
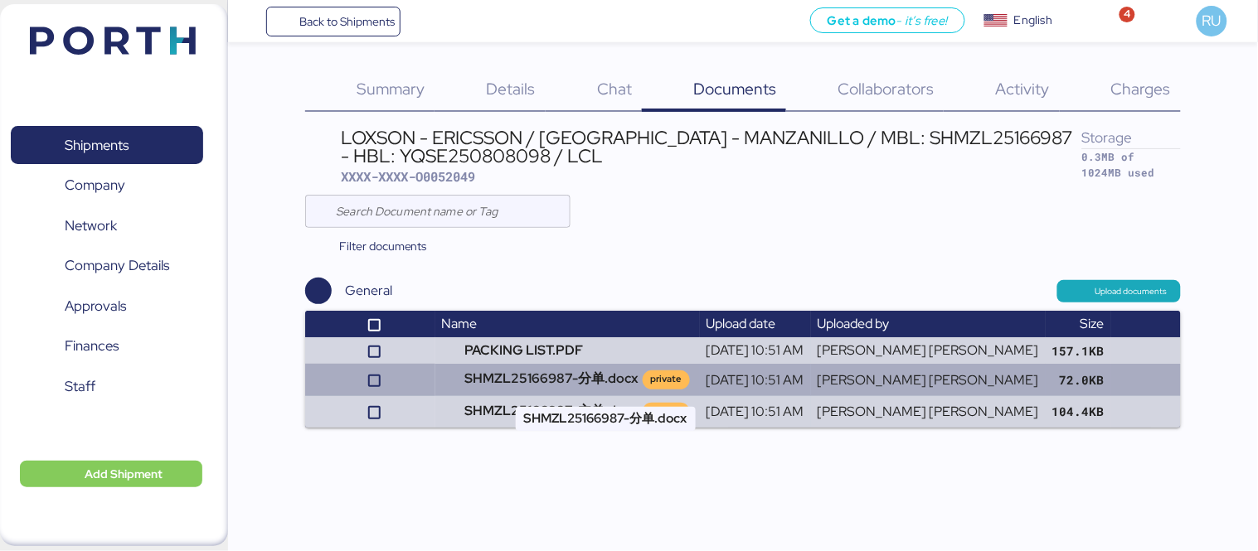
click at [536, 383] on td "SHMZL25166987-分单.docx private" at bounding box center [567, 380] width 264 height 32
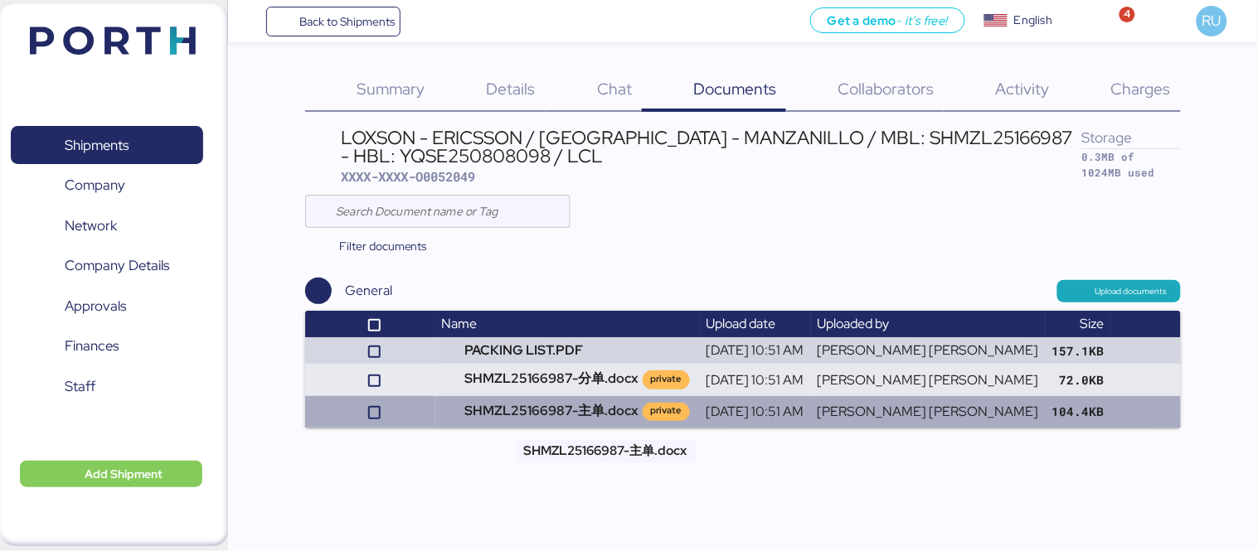
click at [575, 418] on td "SHMZL25166987-主单.docx private" at bounding box center [567, 412] width 264 height 32
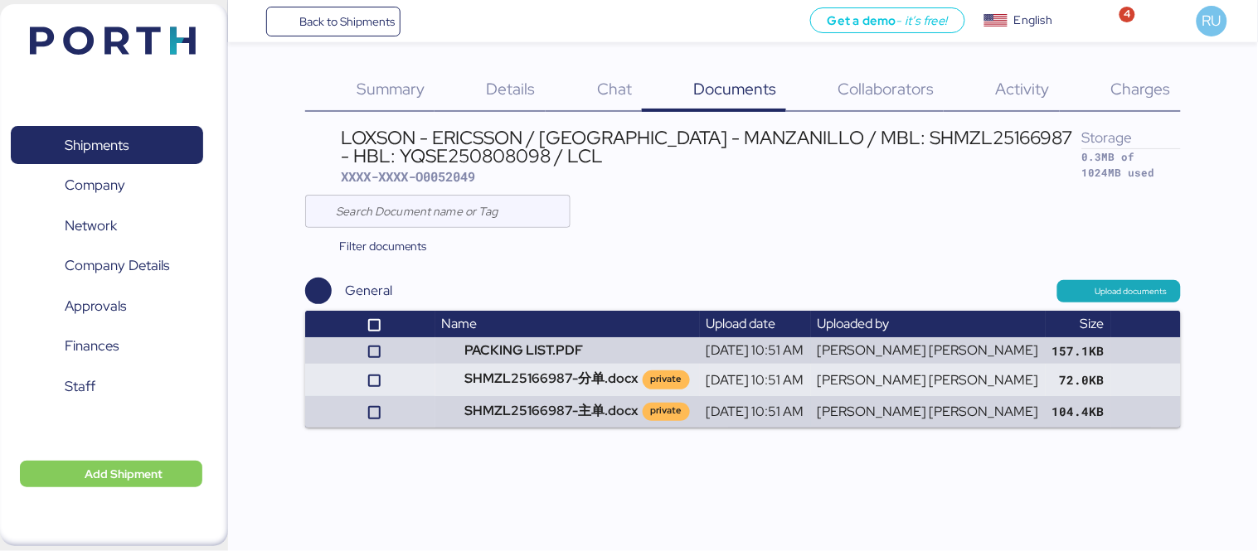
click at [137, 52] on img at bounding box center [113, 41] width 166 height 28
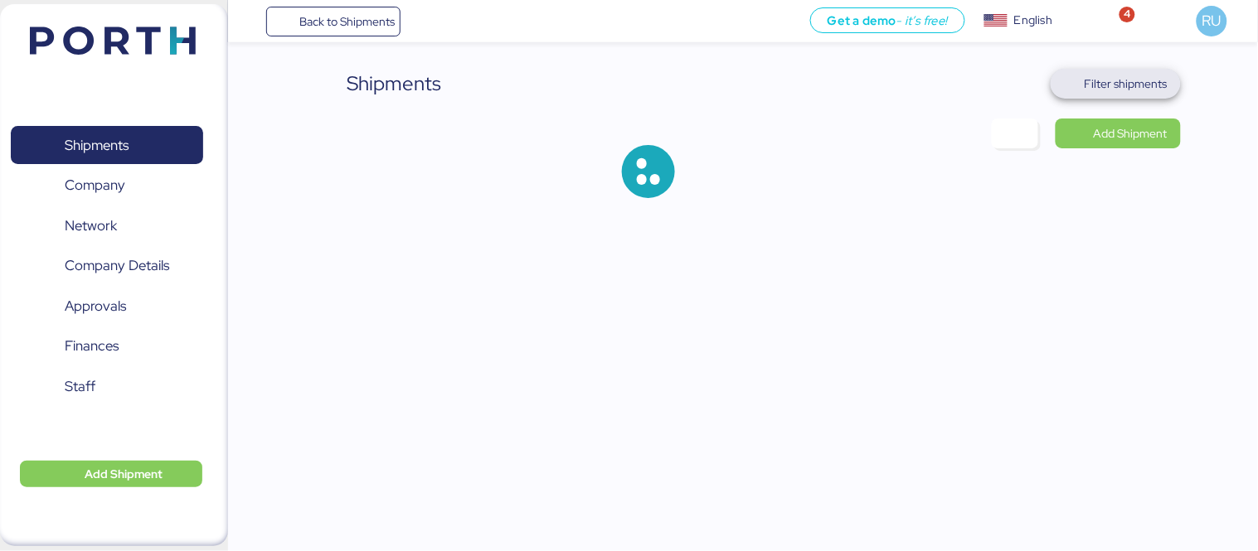
click at [1128, 93] on span "Filter shipments" at bounding box center [1126, 84] width 83 height 20
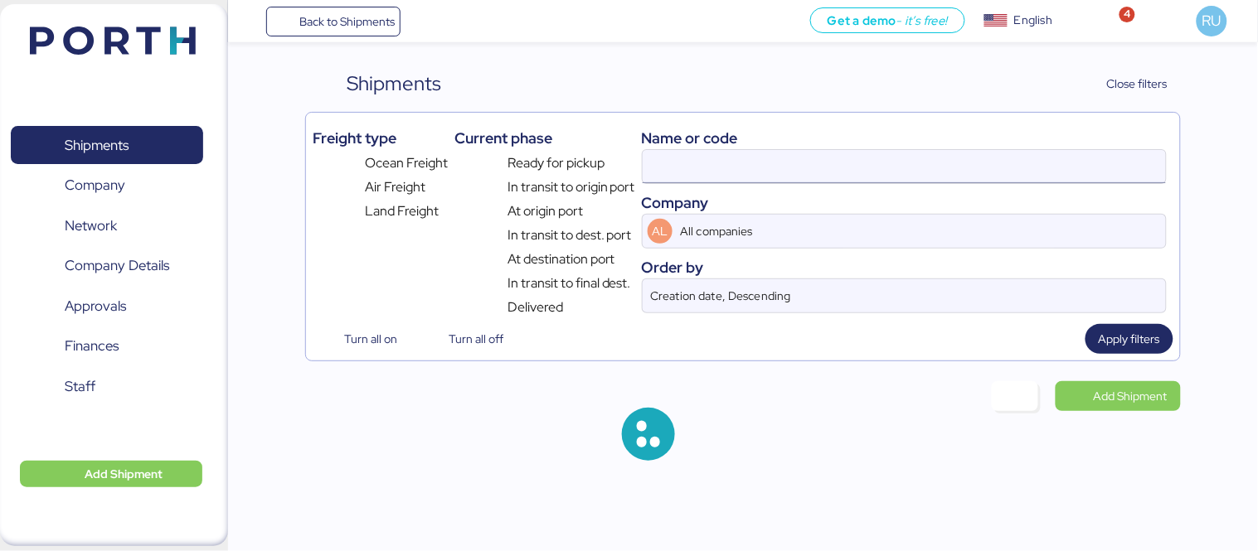
click at [857, 154] on input at bounding box center [904, 166] width 523 height 33
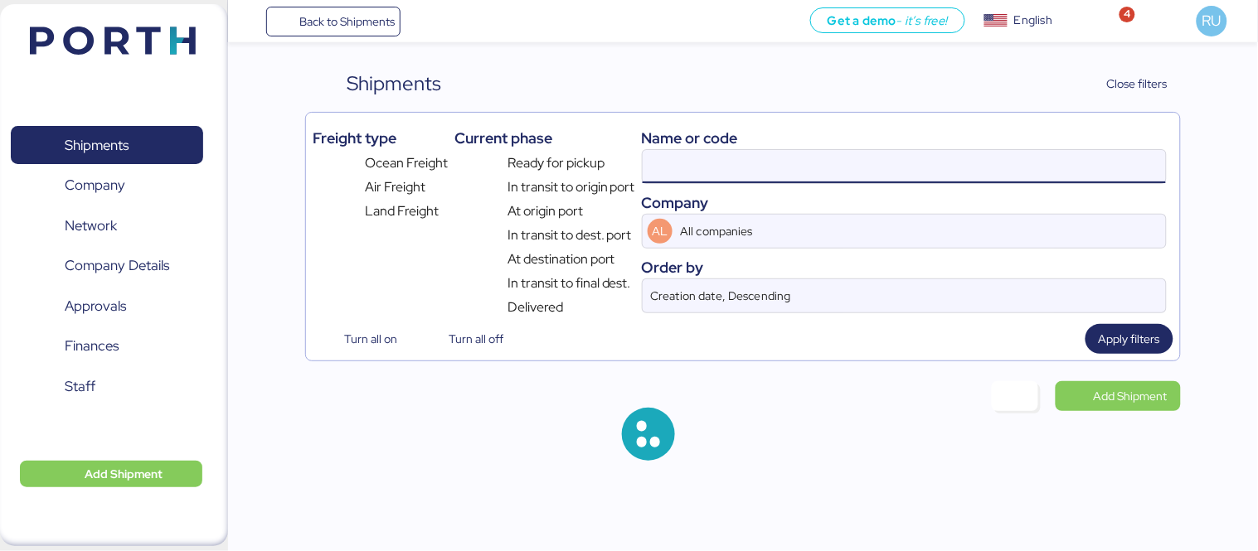
paste input "REFERENCIA:O0052059"
click at [730, 167] on input "O0052049" at bounding box center [904, 166] width 523 height 33
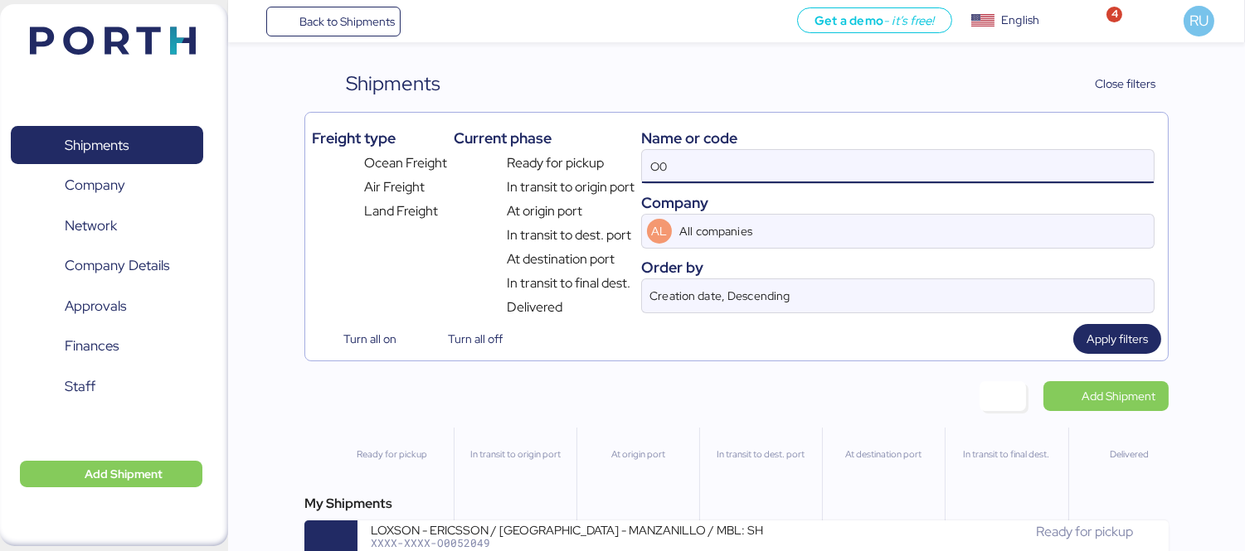
type input "O"
paste input "REFERENCIA:O0052059"
click at [730, 167] on input "REFERENCIA:O0052059" at bounding box center [898, 166] width 512 height 33
type input "O0052059"
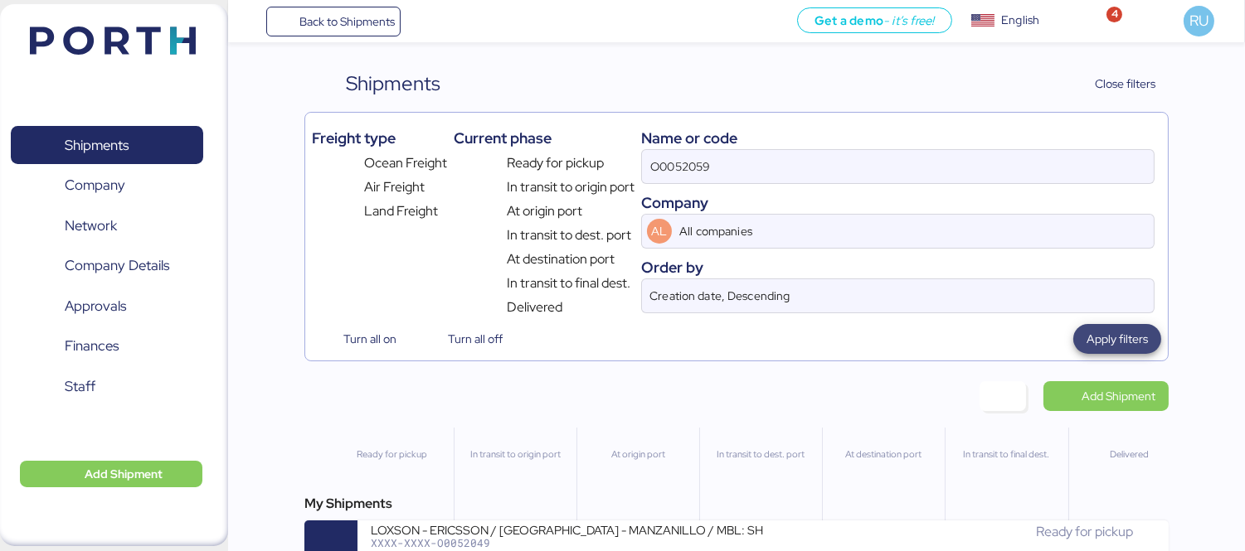
click at [1134, 337] on span "Apply filters" at bounding box center [1116, 339] width 61 height 20
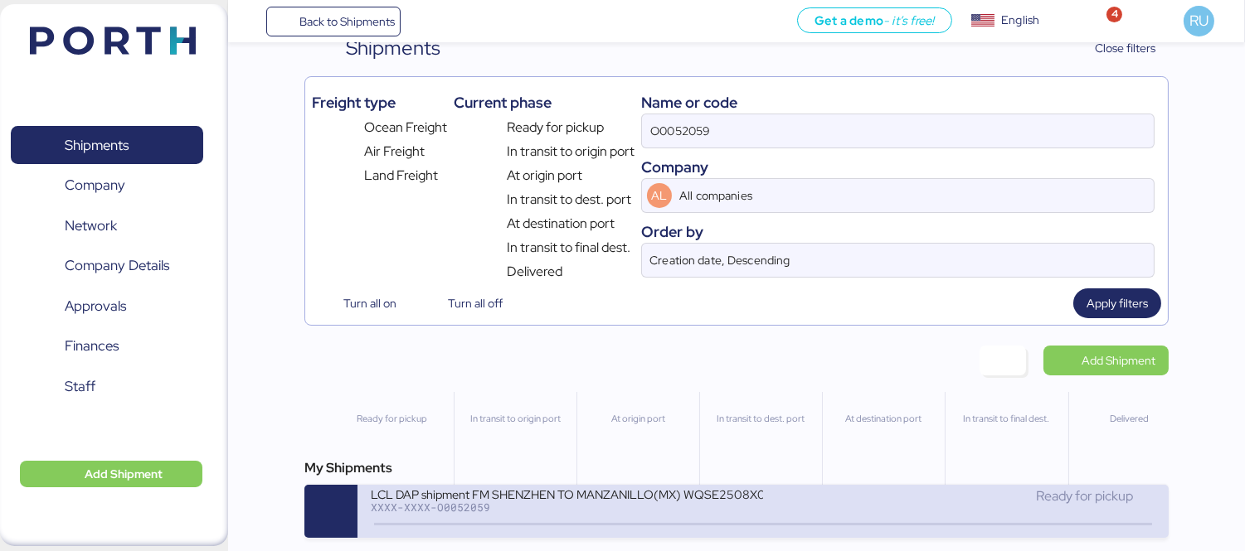
click at [836, 529] on div "LCL DAP shipment FM SHENZHEN TO MANZANILLO(MX) WQSE2508X05 XXXX-XXXX-O0052059 R…" at bounding box center [762, 511] width 811 height 53
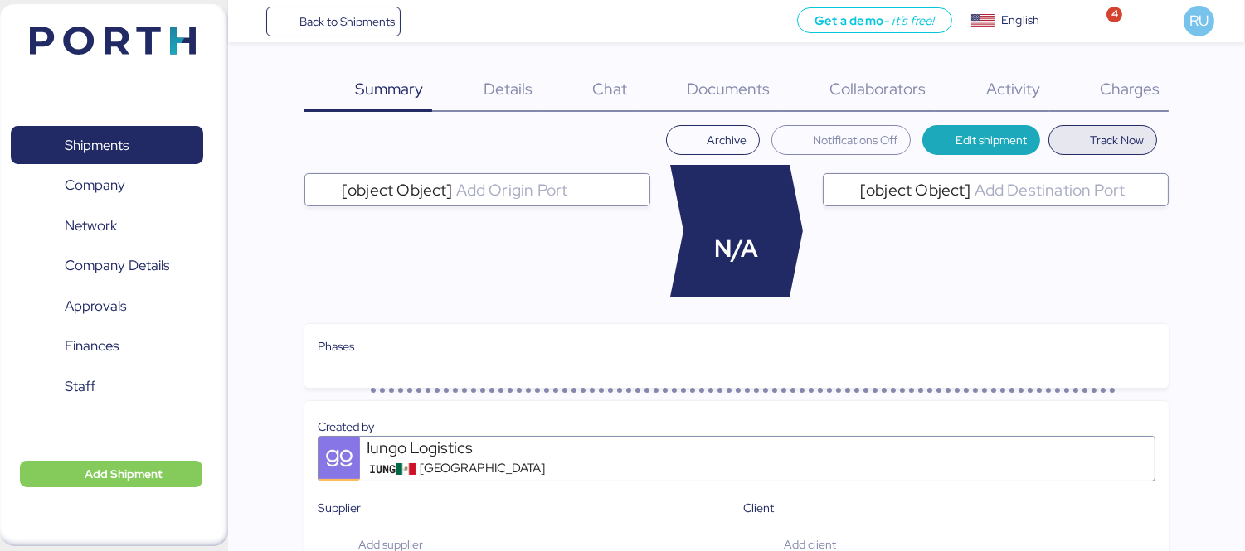
click at [1113, 99] on div "Charges 0" at bounding box center [1108, 90] width 119 height 43
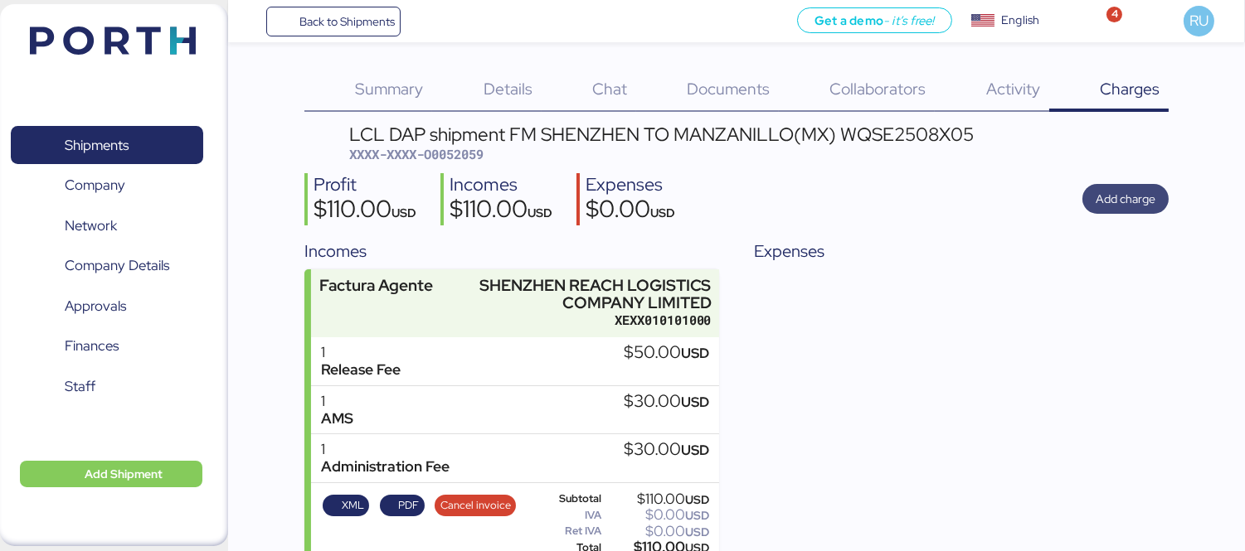
click at [1124, 199] on span "Add charge" at bounding box center [1125, 199] width 60 height 20
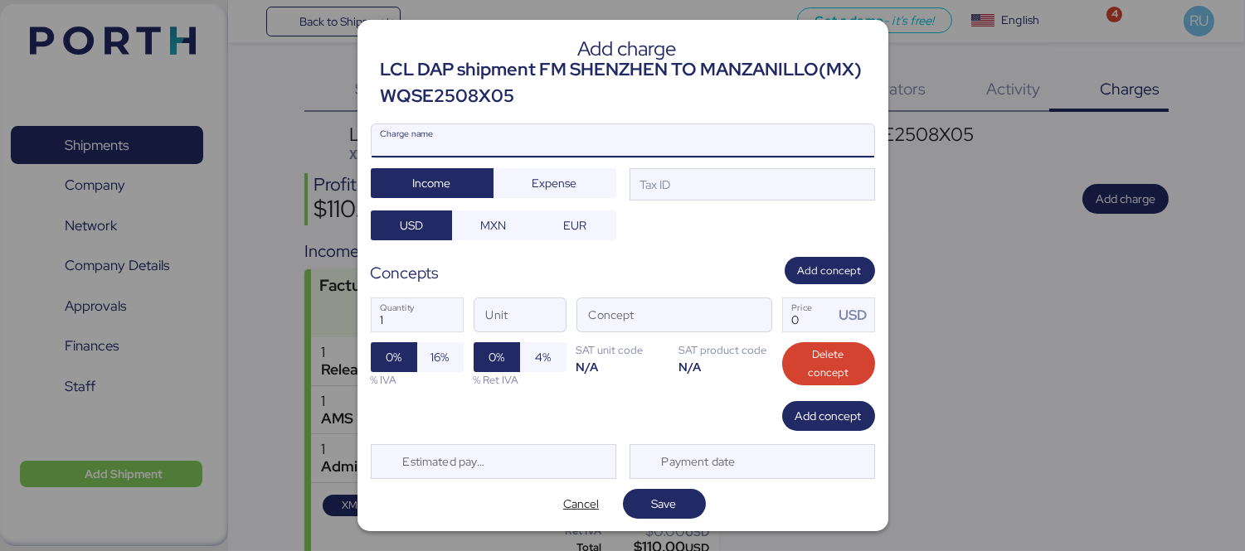
click at [732, 133] on input "Charge name" at bounding box center [622, 140] width 502 height 33
type input "[PERSON_NAME] terrestre"
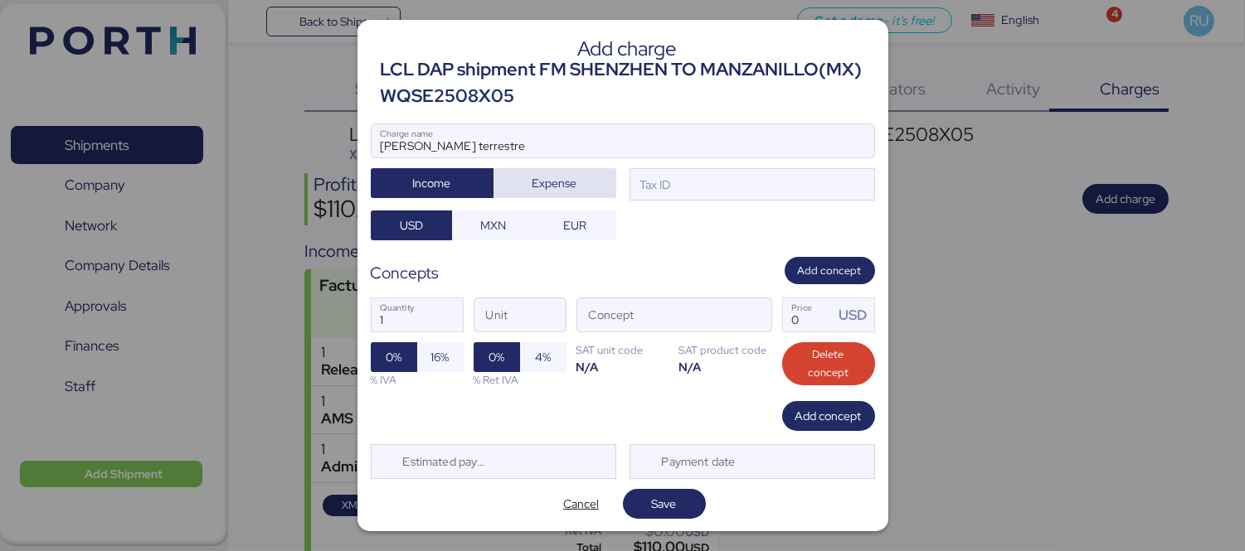
click at [595, 177] on span "Expense" at bounding box center [555, 183] width 96 height 23
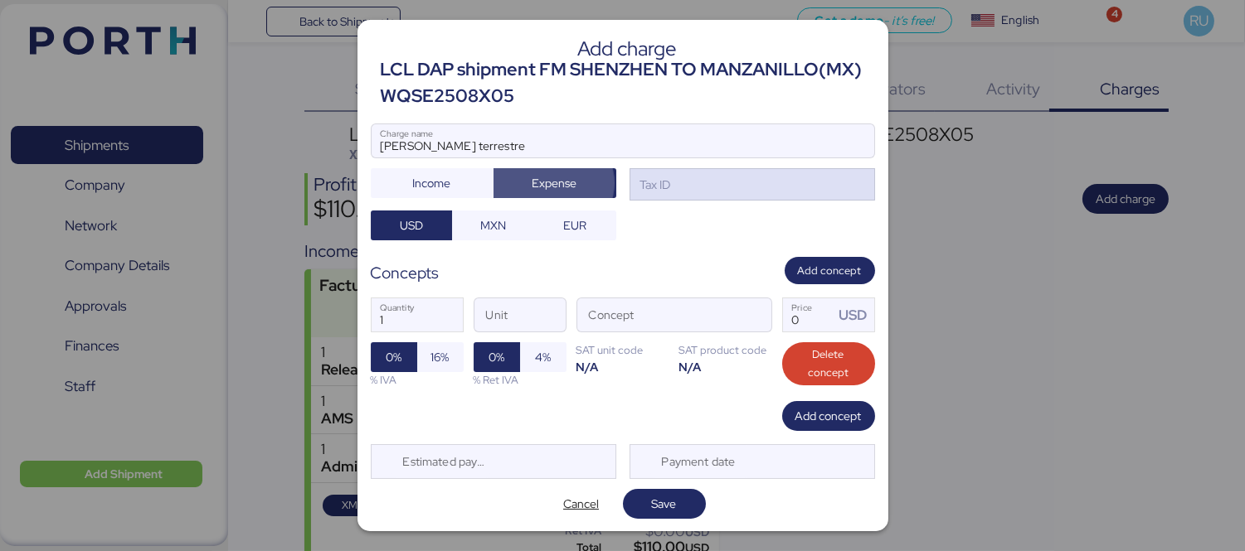
click at [686, 179] on div "Tax ID" at bounding box center [751, 184] width 245 height 33
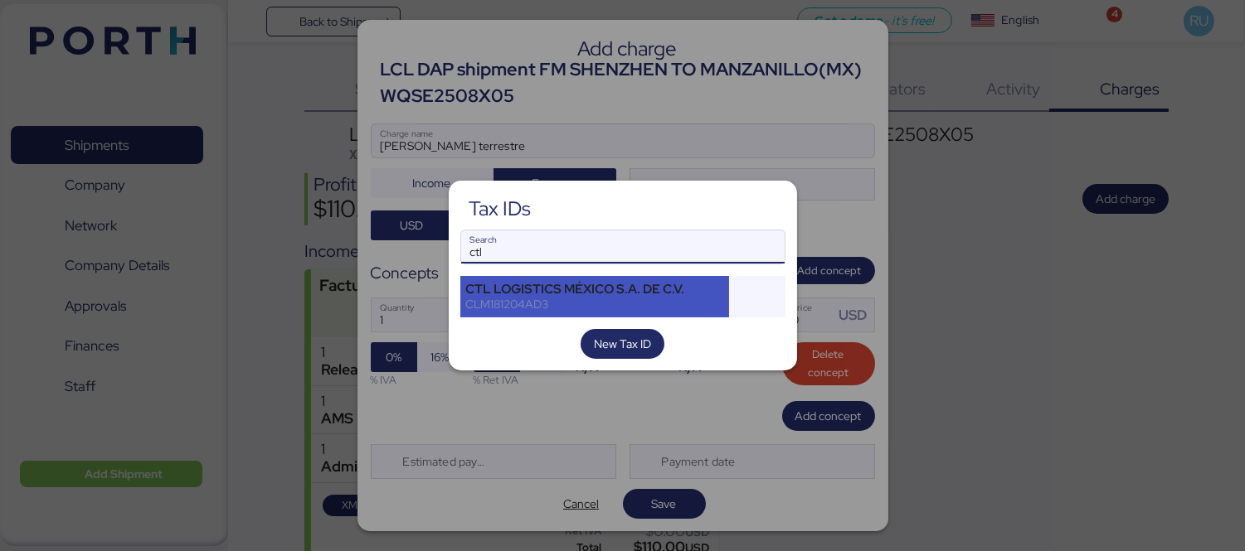
type input "ctl"
click at [559, 285] on div "CTL LOGISTICS MÉXICO S.A. DE C.V." at bounding box center [595, 289] width 258 height 15
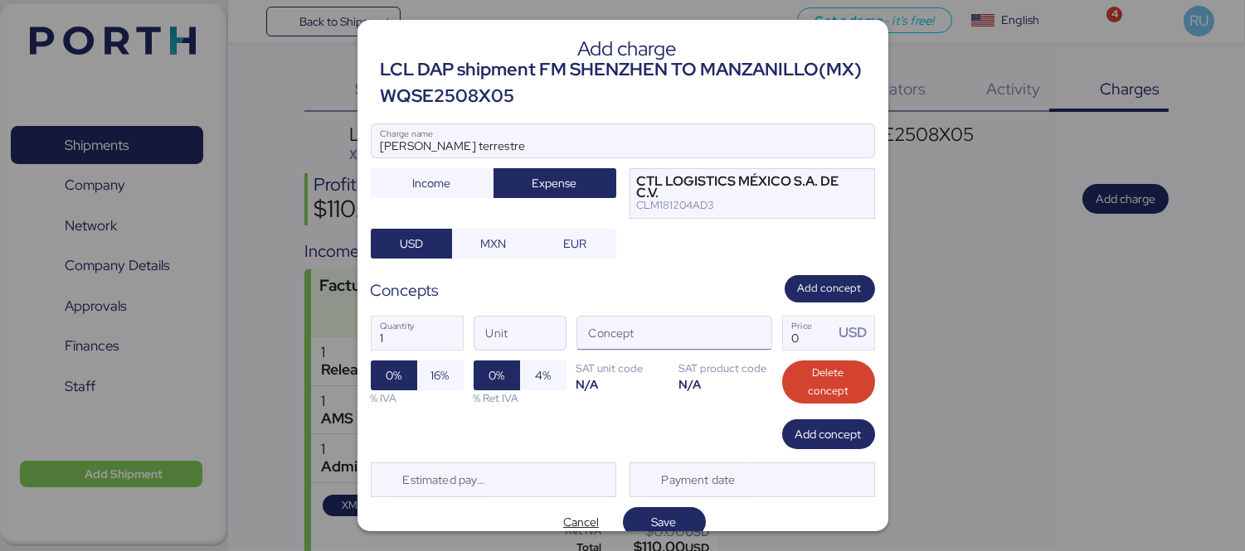
click at [699, 328] on input "Concept" at bounding box center [654, 333] width 154 height 33
click at [755, 337] on span "button" at bounding box center [753, 337] width 35 height 35
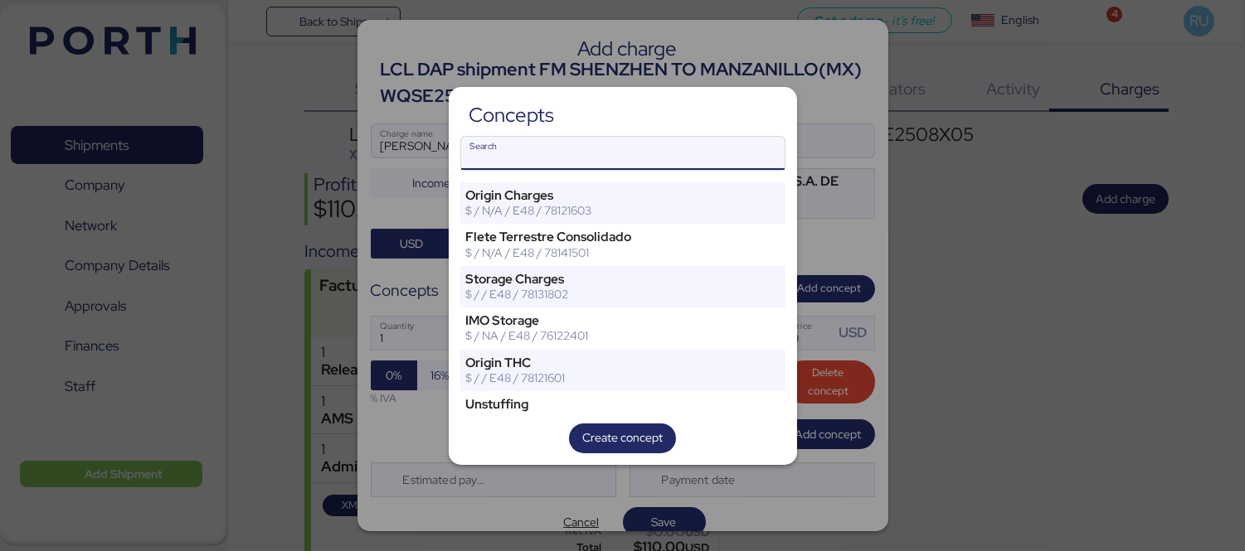
click at [867, 245] on div at bounding box center [622, 275] width 1245 height 551
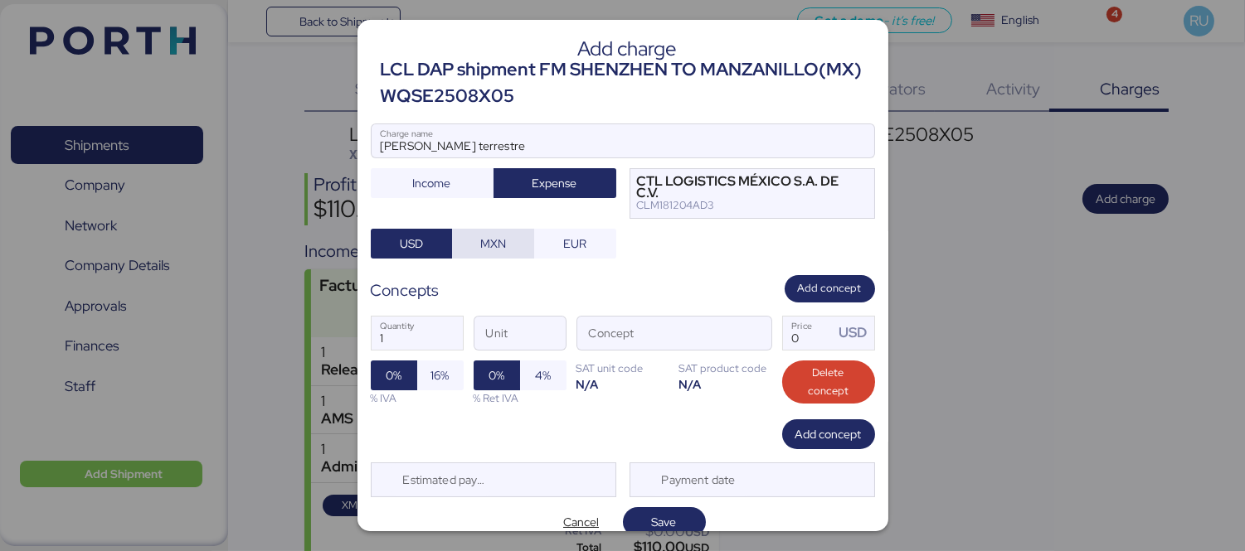
click at [515, 251] on span "MXN" at bounding box center [493, 243] width 56 height 23
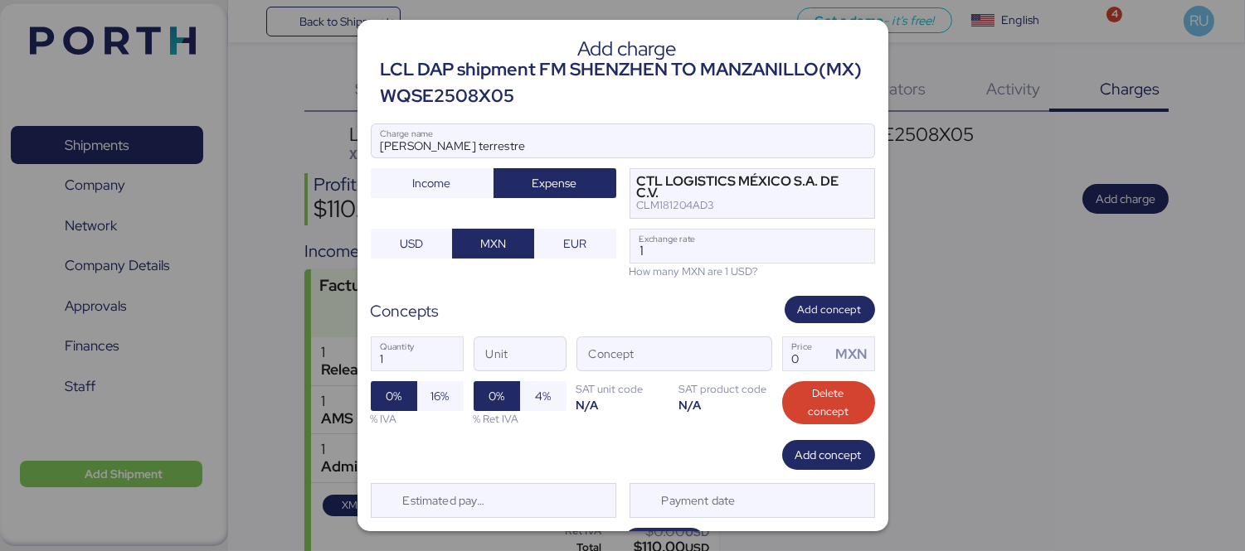
click at [681, 267] on div "How many MXN are 1 USD?" at bounding box center [751, 272] width 245 height 16
click at [672, 221] on div "[PERSON_NAME] terrestre Charge name Income Expense CTL LOGISTICS MÉXICO S.A. DE…" at bounding box center [623, 202] width 504 height 156
click at [691, 244] on input "1" at bounding box center [752, 246] width 244 height 33
type input "18.3"
click at [749, 359] on span "button" at bounding box center [753, 358] width 35 height 35
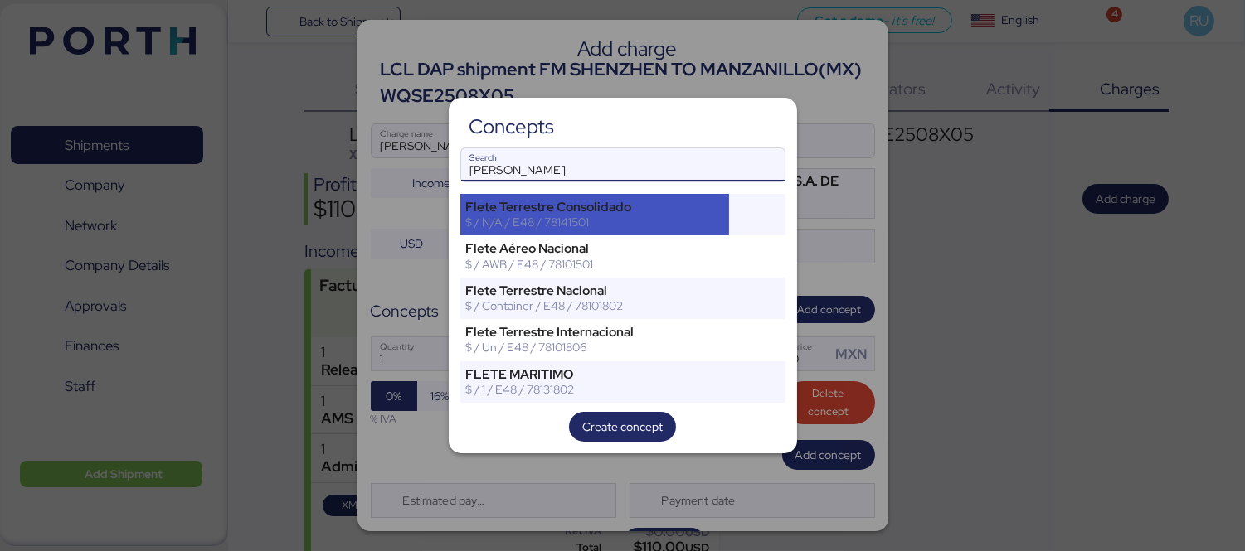
type input "[PERSON_NAME]"
click at [648, 210] on div "Flete Terrestre Consolidado" at bounding box center [595, 207] width 258 height 15
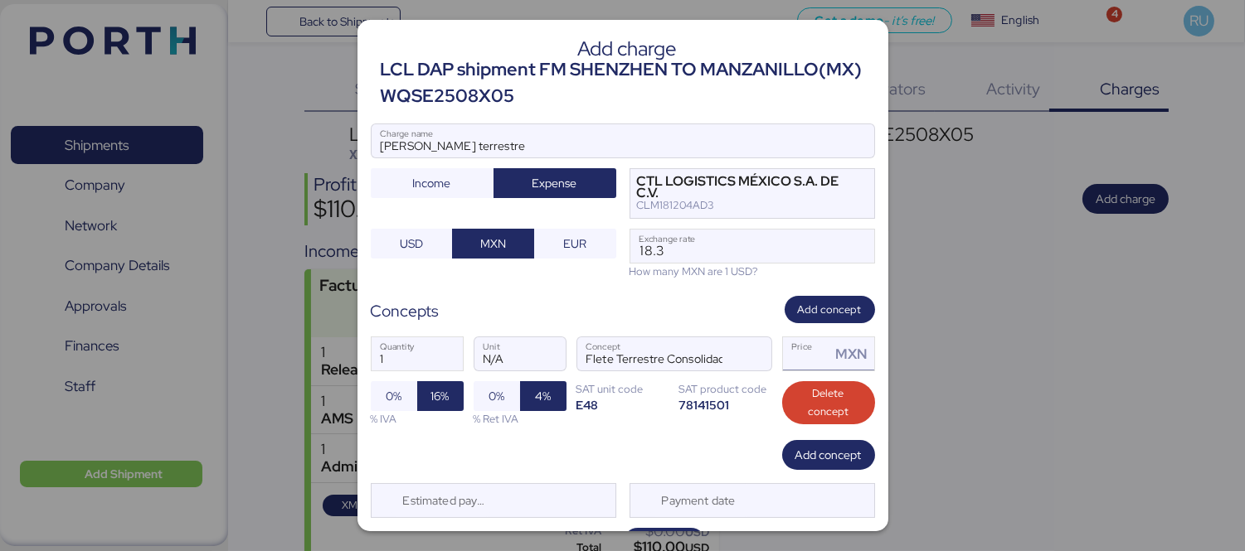
click at [798, 357] on input "Price MXN" at bounding box center [807, 353] width 48 height 33
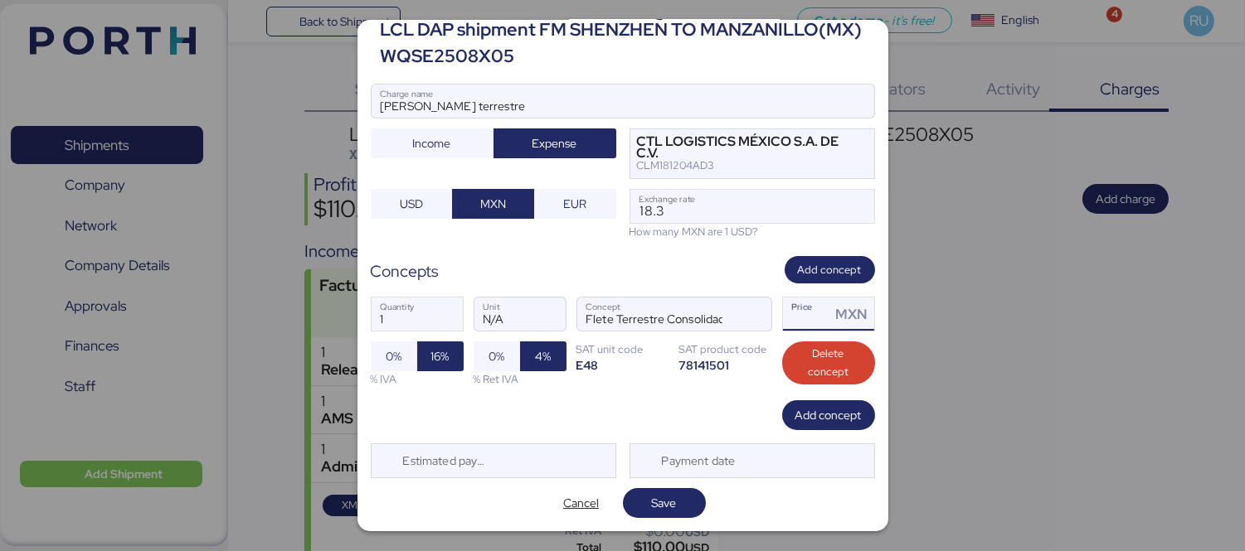
type input "0"
type input "19000"
click at [652, 508] on span "Save" at bounding box center [664, 503] width 25 height 20
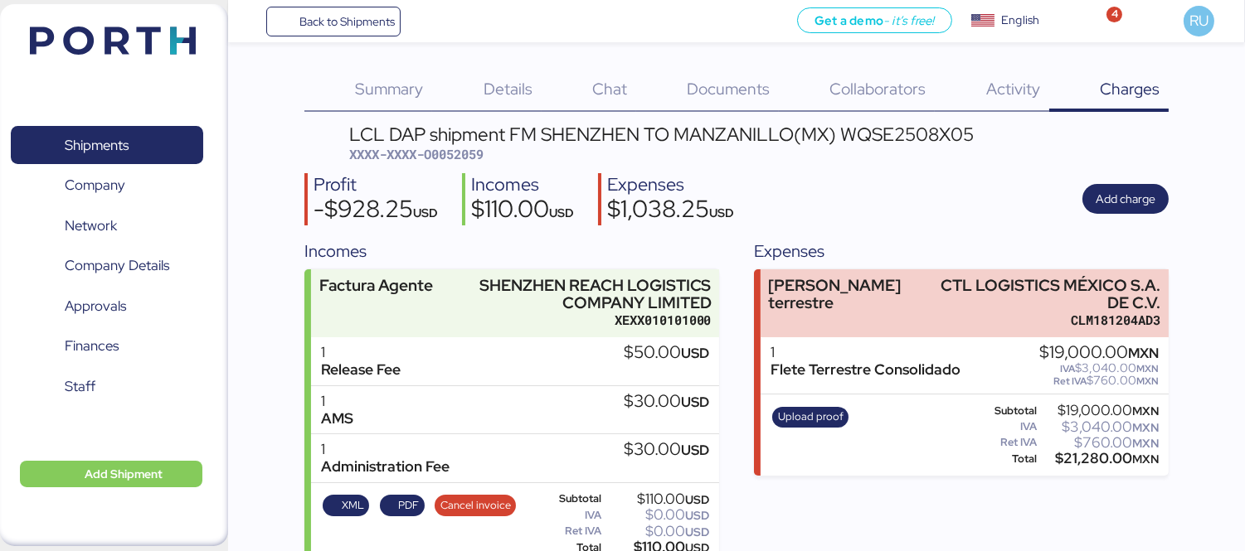
scroll to position [25, 0]
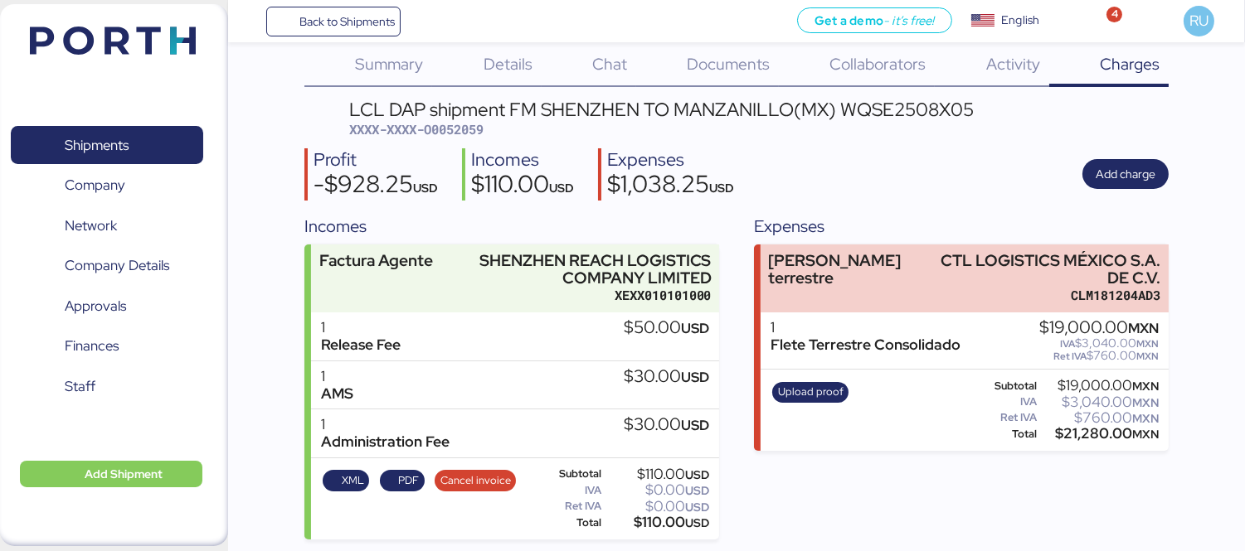
click at [803, 402] on div "Upload proof" at bounding box center [810, 410] width 87 height 68
click at [814, 391] on span "Upload proof" at bounding box center [811, 392] width 66 height 18
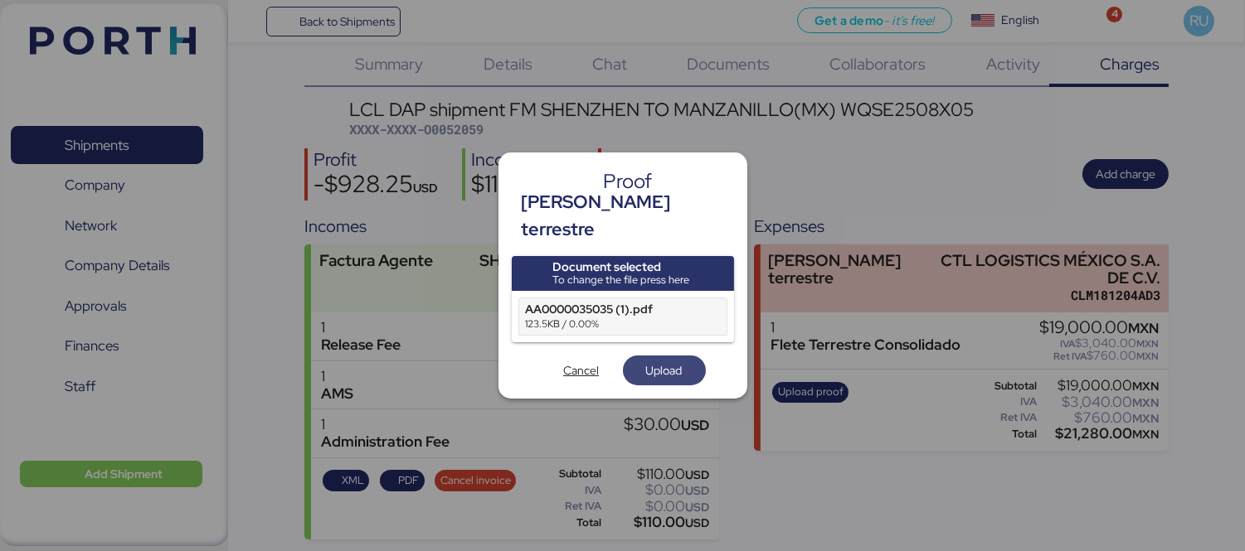
click at [641, 366] on span "Upload" at bounding box center [664, 370] width 56 height 23
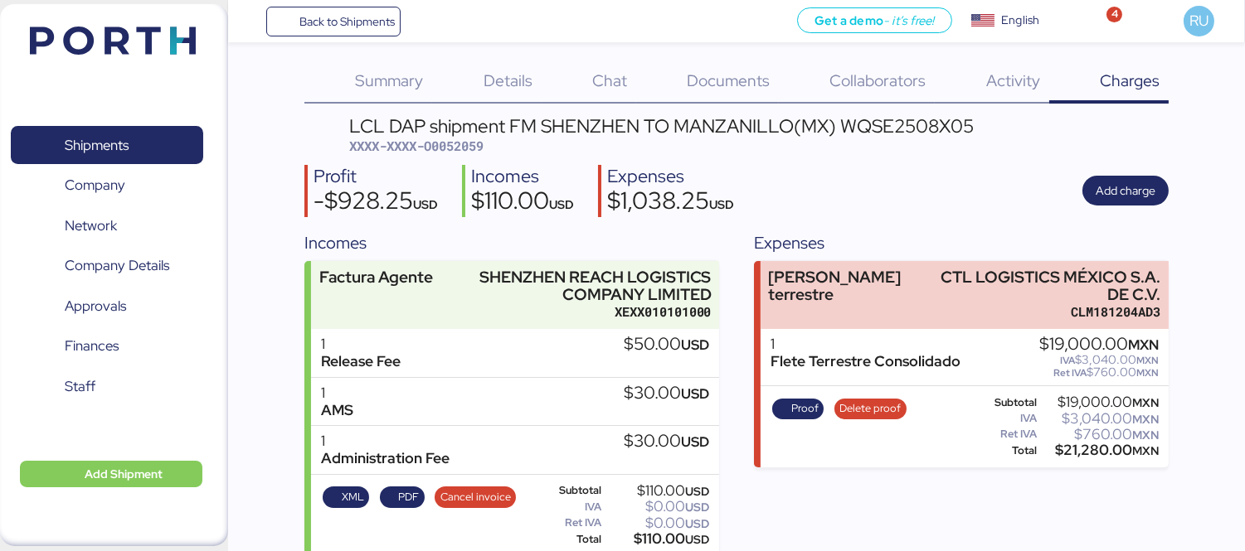
scroll to position [7, 0]
